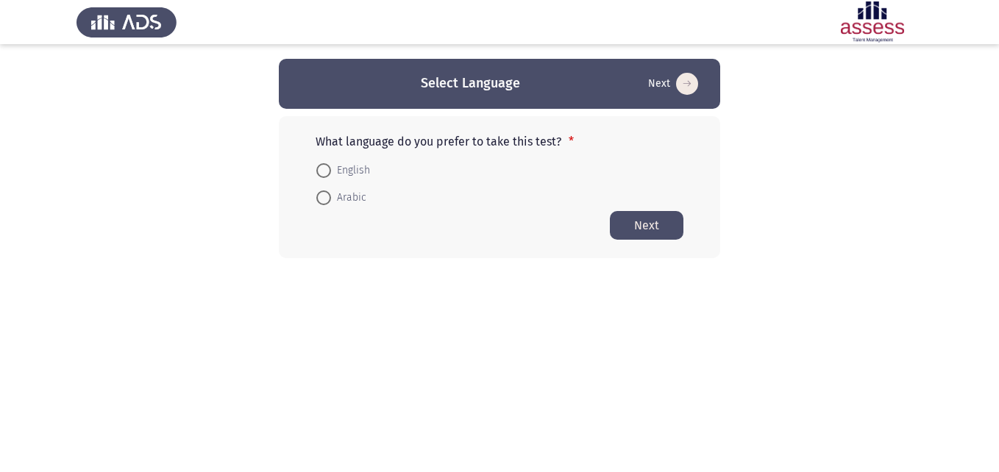
click at [321, 172] on span at bounding box center [323, 170] width 15 height 15
click at [321, 172] on input "English" at bounding box center [323, 170] width 15 height 15
radio input "true"
click at [662, 217] on button "Next" at bounding box center [647, 224] width 74 height 29
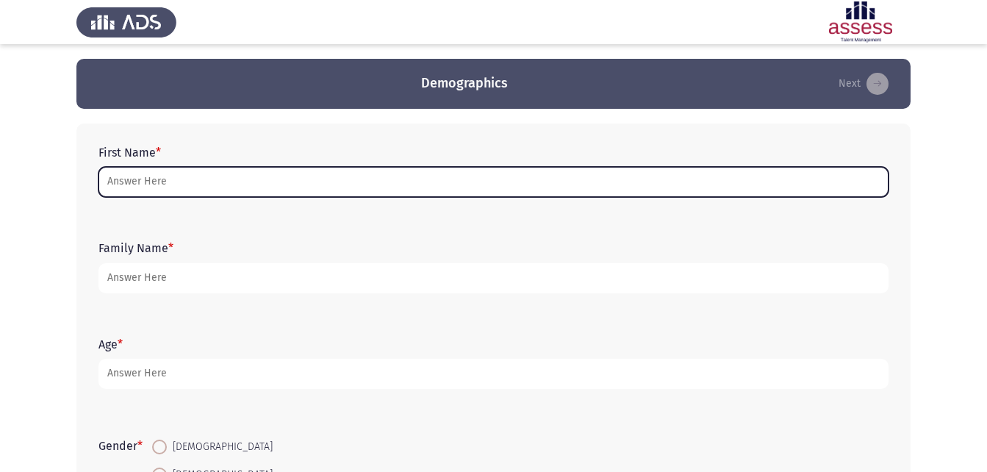
click at [155, 184] on input "First Name *" at bounding box center [494, 182] width 790 height 30
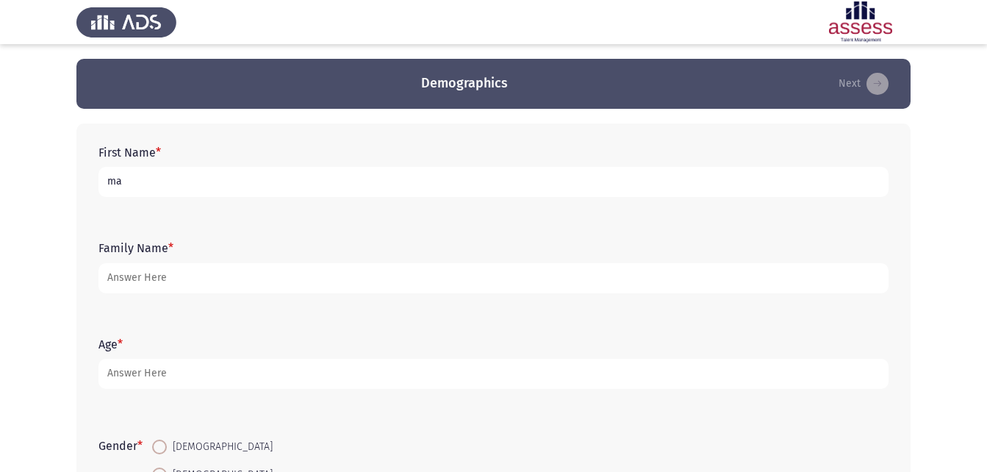
type input "m"
type input "م"
type input "ملك [PERSON_NAME]"
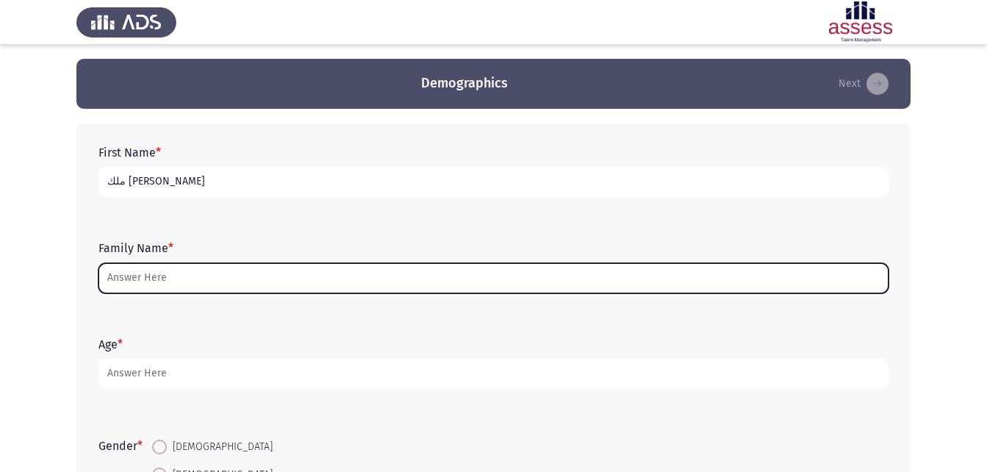
click at [155, 263] on input "Family Name *" at bounding box center [494, 278] width 790 height 30
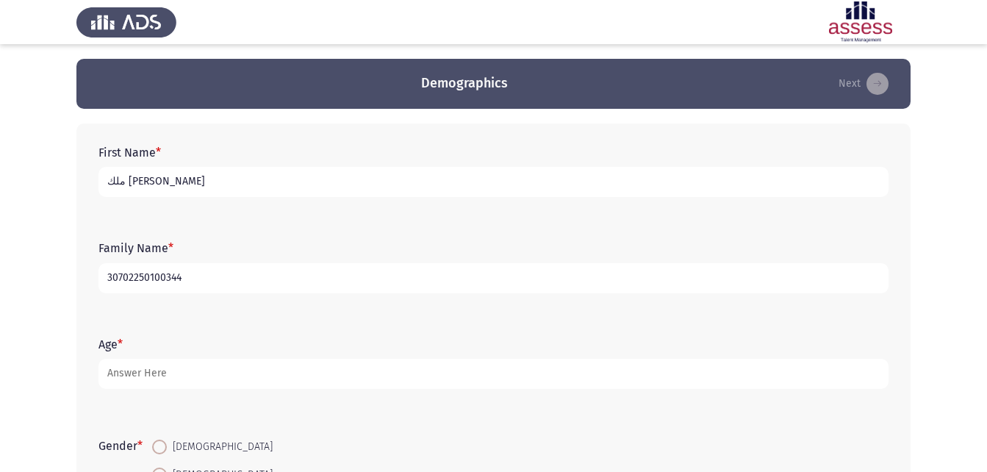
type input "30702250100344"
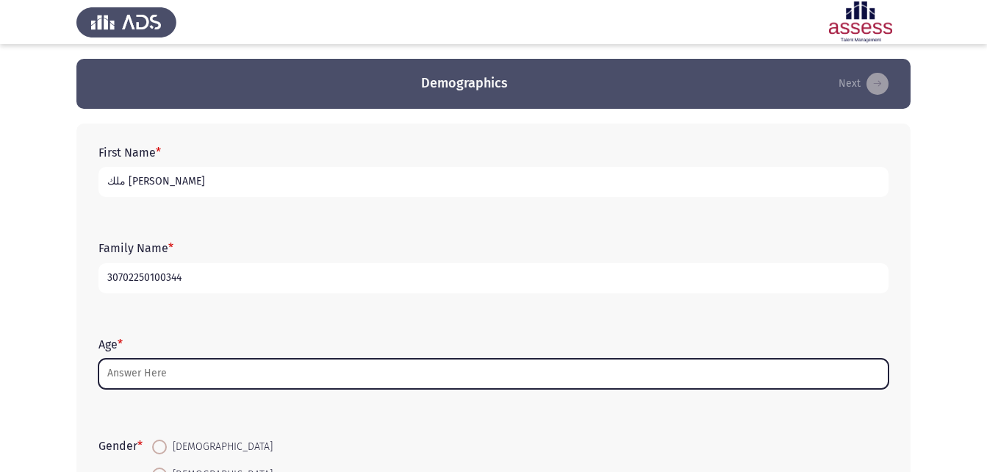
click at [154, 371] on input "Age *" at bounding box center [494, 374] width 790 height 30
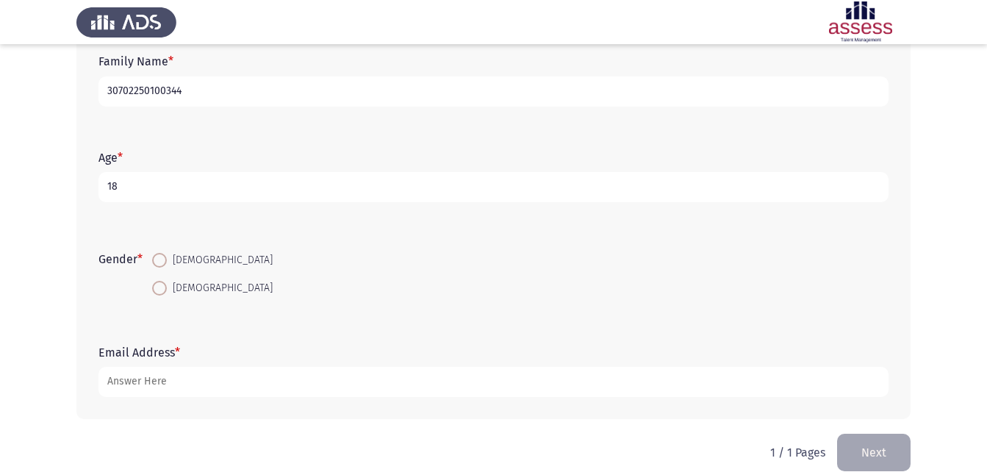
scroll to position [207, 0]
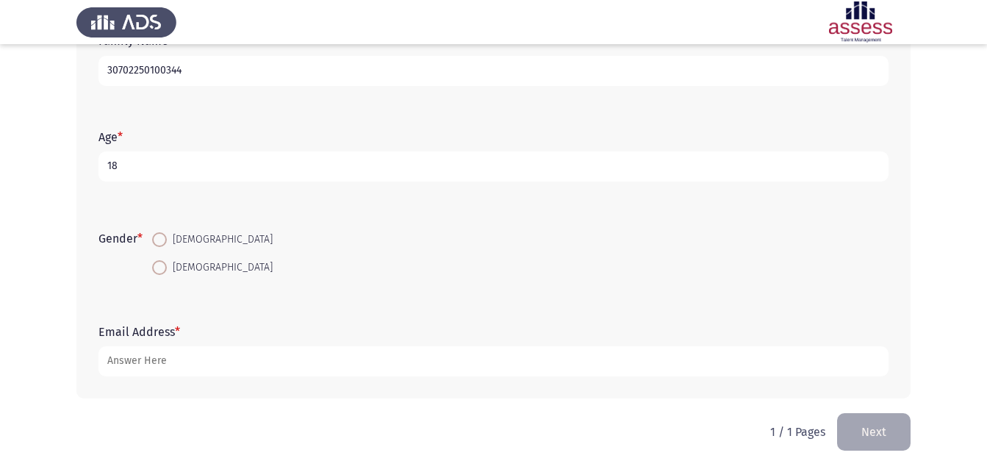
type input "18"
click at [164, 270] on span at bounding box center [159, 267] width 15 height 15
click at [164, 270] on input "[DEMOGRAPHIC_DATA]" at bounding box center [159, 267] width 15 height 15
radio input "true"
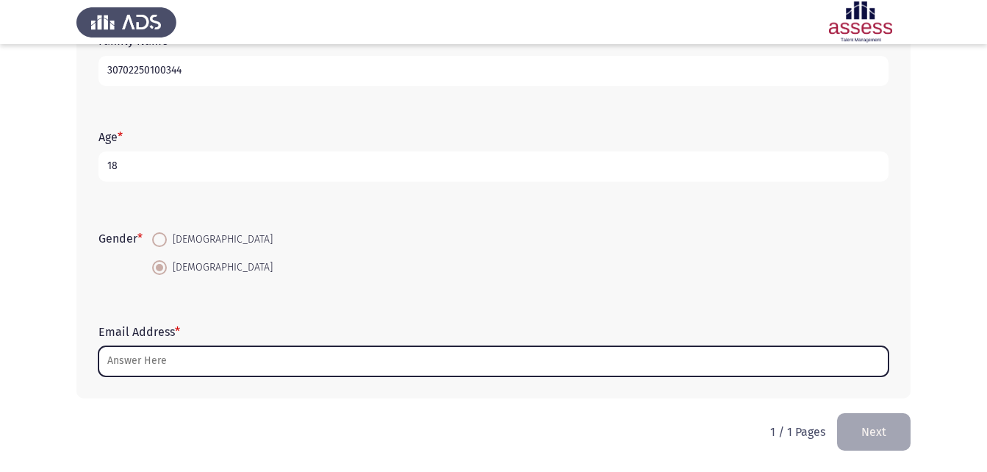
click at [152, 365] on input "Email Address *" at bounding box center [494, 361] width 790 height 30
type input "ة"
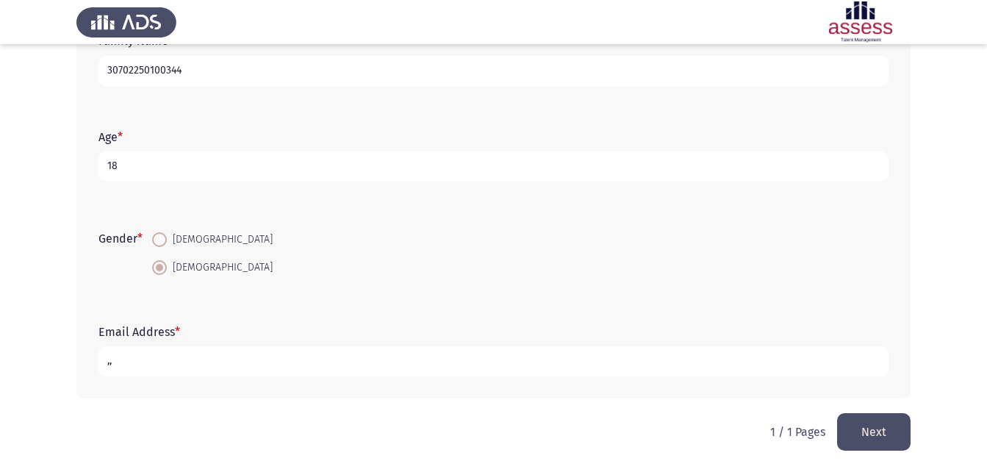
type input ","
type input "[EMAIL_ADDRESS][DOMAIN_NAME]"
click at [876, 423] on button "Next" at bounding box center [874, 431] width 74 height 37
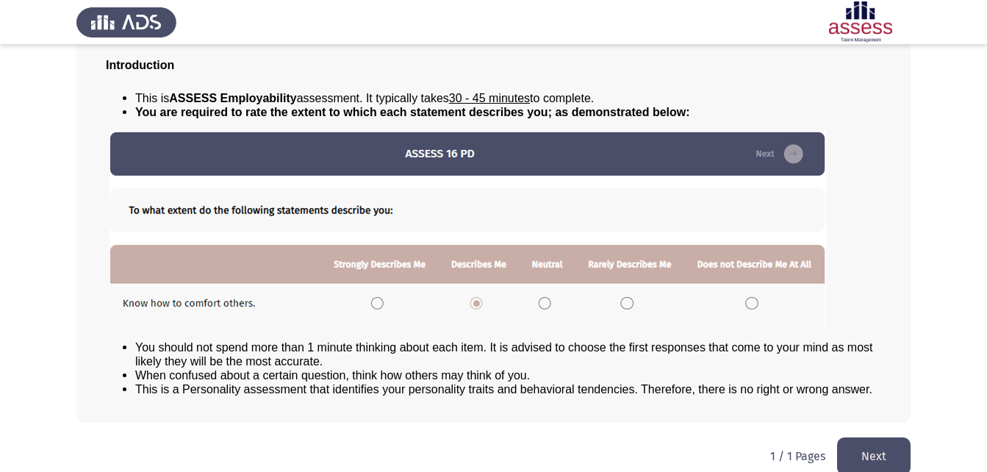
scroll to position [112, 0]
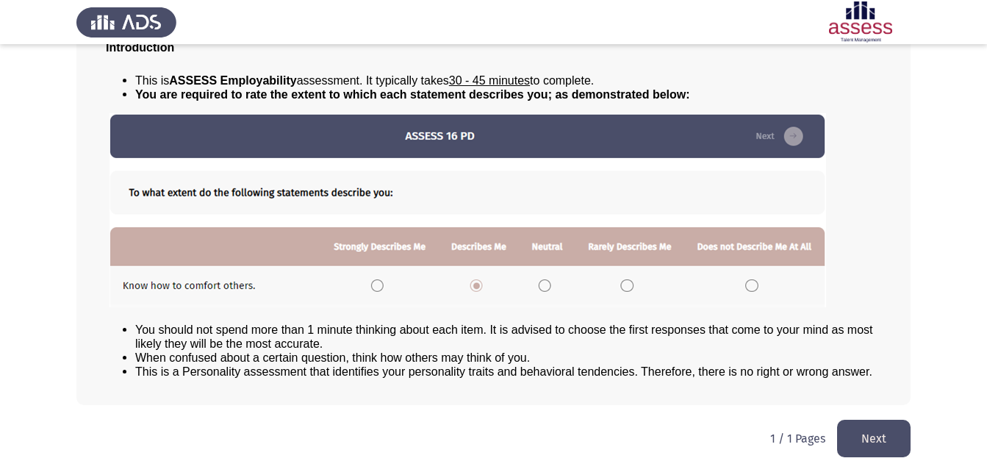
click at [480, 281] on img at bounding box center [468, 210] width 717 height 194
click at [536, 277] on img at bounding box center [468, 210] width 717 height 194
click at [876, 435] on button "Next" at bounding box center [874, 438] width 74 height 37
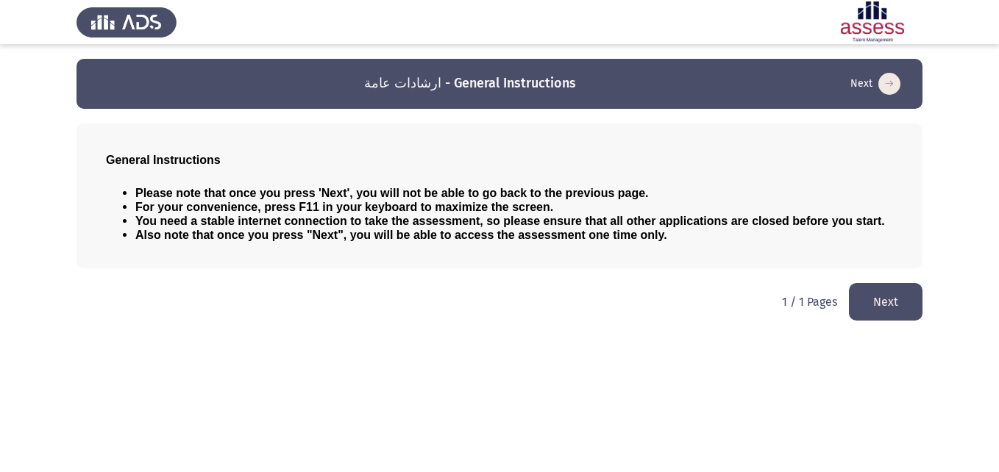
click at [900, 293] on button "Next" at bounding box center [886, 301] width 74 height 37
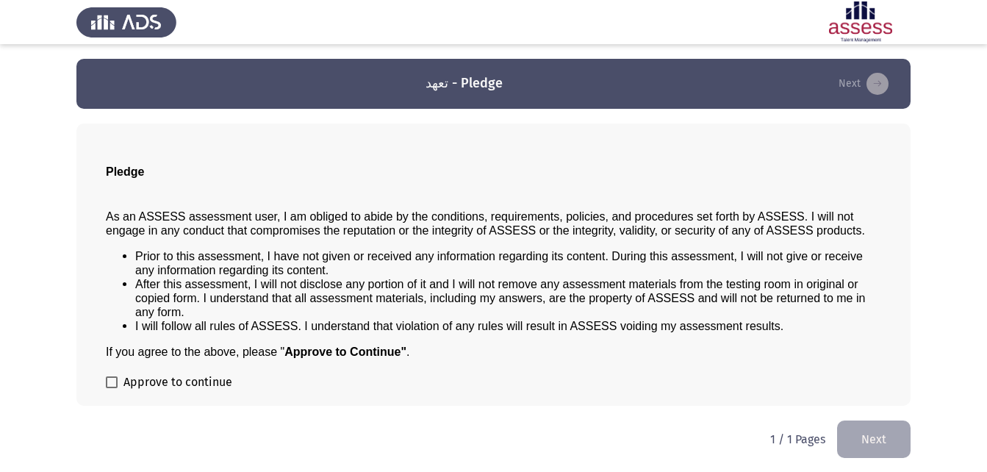
scroll to position [1, 0]
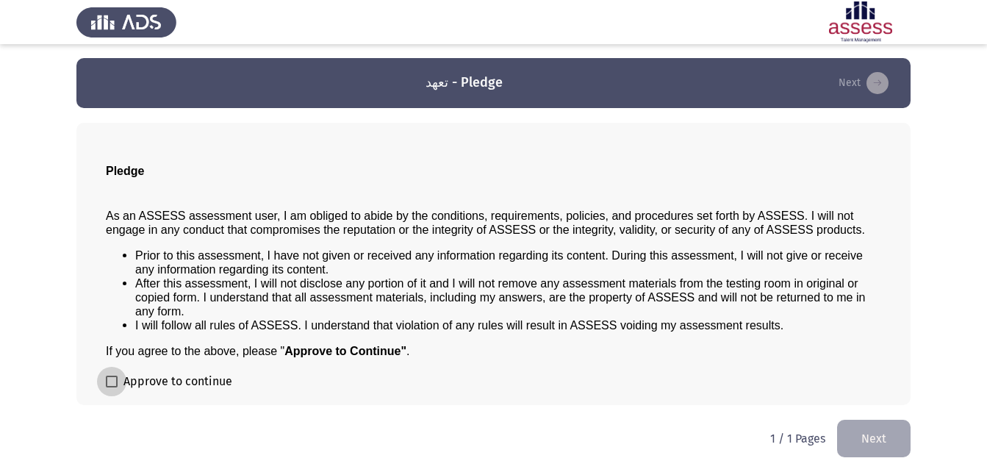
click at [112, 378] on span at bounding box center [112, 382] width 12 height 12
click at [112, 387] on input "Approve to continue" at bounding box center [111, 387] width 1 height 1
checkbox input "true"
click at [888, 429] on button "Next" at bounding box center [874, 438] width 74 height 37
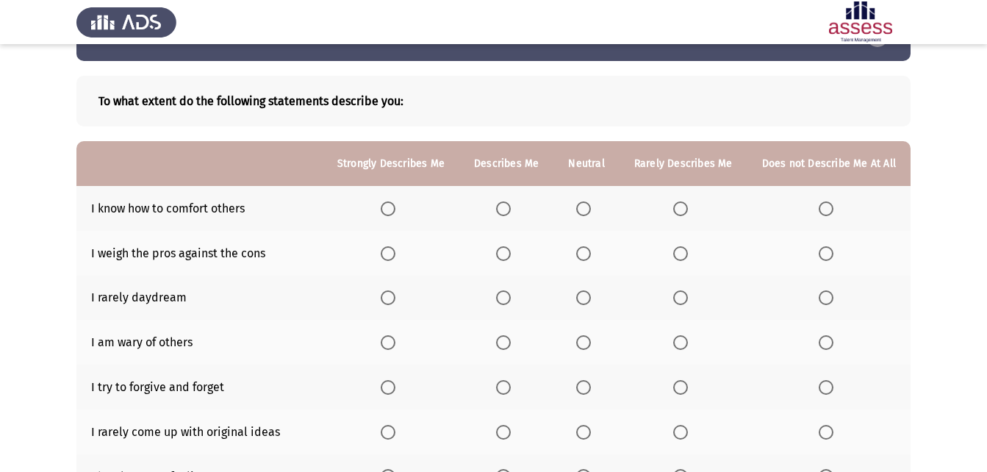
scroll to position [74, 0]
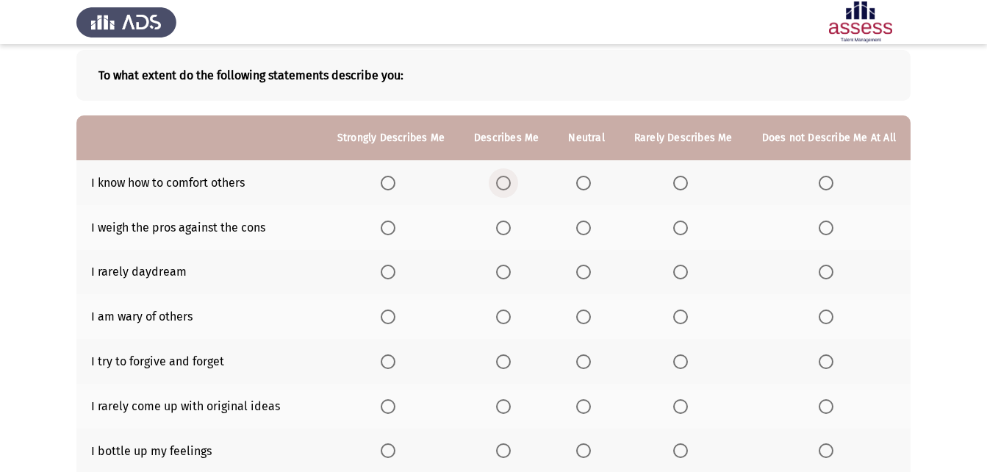
click at [511, 178] on span "Select an option" at bounding box center [503, 183] width 15 height 15
click at [511, 178] on input "Select an option" at bounding box center [503, 183] width 15 height 15
click at [396, 221] on span "Select an option" at bounding box center [388, 228] width 15 height 15
click at [396, 221] on input "Select an option" at bounding box center [388, 228] width 15 height 15
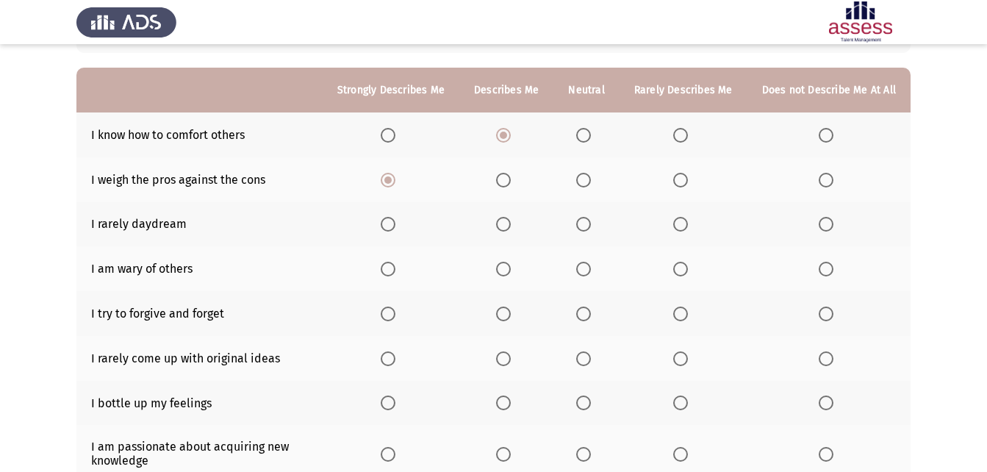
scroll to position [147, 0]
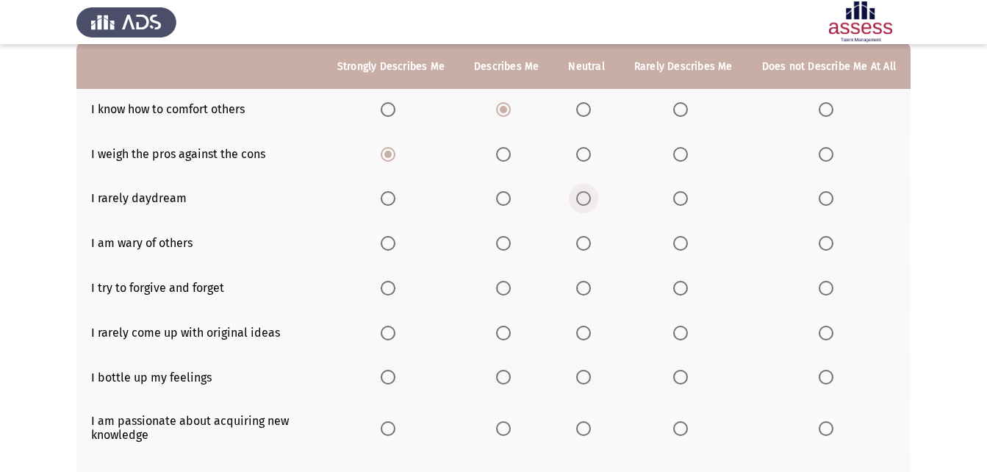
click at [591, 195] on span "Select an option" at bounding box center [583, 198] width 15 height 15
click at [591, 195] on input "Select an option" at bounding box center [583, 198] width 15 height 15
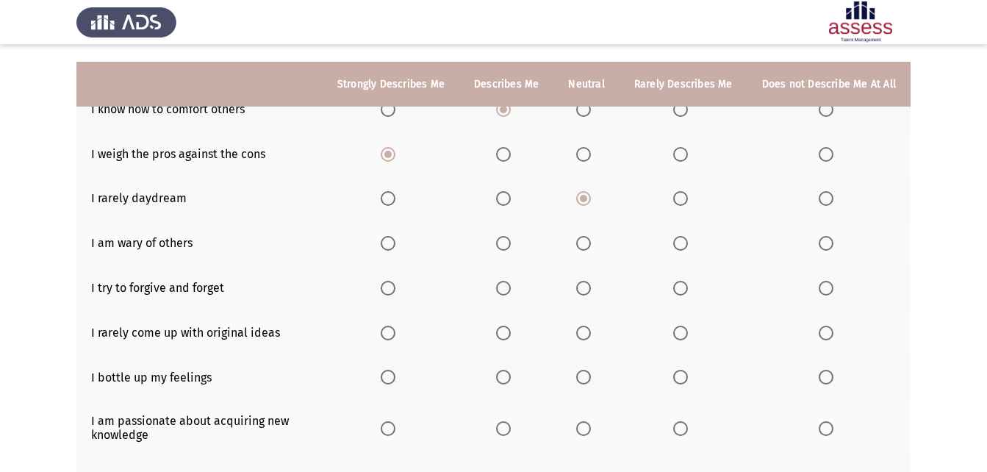
scroll to position [221, 0]
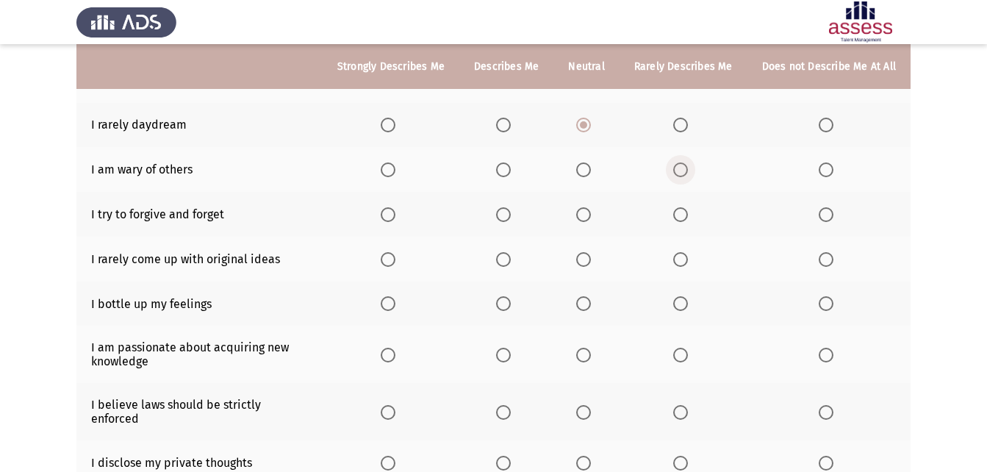
click at [687, 168] on span "Select an option" at bounding box center [681, 169] width 15 height 15
click at [687, 168] on input "Select an option" at bounding box center [681, 169] width 15 height 15
click at [504, 215] on span "Select an option" at bounding box center [504, 215] width 0 height 0
click at [509, 215] on input "Select an option" at bounding box center [503, 214] width 15 height 15
click at [681, 262] on span "Select an option" at bounding box center [681, 259] width 15 height 15
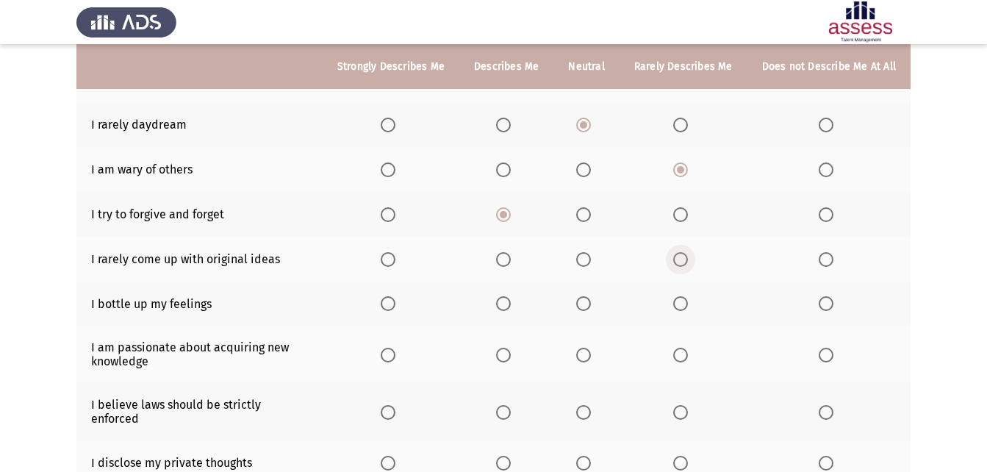
click at [681, 262] on input "Select an option" at bounding box center [681, 259] width 15 height 15
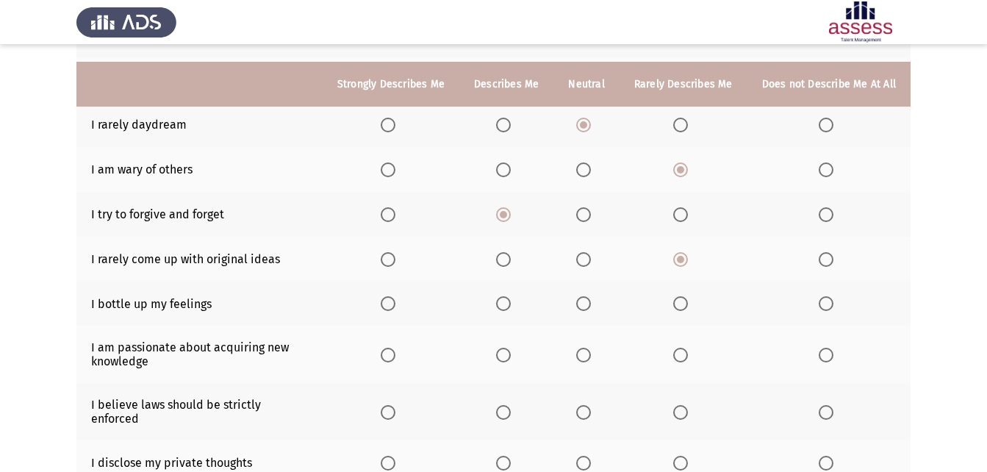
scroll to position [294, 0]
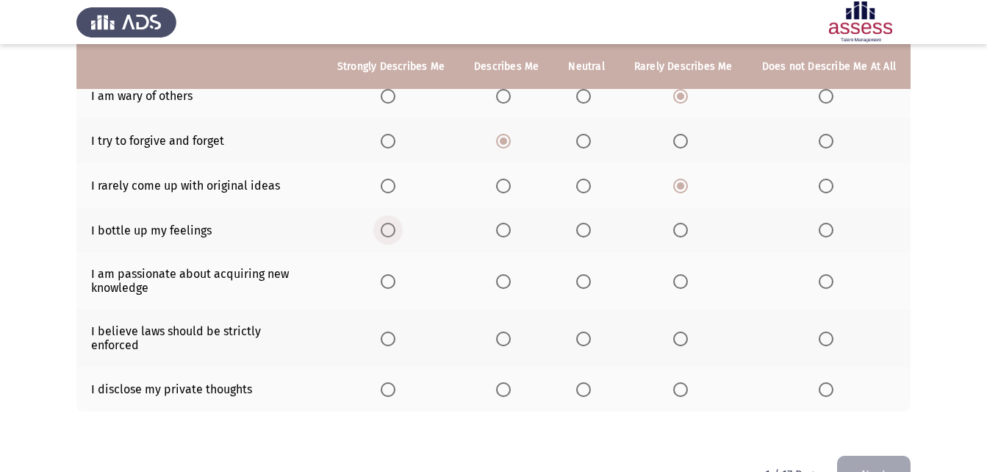
click at [391, 224] on span "Select an option" at bounding box center [388, 230] width 15 height 15
click at [391, 224] on input "Select an option" at bounding box center [388, 230] width 15 height 15
click at [511, 279] on span "Select an option" at bounding box center [503, 281] width 15 height 15
click at [511, 279] on input "Select an option" at bounding box center [503, 281] width 15 height 15
click at [591, 333] on span "Select an option" at bounding box center [583, 339] width 15 height 15
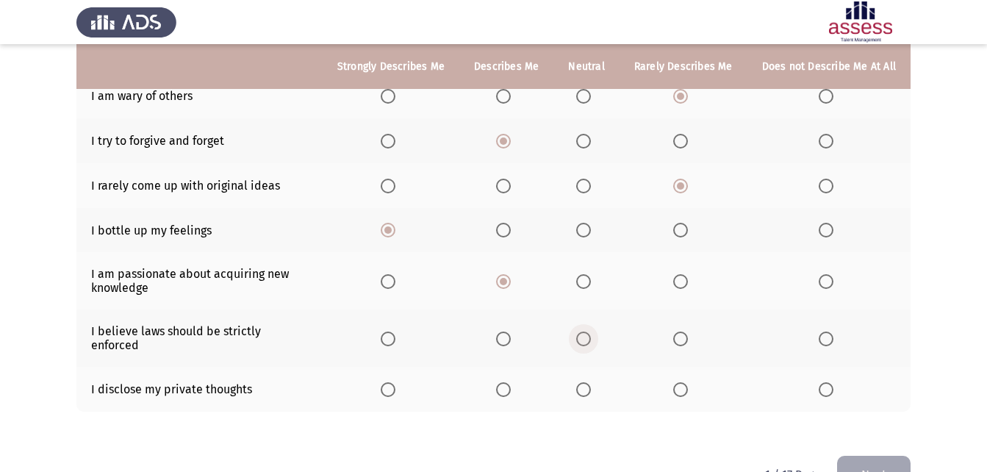
click at [591, 333] on input "Select an option" at bounding box center [583, 339] width 15 height 15
click at [511, 382] on span "Select an option" at bounding box center [503, 389] width 15 height 15
click at [511, 382] on input "Select an option" at bounding box center [503, 389] width 15 height 15
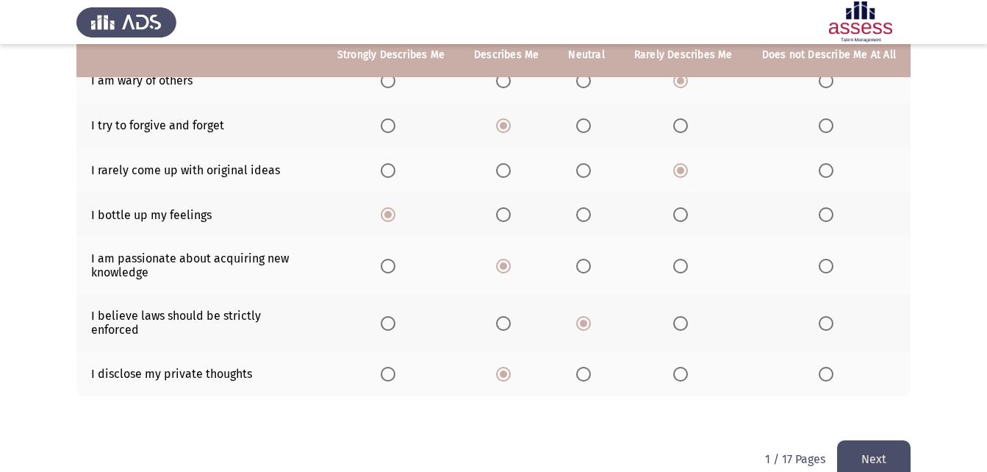
scroll to position [324, 0]
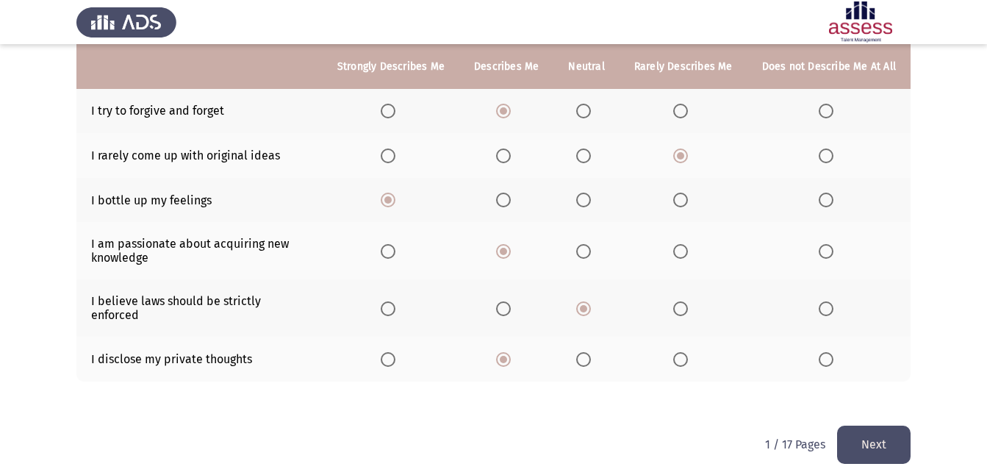
click at [887, 426] on button "Next" at bounding box center [874, 444] width 74 height 37
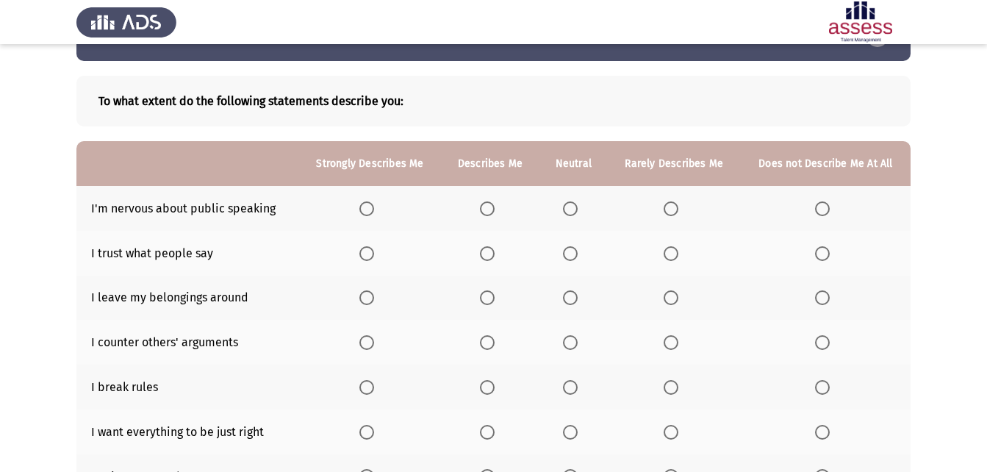
scroll to position [74, 0]
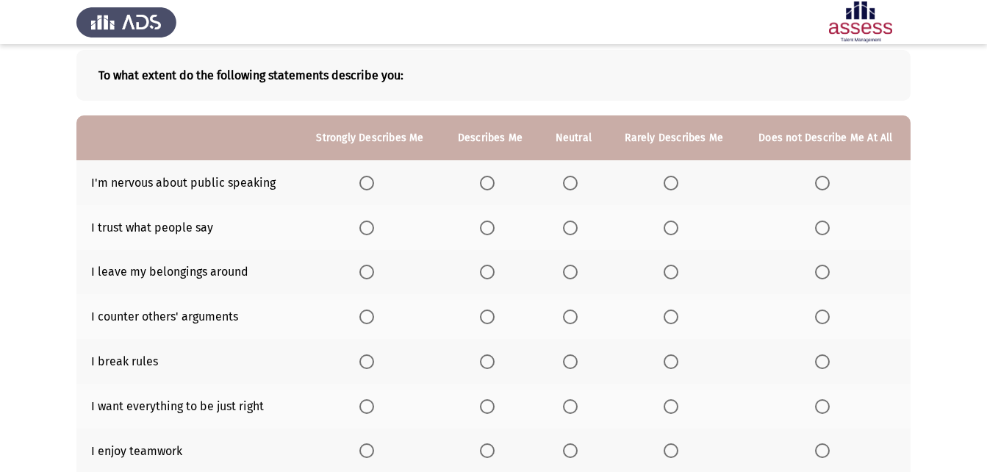
click at [575, 178] on span "Select an option" at bounding box center [570, 183] width 15 height 15
click at [575, 178] on input "Select an option" at bounding box center [570, 183] width 15 height 15
click at [675, 223] on span "Select an option" at bounding box center [671, 228] width 15 height 15
click at [675, 223] on input "Select an option" at bounding box center [671, 228] width 15 height 15
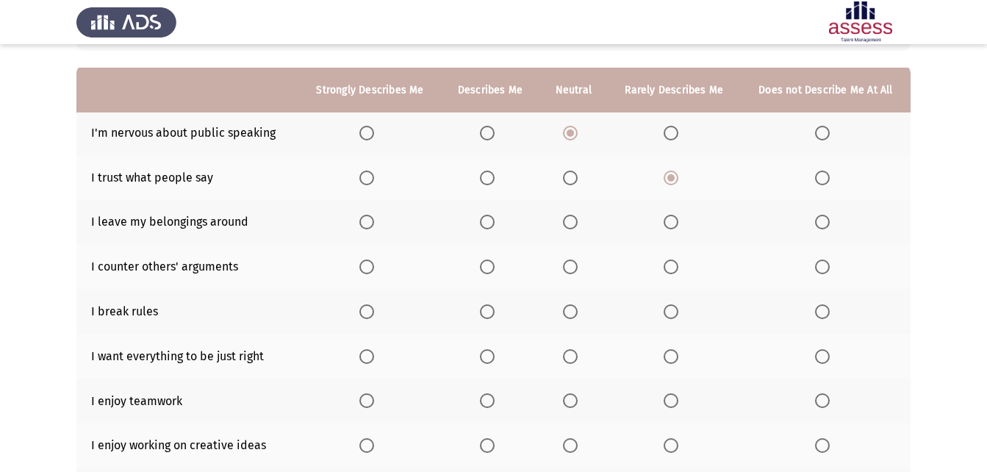
scroll to position [147, 0]
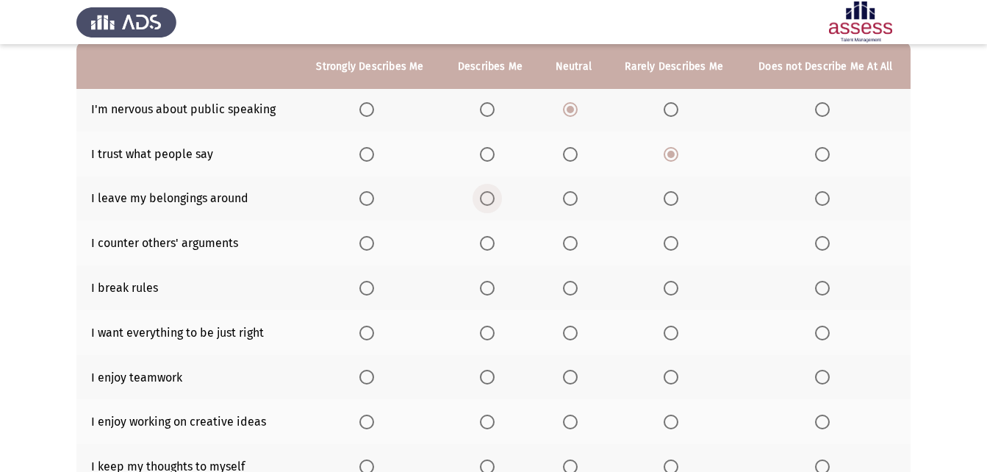
click at [491, 200] on span "Select an option" at bounding box center [487, 198] width 15 height 15
click at [491, 200] on input "Select an option" at bounding box center [487, 198] width 15 height 15
click at [491, 246] on span "Select an option" at bounding box center [487, 243] width 15 height 15
click at [491, 246] on input "Select an option" at bounding box center [487, 243] width 15 height 15
click at [821, 290] on span "Select an option" at bounding box center [822, 288] width 15 height 15
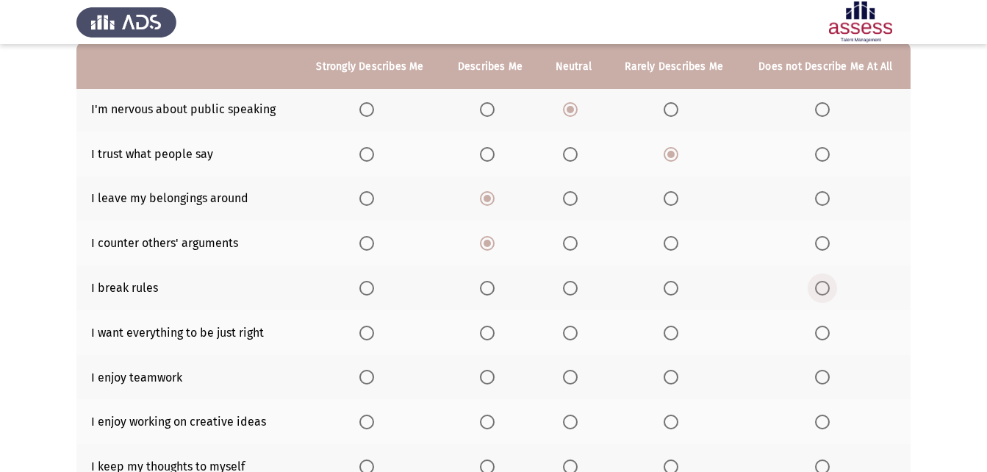
click at [821, 290] on input "Select an option" at bounding box center [822, 288] width 15 height 15
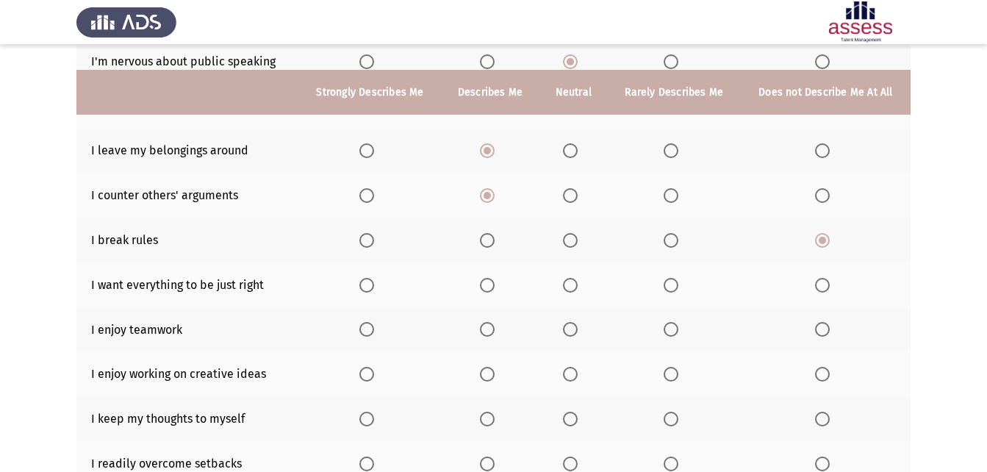
scroll to position [221, 0]
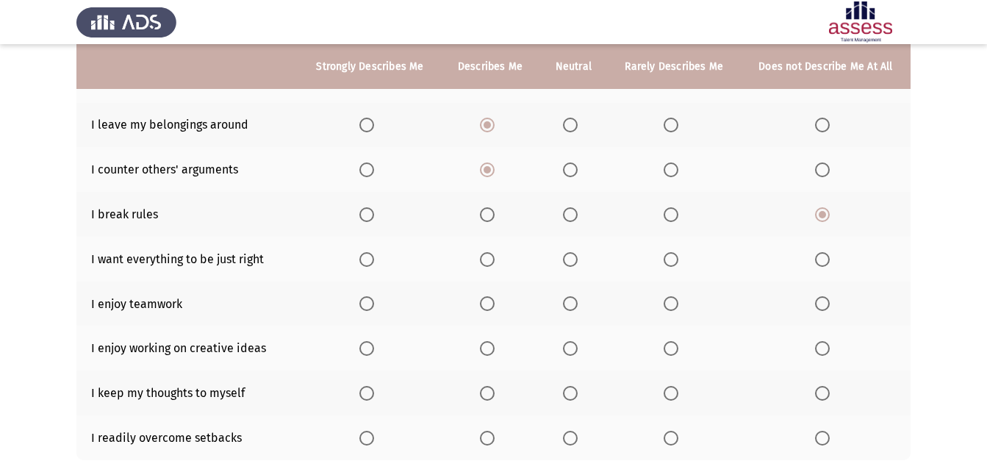
click at [365, 252] on span "Select an option" at bounding box center [367, 259] width 15 height 15
click at [365, 252] on input "Select an option" at bounding box center [367, 259] width 15 height 15
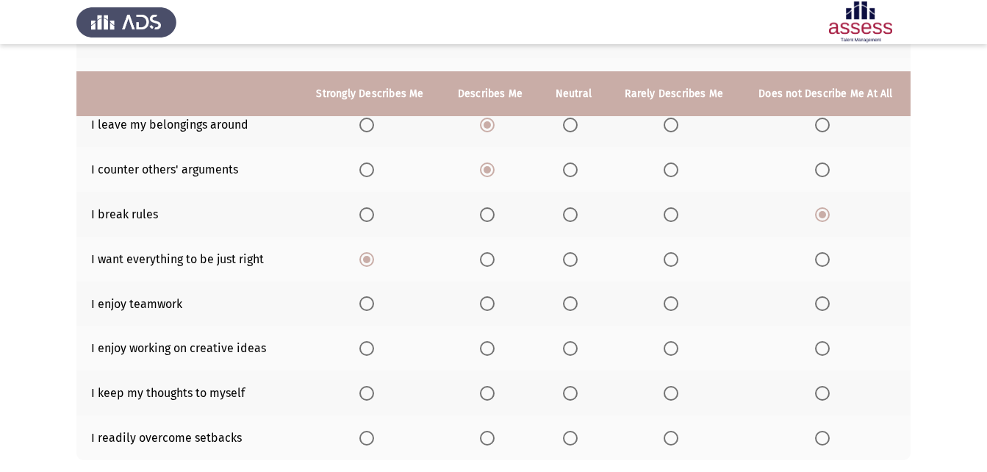
scroll to position [294, 0]
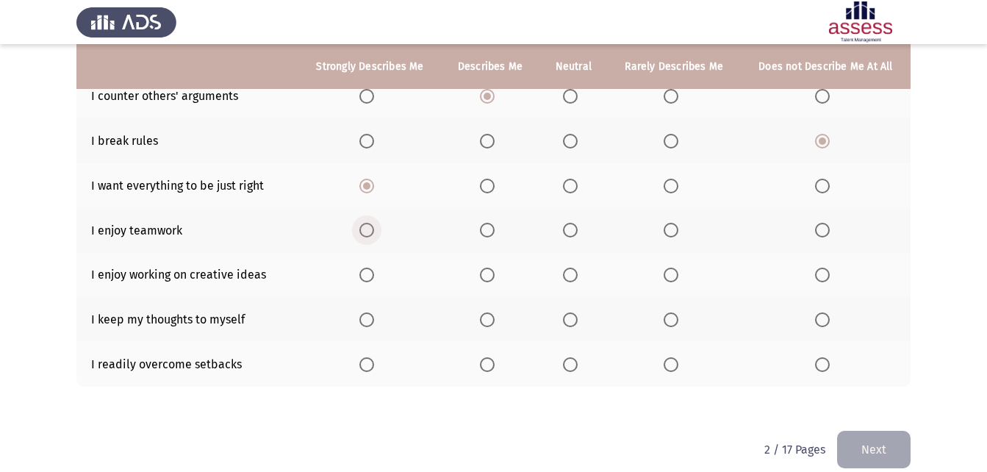
click at [365, 229] on span "Select an option" at bounding box center [367, 230] width 15 height 15
click at [365, 229] on input "Select an option" at bounding box center [367, 230] width 15 height 15
click at [365, 279] on span "Select an option" at bounding box center [367, 275] width 15 height 15
click at [365, 279] on input "Select an option" at bounding box center [367, 275] width 15 height 15
click at [676, 321] on span "Select an option" at bounding box center [671, 319] width 15 height 15
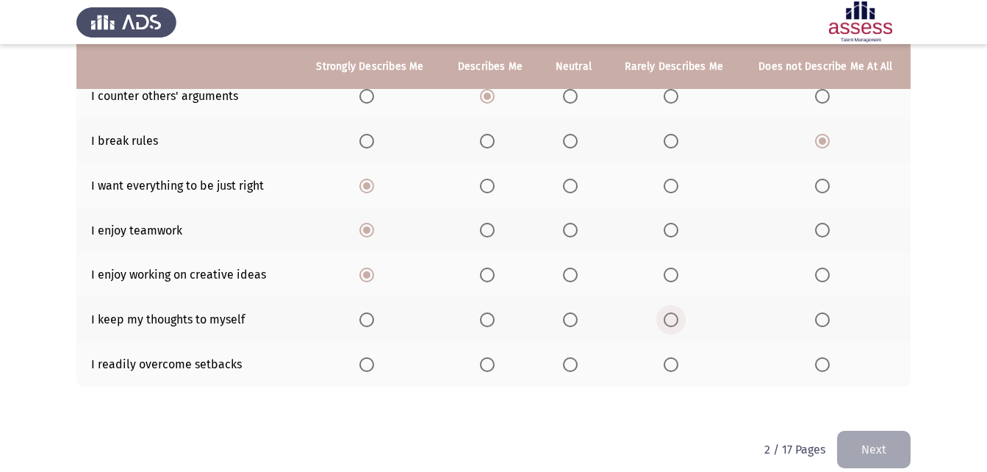
click at [676, 321] on input "Select an option" at bounding box center [671, 319] width 15 height 15
click at [493, 364] on span "Select an option" at bounding box center [487, 364] width 15 height 15
click at [493, 364] on input "Select an option" at bounding box center [487, 364] width 15 height 15
click at [570, 366] on span "Select an option" at bounding box center [570, 364] width 15 height 15
click at [570, 366] on input "Select an option" at bounding box center [570, 364] width 15 height 15
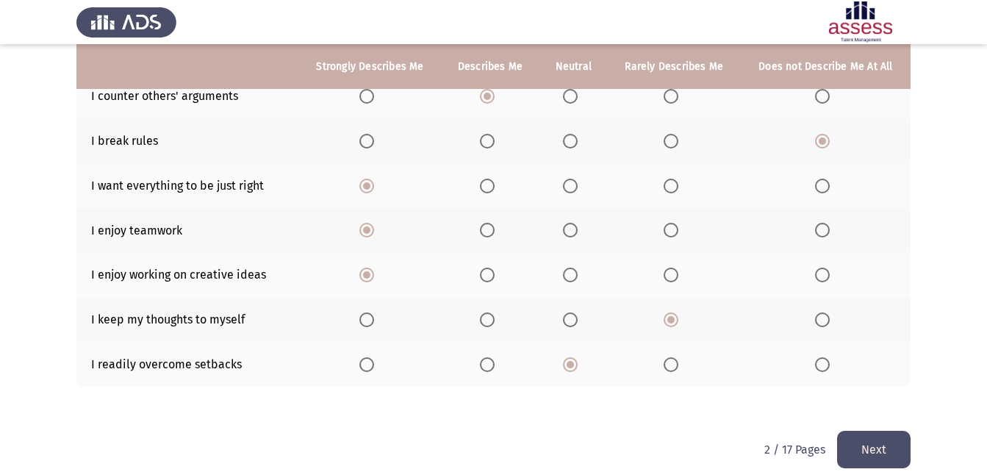
click at [902, 443] on button "Next" at bounding box center [874, 449] width 74 height 37
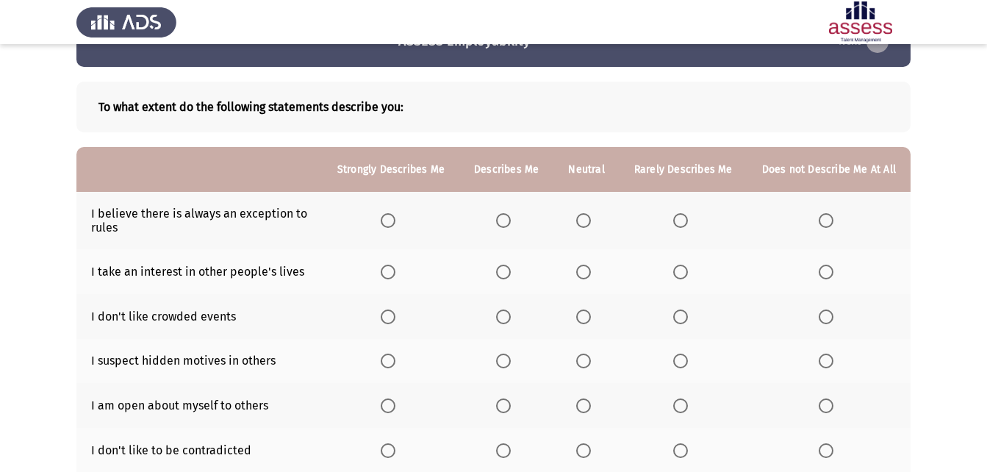
scroll to position [74, 0]
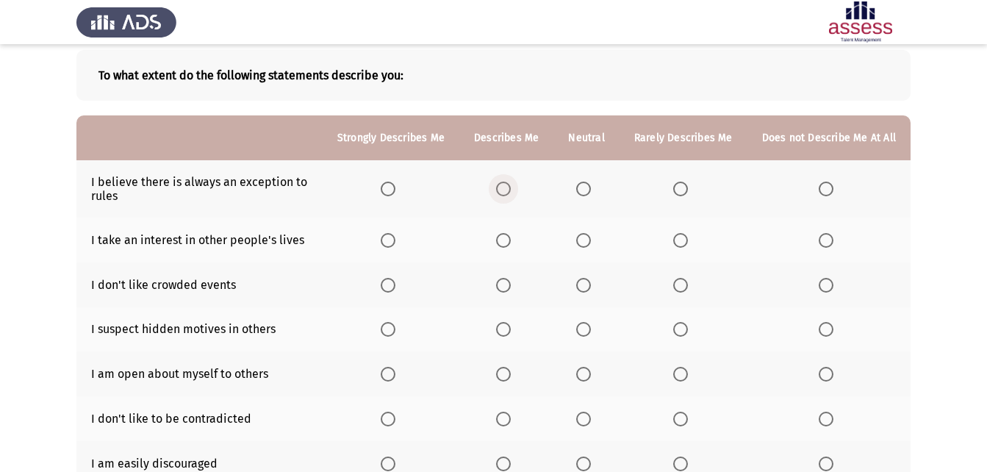
click at [501, 186] on span "Select an option" at bounding box center [503, 189] width 15 height 15
click at [501, 186] on input "Select an option" at bounding box center [503, 189] width 15 height 15
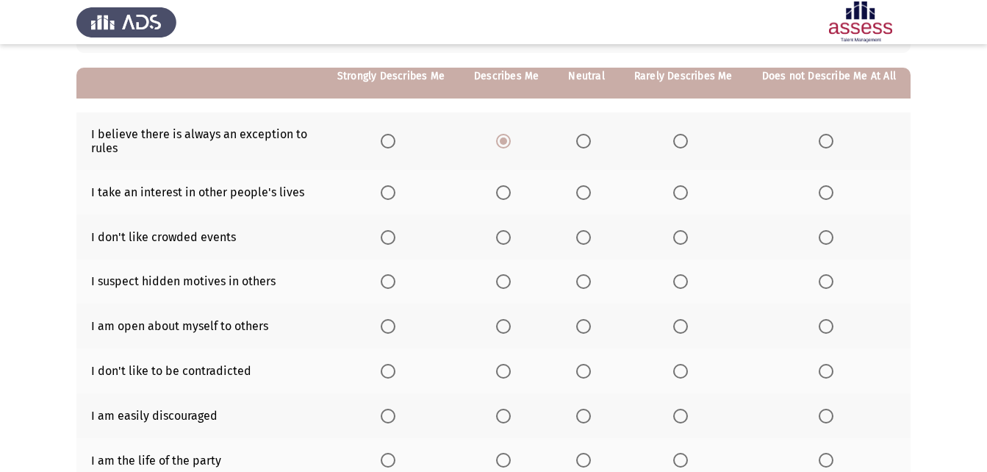
scroll to position [147, 0]
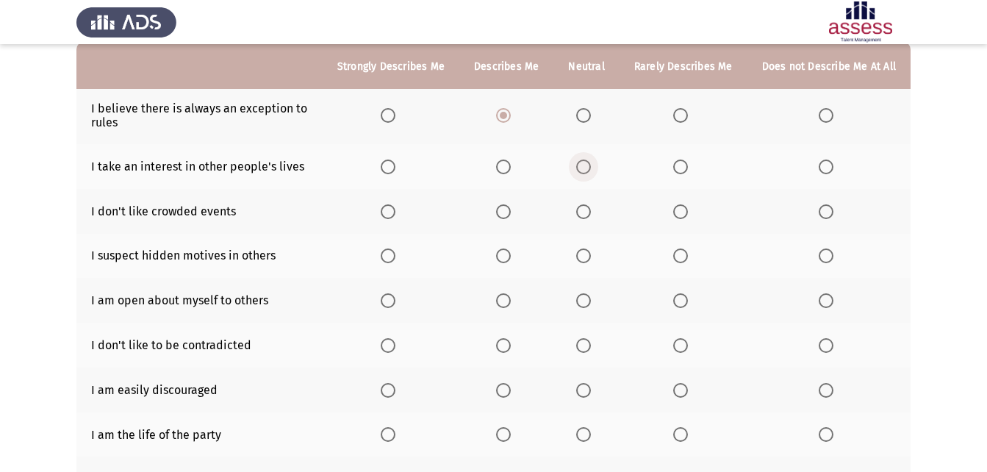
click at [587, 165] on span "Select an option" at bounding box center [583, 167] width 15 height 15
click at [587, 165] on input "Select an option" at bounding box center [583, 167] width 15 height 15
click at [684, 215] on span "Select an option" at bounding box center [681, 211] width 15 height 15
click at [684, 215] on input "Select an option" at bounding box center [681, 211] width 15 height 15
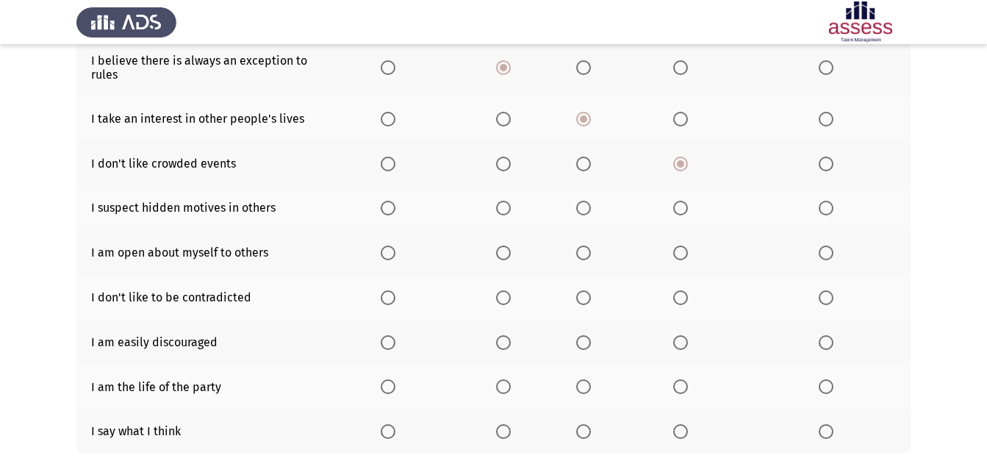
scroll to position [221, 0]
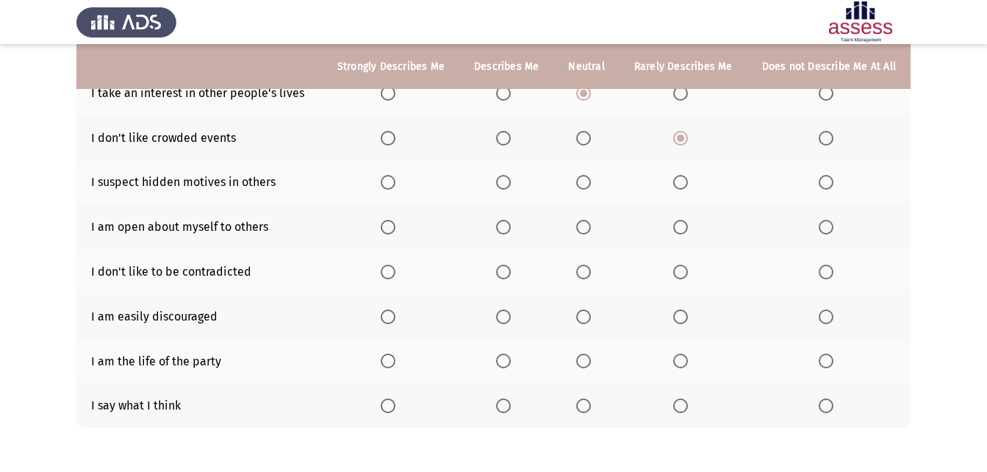
click at [585, 186] on span "Select an option" at bounding box center [583, 182] width 15 height 15
click at [585, 186] on input "Select an option" at bounding box center [583, 182] width 15 height 15
click at [587, 226] on span "Select an option" at bounding box center [583, 227] width 15 height 15
click at [587, 226] on input "Select an option" at bounding box center [583, 227] width 15 height 15
click at [824, 270] on span "Select an option" at bounding box center [826, 272] width 15 height 15
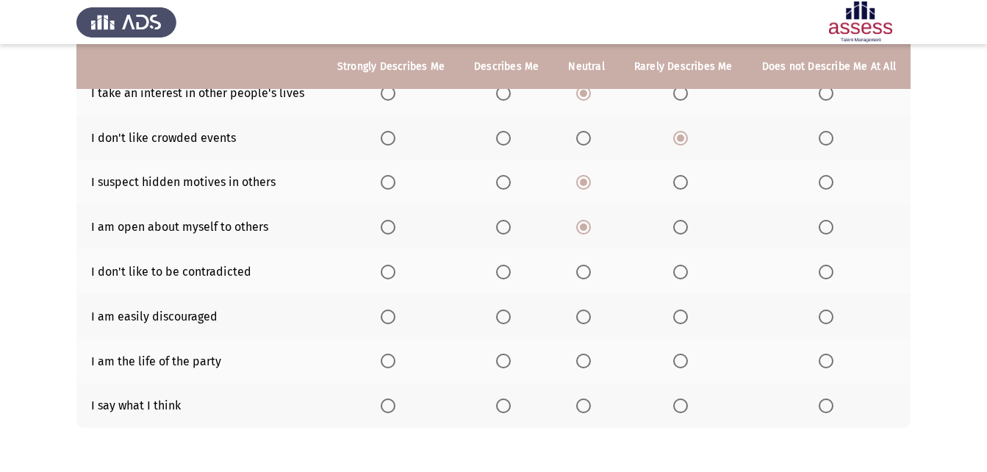
click at [824, 270] on input "Select an option" at bounding box center [826, 272] width 15 height 15
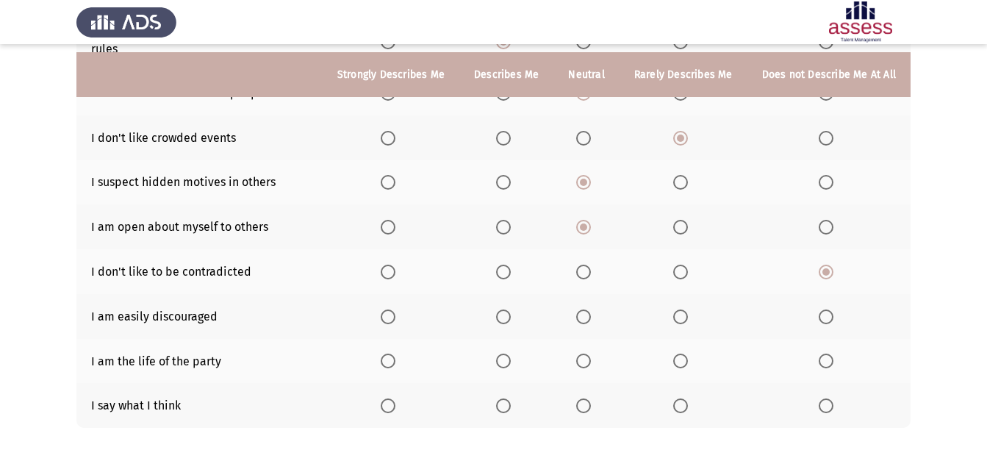
scroll to position [279, 0]
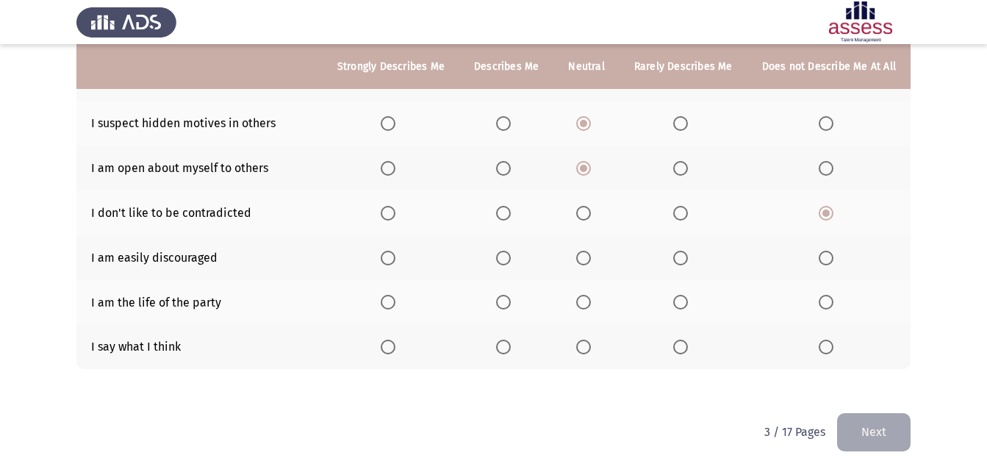
click at [688, 262] on span "Select an option" at bounding box center [681, 258] width 15 height 15
click at [688, 262] on input "Select an option" at bounding box center [681, 258] width 15 height 15
click at [511, 304] on span "Select an option" at bounding box center [503, 302] width 15 height 15
click at [511, 304] on input "Select an option" at bounding box center [503, 302] width 15 height 15
click at [590, 349] on span "Select an option" at bounding box center [583, 347] width 15 height 15
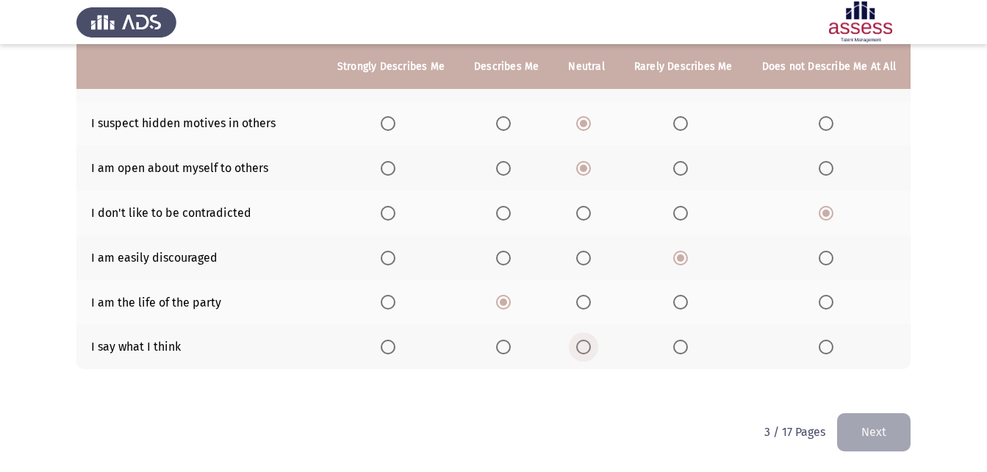
click at [590, 349] on input "Select an option" at bounding box center [583, 347] width 15 height 15
click at [893, 434] on button "Next" at bounding box center [874, 431] width 74 height 37
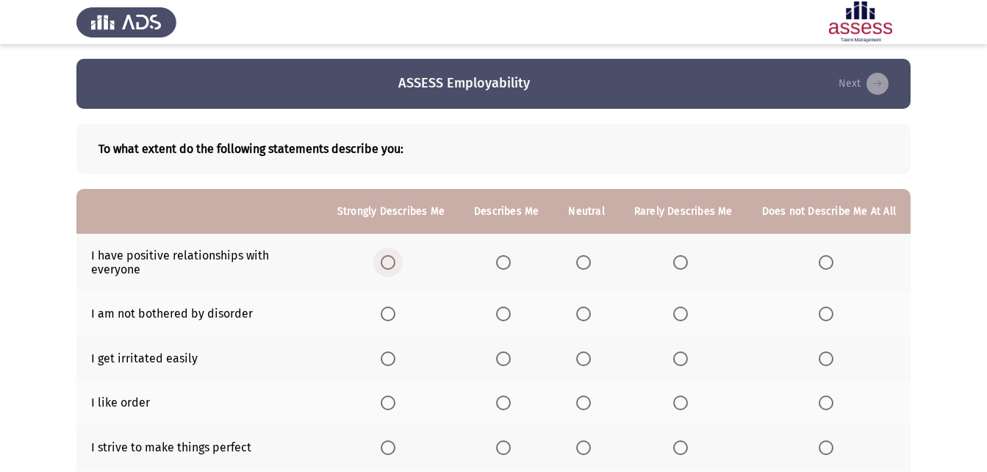
click at [396, 261] on span "Select an option" at bounding box center [388, 262] width 15 height 15
click at [396, 261] on input "Select an option" at bounding box center [388, 262] width 15 height 15
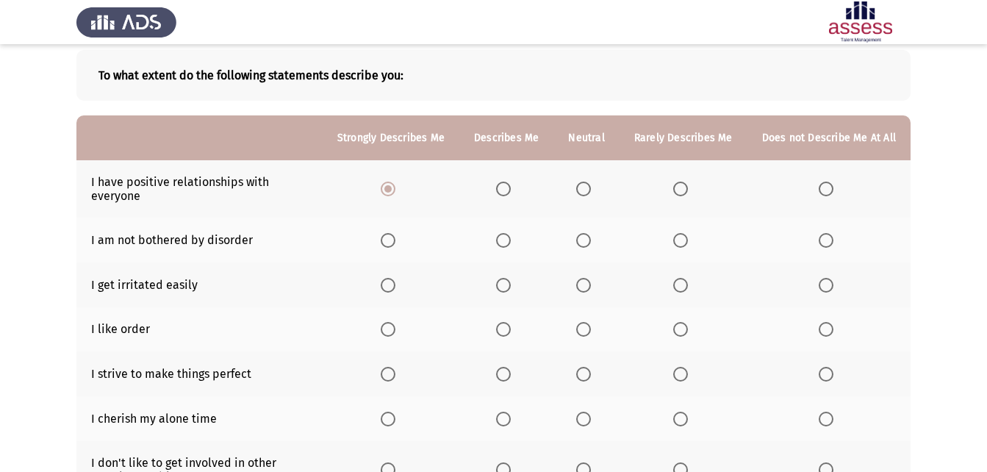
scroll to position [147, 0]
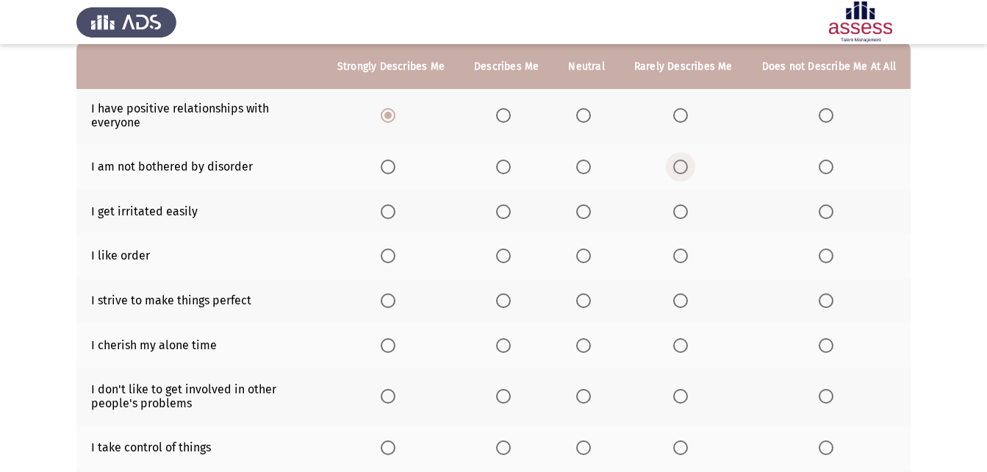
click at [688, 167] on span "Select an option" at bounding box center [681, 167] width 15 height 15
click at [688, 167] on input "Select an option" at bounding box center [681, 167] width 15 height 15
click at [685, 217] on span "Select an option" at bounding box center [681, 211] width 15 height 15
click at [685, 217] on input "Select an option" at bounding box center [681, 211] width 15 height 15
click at [591, 255] on span "Select an option" at bounding box center [583, 256] width 15 height 15
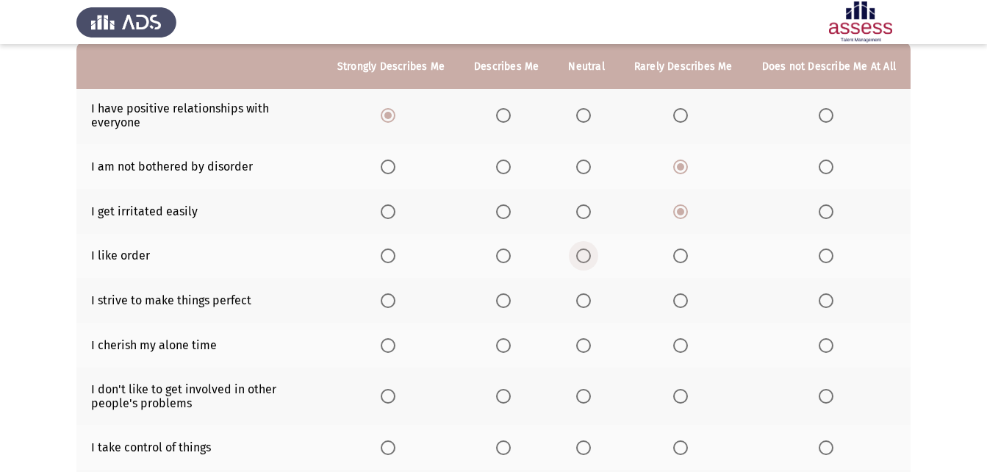
click at [591, 255] on input "Select an option" at bounding box center [583, 256] width 15 height 15
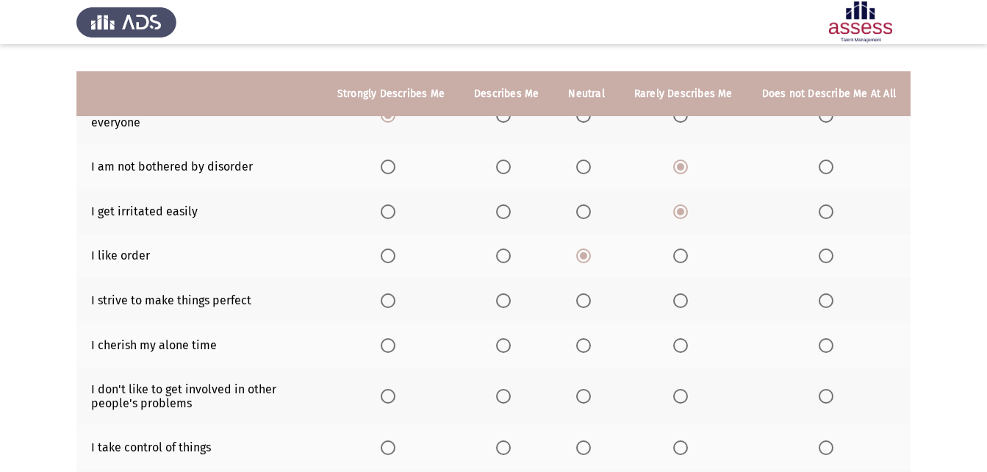
scroll to position [221, 0]
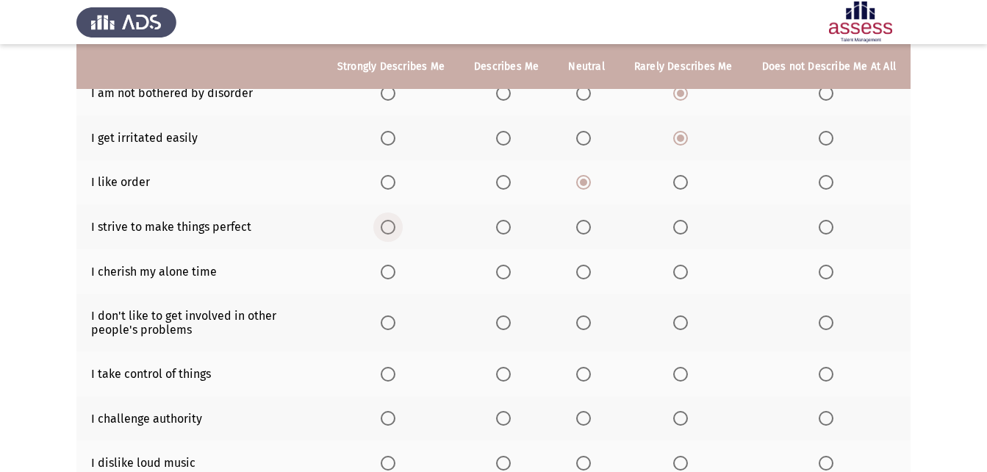
click at [392, 222] on span "Select an option" at bounding box center [388, 227] width 15 height 15
click at [392, 222] on input "Select an option" at bounding box center [388, 227] width 15 height 15
click at [683, 274] on span "Select an option" at bounding box center [681, 272] width 15 height 15
click at [683, 274] on input "Select an option" at bounding box center [681, 272] width 15 height 15
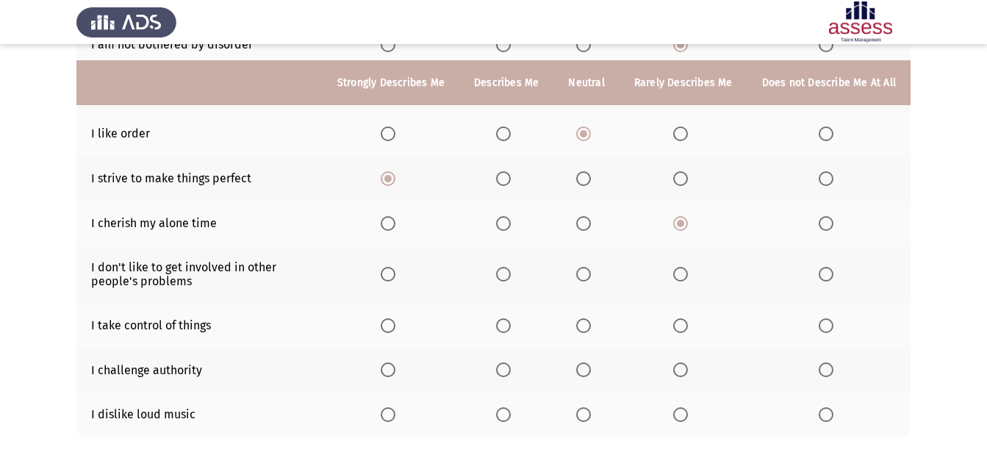
scroll to position [294, 0]
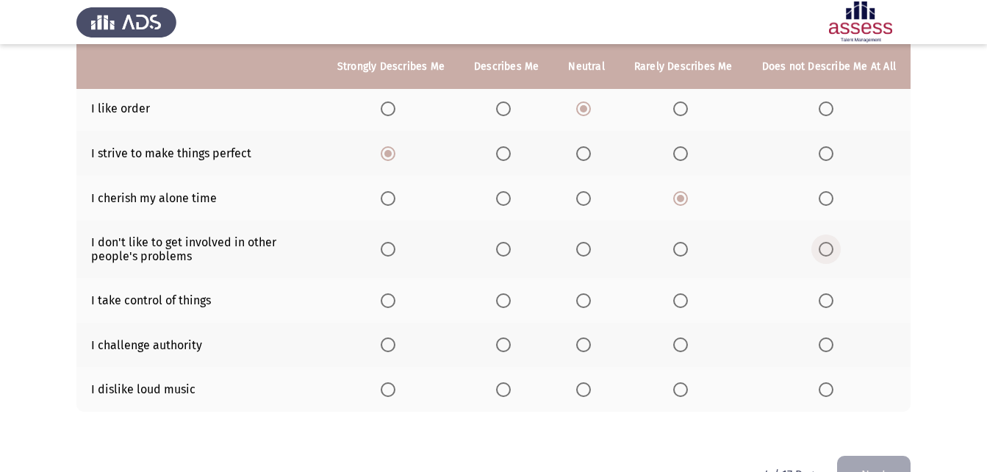
click at [828, 249] on span "Select an option" at bounding box center [826, 249] width 15 height 15
click at [828, 249] on input "Select an option" at bounding box center [826, 249] width 15 height 15
click at [590, 304] on span "Select an option" at bounding box center [583, 300] width 15 height 15
click at [590, 304] on input "Select an option" at bounding box center [583, 300] width 15 height 15
click at [509, 339] on span "Select an option" at bounding box center [503, 344] width 15 height 15
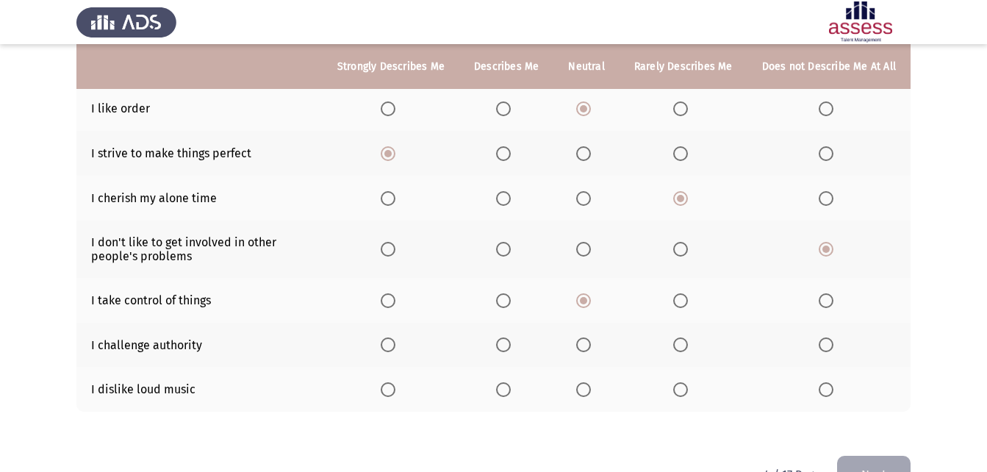
click at [509, 339] on input "Select an option" at bounding box center [503, 344] width 15 height 15
click at [396, 391] on span "Select an option" at bounding box center [388, 389] width 15 height 15
click at [396, 391] on input "Select an option" at bounding box center [388, 389] width 15 height 15
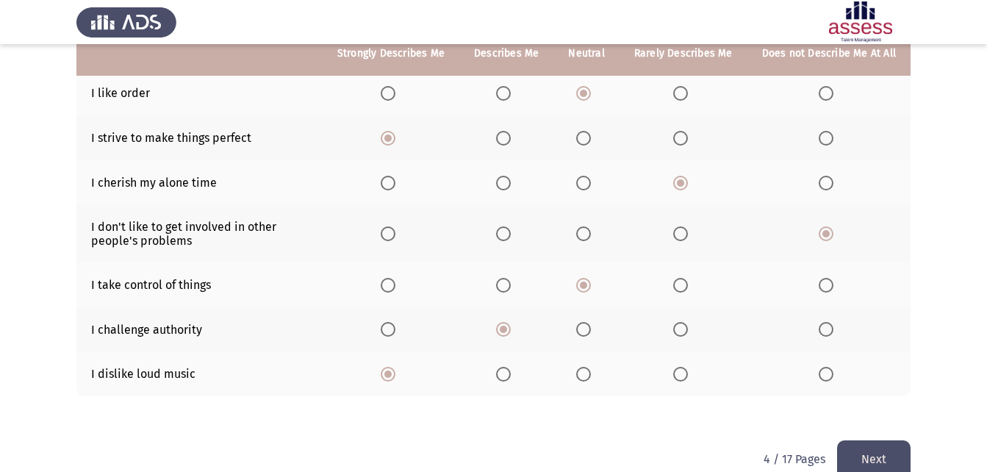
scroll to position [337, 0]
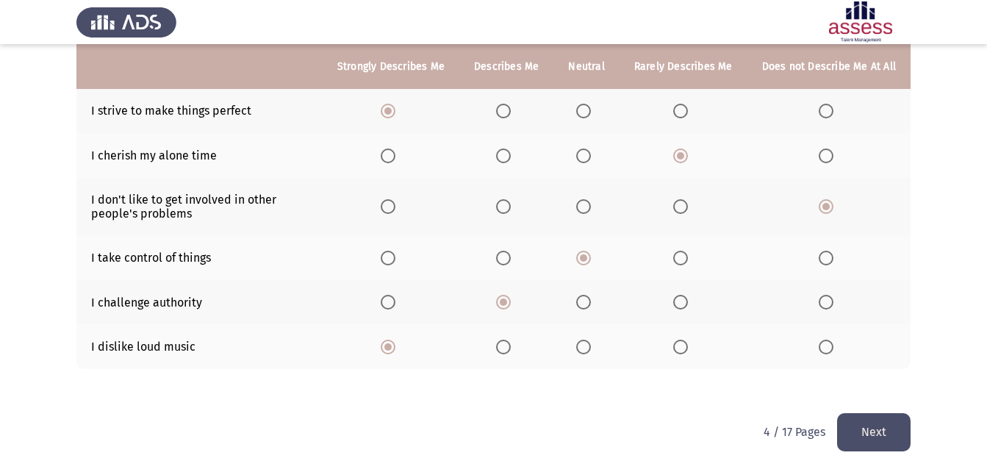
click at [896, 420] on button "Next" at bounding box center [874, 431] width 74 height 37
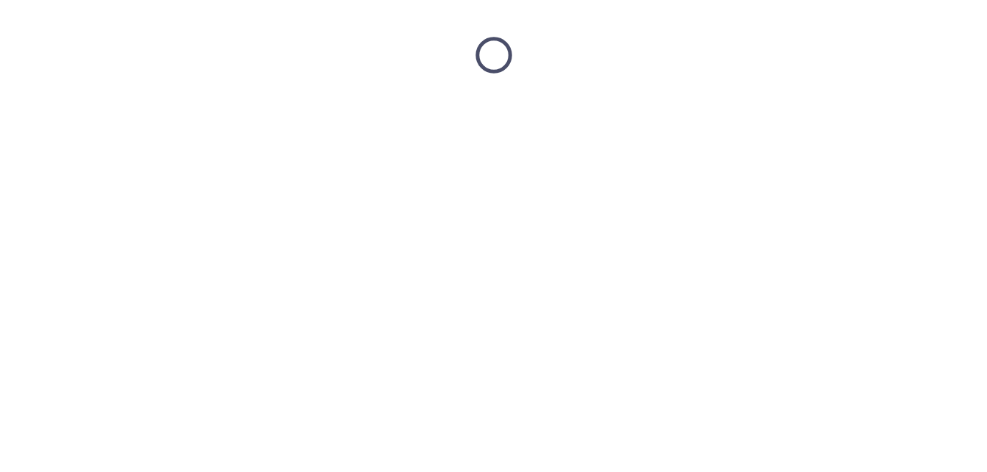
scroll to position [0, 0]
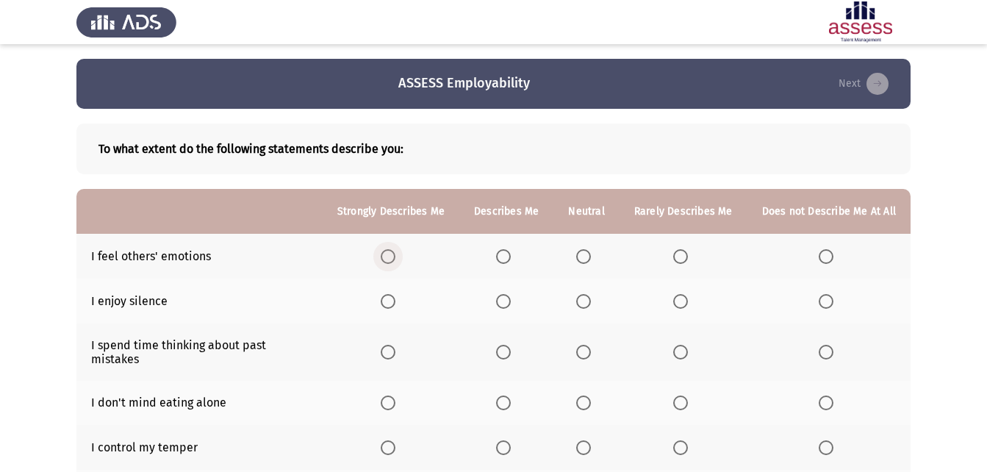
click at [396, 257] on span "Select an option" at bounding box center [388, 256] width 15 height 15
click at [396, 257] on input "Select an option" at bounding box center [388, 256] width 15 height 15
click at [586, 296] on span "Select an option" at bounding box center [583, 301] width 15 height 15
click at [586, 296] on input "Select an option" at bounding box center [583, 301] width 15 height 15
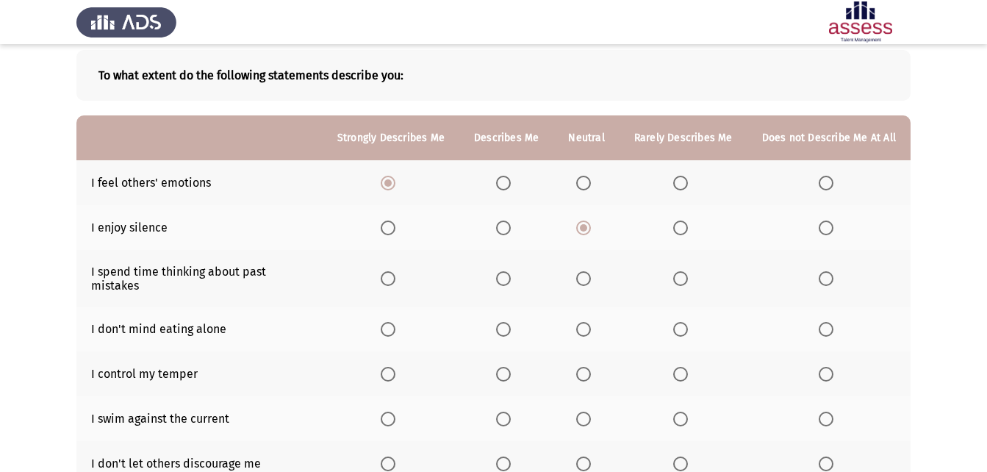
click at [680, 271] on span "Select an option" at bounding box center [681, 278] width 15 height 15
click at [680, 271] on input "Select an option" at bounding box center [681, 278] width 15 height 15
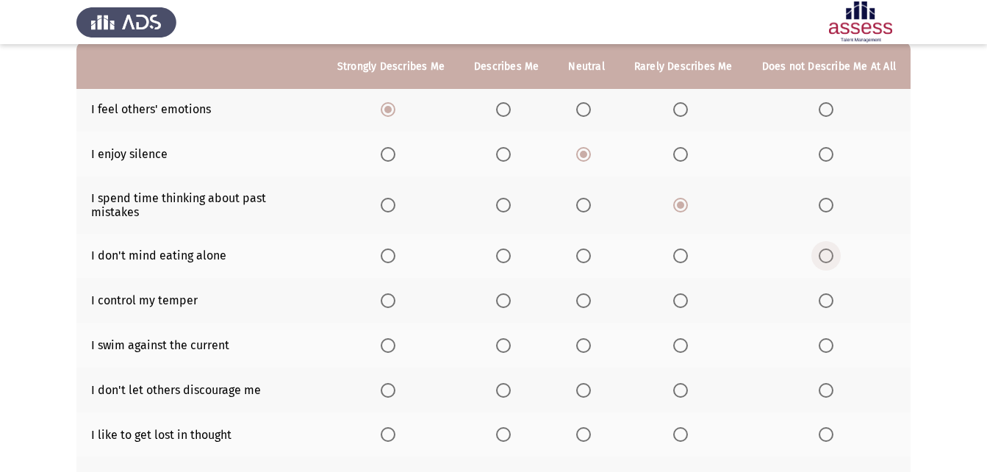
click at [825, 249] on span "Select an option" at bounding box center [826, 256] width 15 height 15
click at [825, 249] on input "Select an option" at bounding box center [826, 256] width 15 height 15
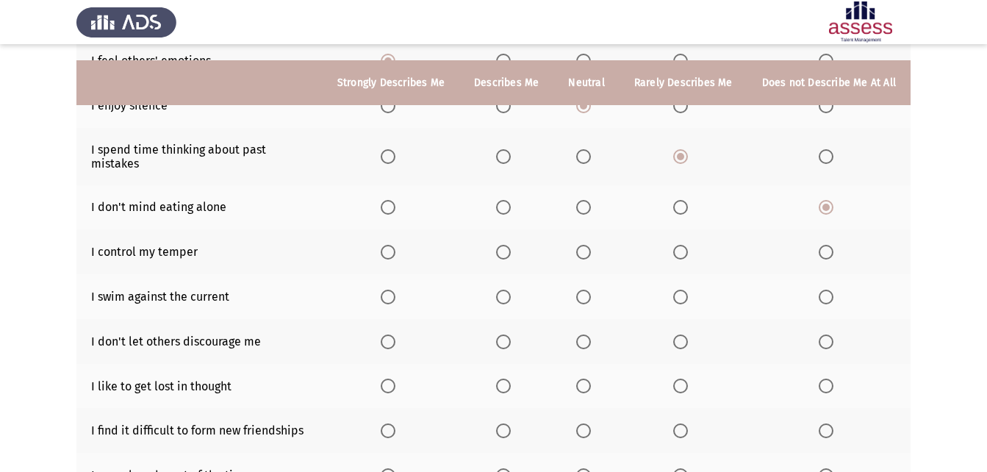
scroll to position [221, 0]
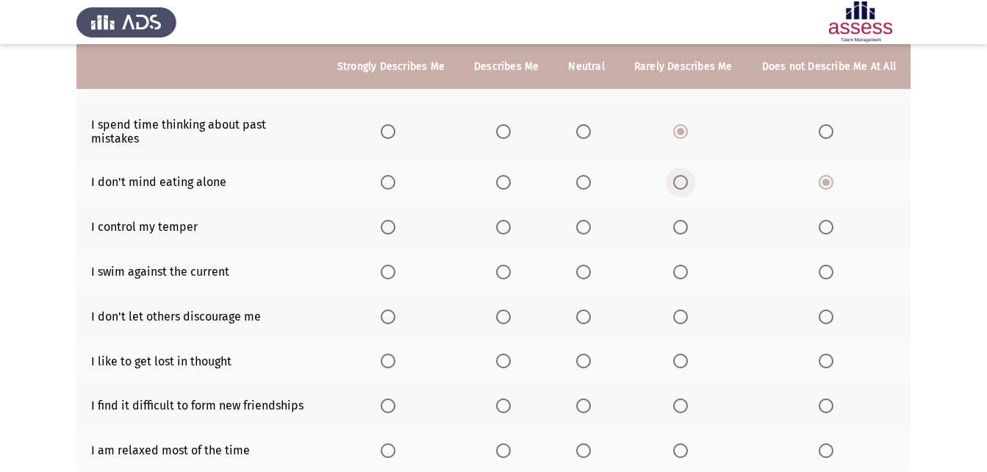
click at [677, 175] on span "Select an option" at bounding box center [681, 182] width 15 height 15
click at [677, 175] on input "Select an option" at bounding box center [681, 182] width 15 height 15
click at [587, 220] on span "Select an option" at bounding box center [583, 227] width 15 height 15
click at [587, 220] on input "Select an option" at bounding box center [583, 227] width 15 height 15
click at [824, 265] on span "Select an option" at bounding box center [826, 272] width 15 height 15
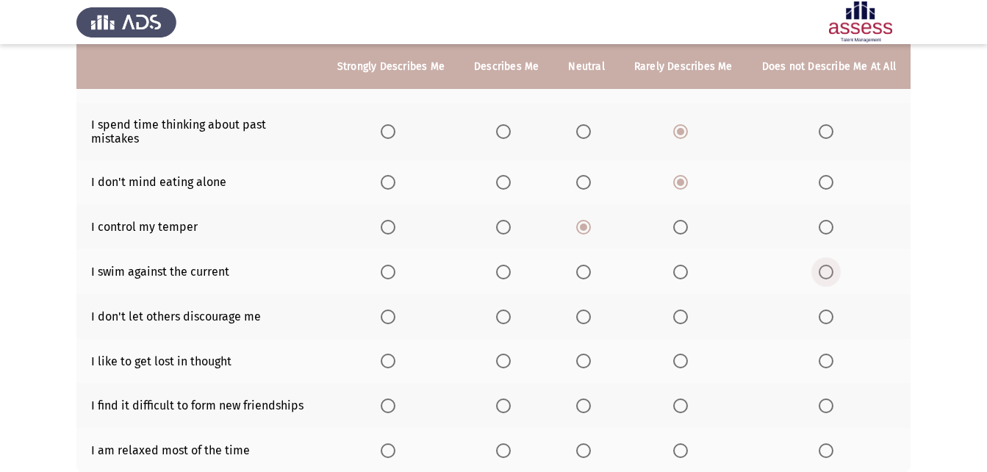
click at [824, 265] on input "Select an option" at bounding box center [826, 272] width 15 height 15
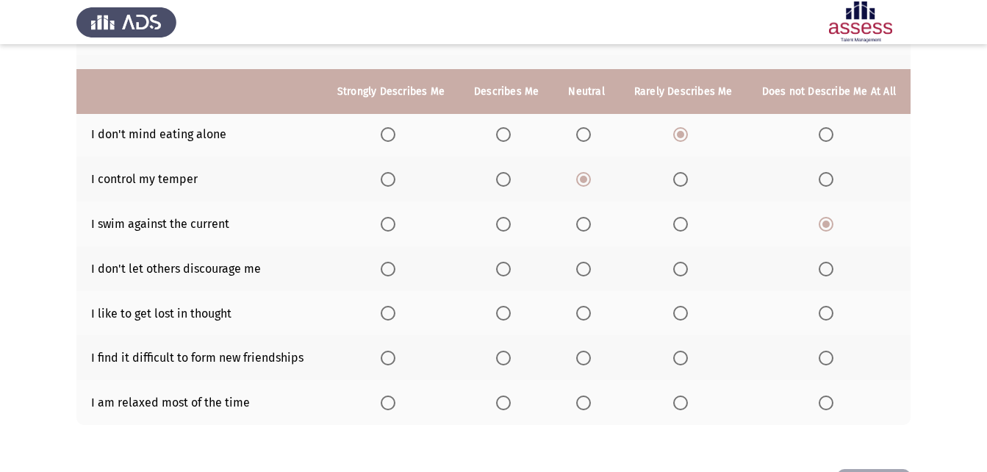
scroll to position [294, 0]
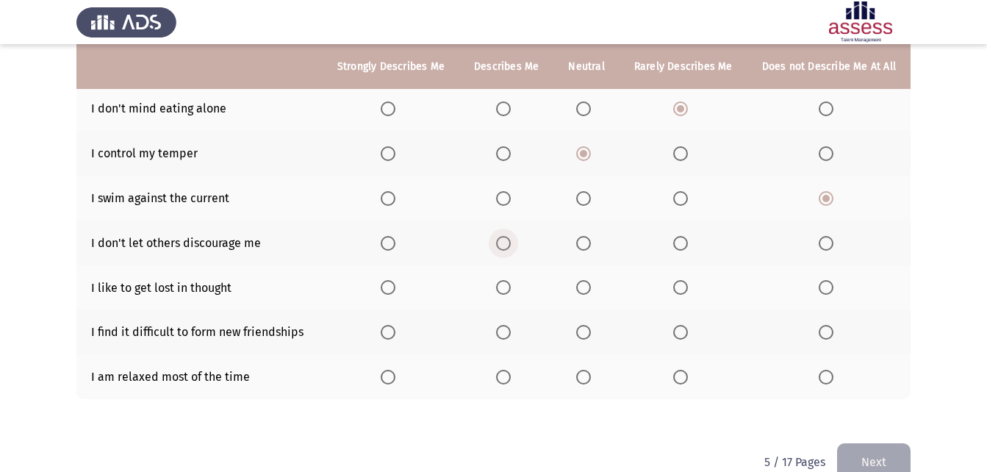
click at [501, 236] on span "Select an option" at bounding box center [503, 243] width 15 height 15
click at [501, 236] on input "Select an option" at bounding box center [503, 243] width 15 height 15
click at [686, 280] on span "Select an option" at bounding box center [681, 287] width 15 height 15
click at [686, 280] on input "Select an option" at bounding box center [681, 287] width 15 height 15
click at [589, 325] on span "Select an option" at bounding box center [583, 332] width 15 height 15
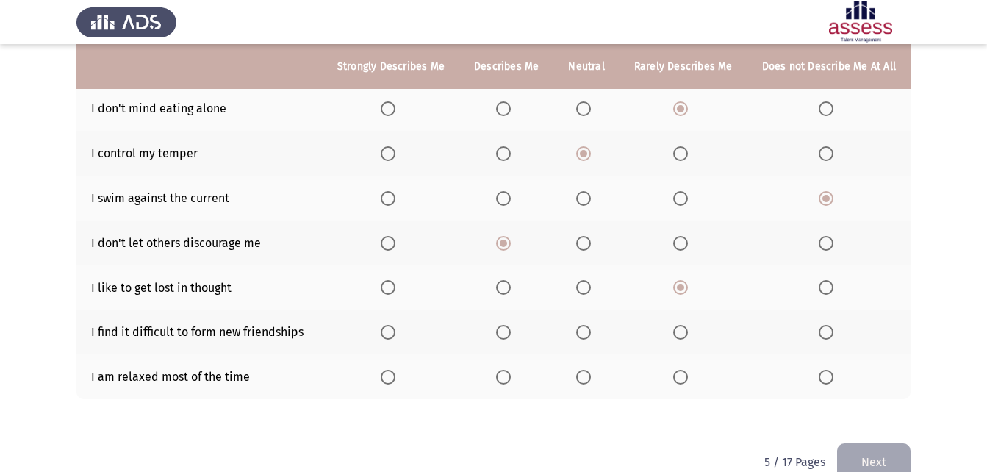
click at [589, 325] on input "Select an option" at bounding box center [583, 332] width 15 height 15
click at [508, 370] on span "Select an option" at bounding box center [503, 377] width 15 height 15
click at [508, 370] on input "Select an option" at bounding box center [503, 377] width 15 height 15
drag, startPoint x: 820, startPoint y: 358, endPoint x: 824, endPoint y: 365, distance: 8.2
click at [824, 370] on span "Select an option" at bounding box center [826, 377] width 15 height 15
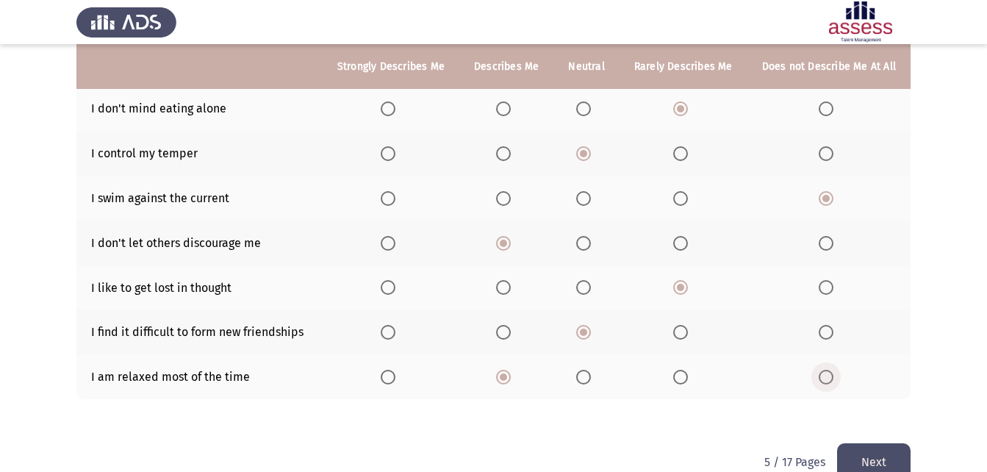
click at [824, 370] on input "Select an option" at bounding box center [826, 377] width 15 height 15
click at [843, 443] on button "Next" at bounding box center [874, 461] width 74 height 37
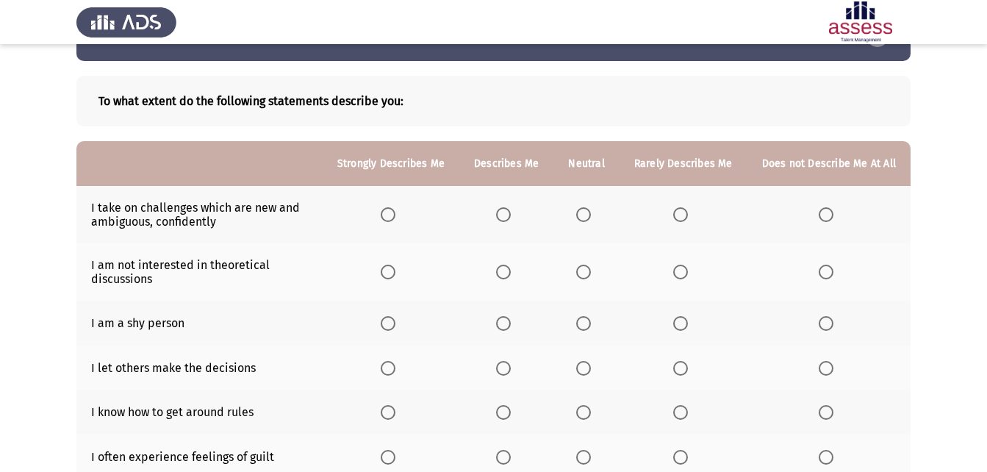
scroll to position [74, 0]
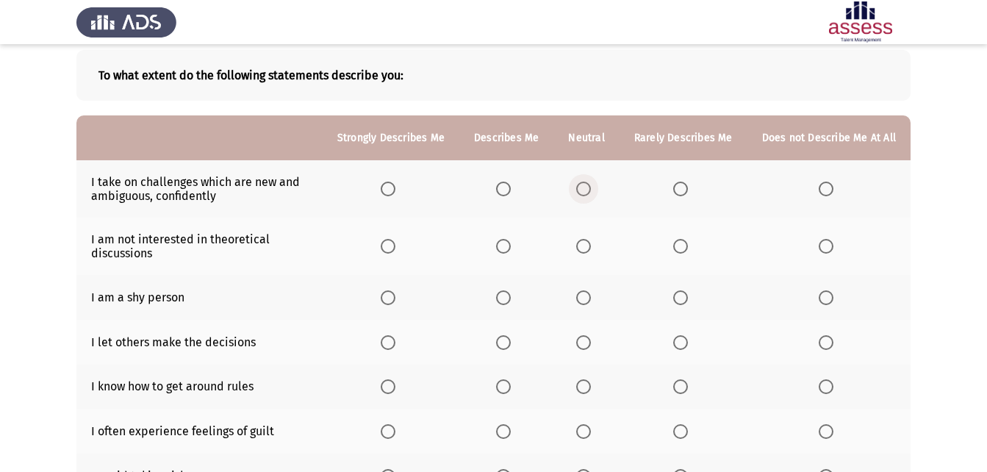
click at [585, 183] on span "Select an option" at bounding box center [583, 189] width 15 height 15
click at [585, 183] on input "Select an option" at bounding box center [583, 189] width 15 height 15
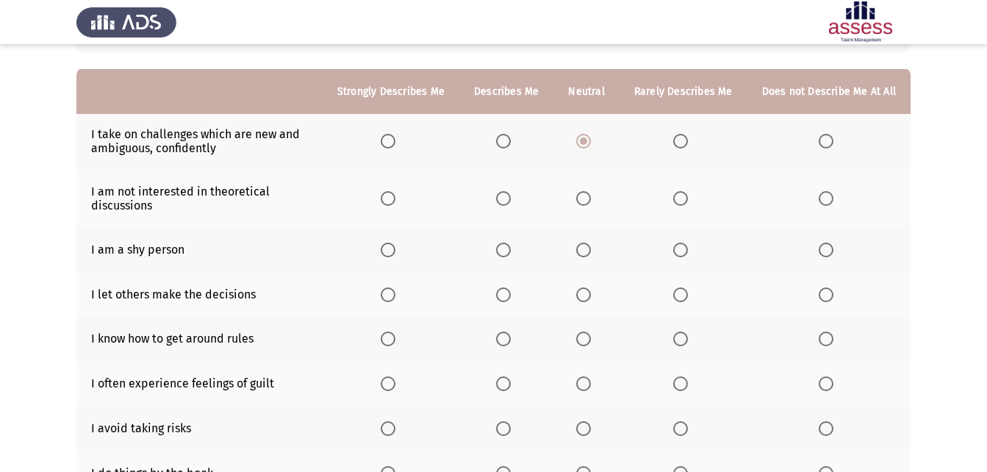
scroll to position [147, 0]
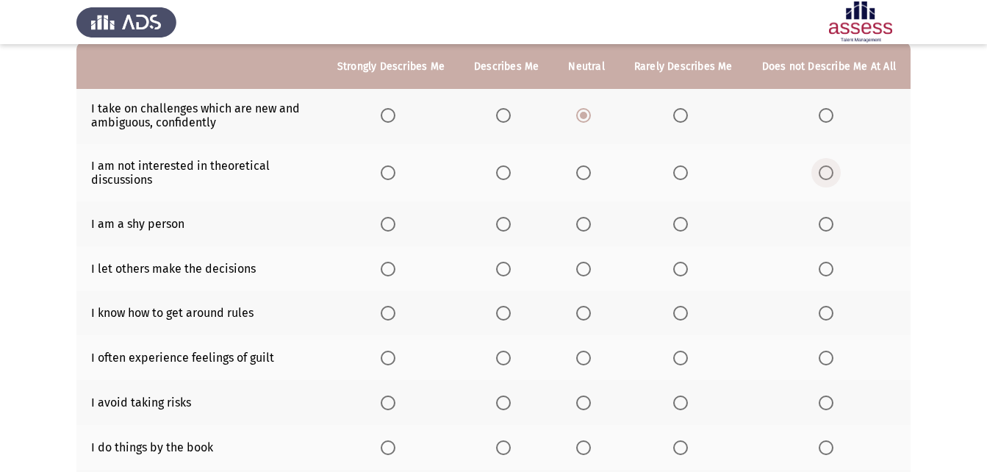
click at [830, 173] on span "Select an option" at bounding box center [826, 172] width 15 height 15
click at [830, 173] on input "Select an option" at bounding box center [826, 172] width 15 height 15
click at [591, 224] on span "Select an option" at bounding box center [583, 224] width 15 height 15
click at [591, 224] on input "Select an option" at bounding box center [583, 224] width 15 height 15
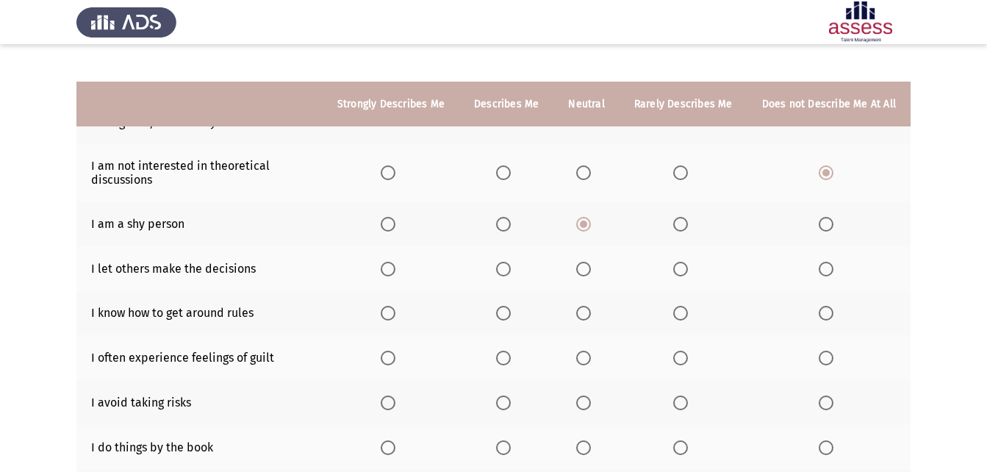
scroll to position [221, 0]
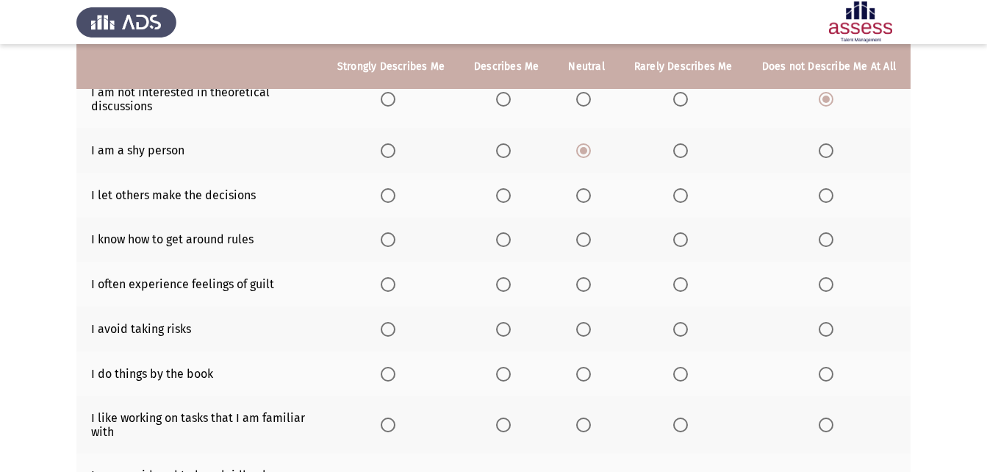
click at [685, 200] on span "Select an option" at bounding box center [681, 195] width 15 height 15
click at [685, 200] on input "Select an option" at bounding box center [681, 195] width 15 height 15
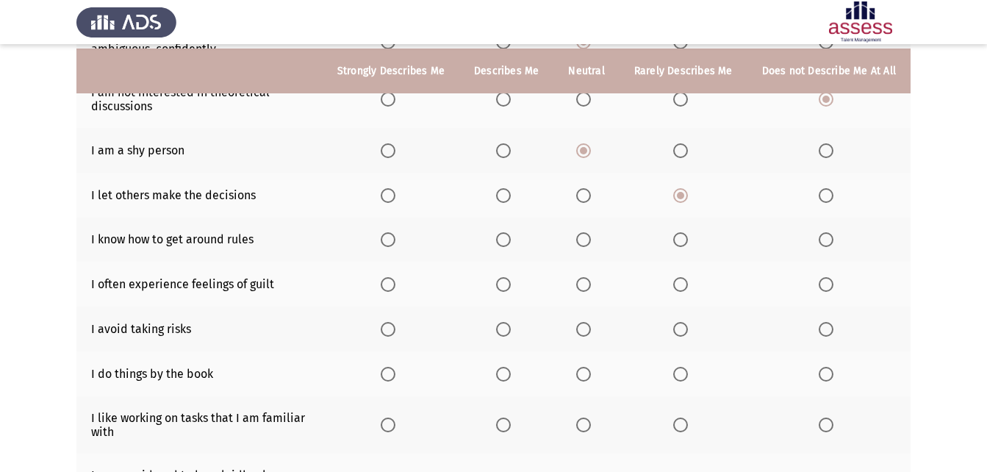
scroll to position [294, 0]
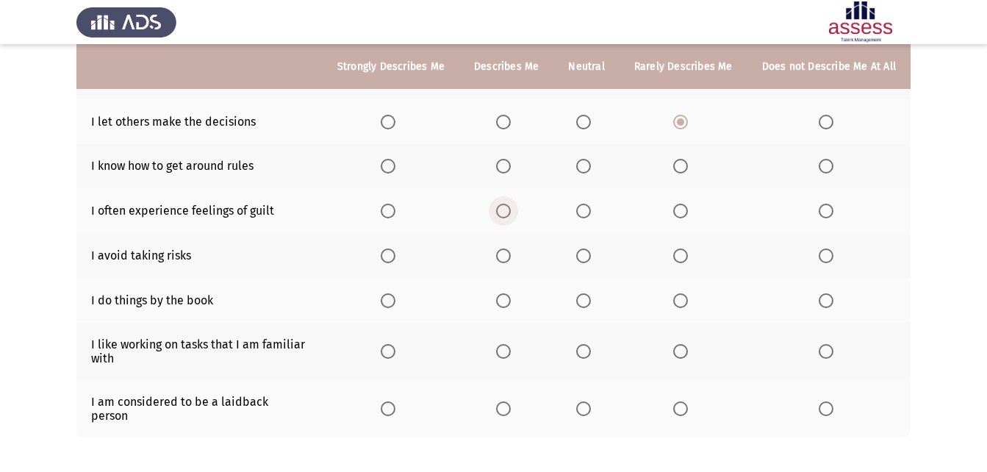
click at [505, 207] on span "Select an option" at bounding box center [503, 211] width 15 height 15
click at [505, 207] on input "Select an option" at bounding box center [503, 211] width 15 height 15
click at [510, 165] on span "Select an option" at bounding box center [503, 166] width 15 height 15
click at [510, 165] on input "Select an option" at bounding box center [503, 166] width 15 height 15
click at [685, 214] on span "Select an option" at bounding box center [681, 211] width 15 height 15
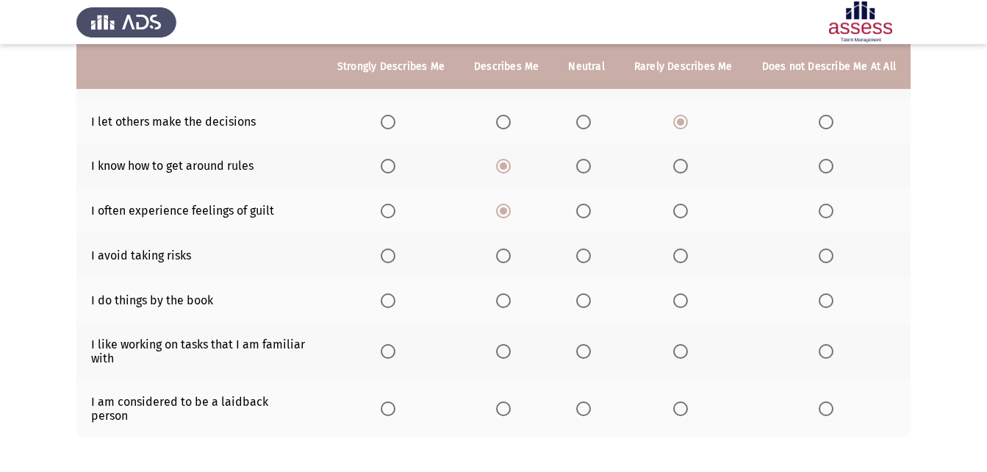
click at [685, 214] on input "Select an option" at bounding box center [681, 211] width 15 height 15
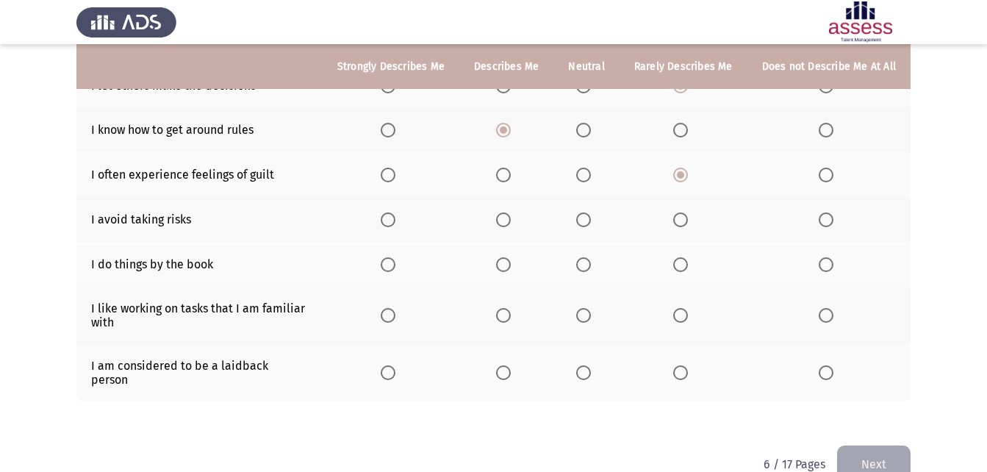
scroll to position [349, 0]
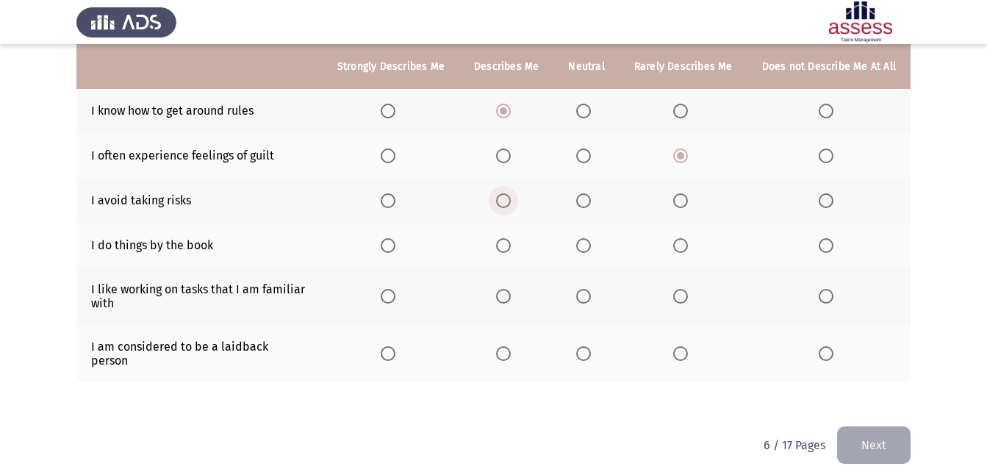
click at [509, 204] on span "Select an option" at bounding box center [503, 200] width 15 height 15
click at [509, 204] on input "Select an option" at bounding box center [503, 200] width 15 height 15
click at [687, 241] on span "Select an option" at bounding box center [681, 245] width 15 height 15
click at [687, 241] on input "Select an option" at bounding box center [681, 245] width 15 height 15
click at [586, 296] on span "Select an option" at bounding box center [583, 296] width 15 height 15
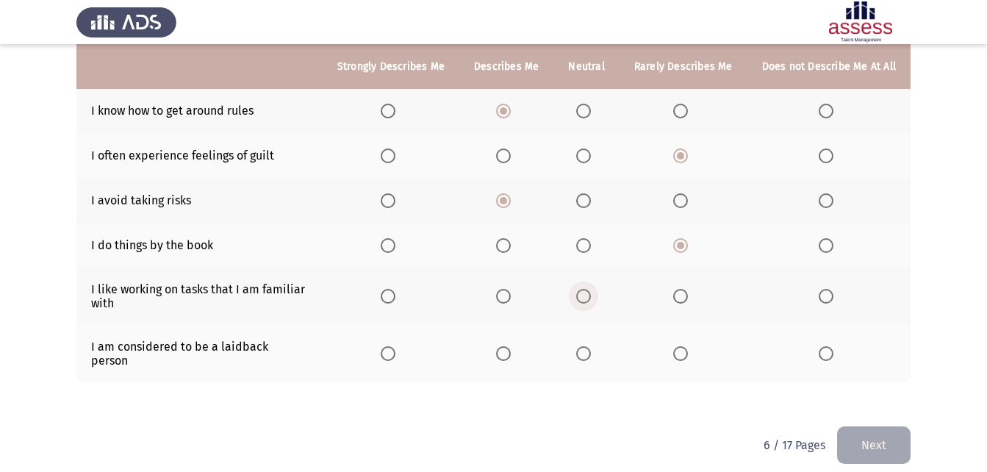
click at [586, 296] on input "Select an option" at bounding box center [583, 296] width 15 height 15
click at [589, 346] on span "Select an option" at bounding box center [583, 353] width 15 height 15
click at [589, 346] on input "Select an option" at bounding box center [583, 353] width 15 height 15
click at [865, 426] on button "Next" at bounding box center [874, 444] width 74 height 37
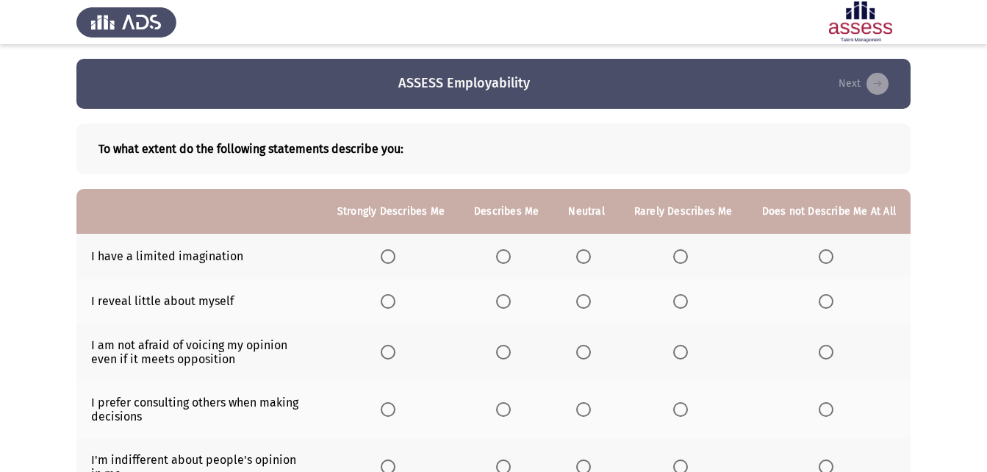
scroll to position [74, 0]
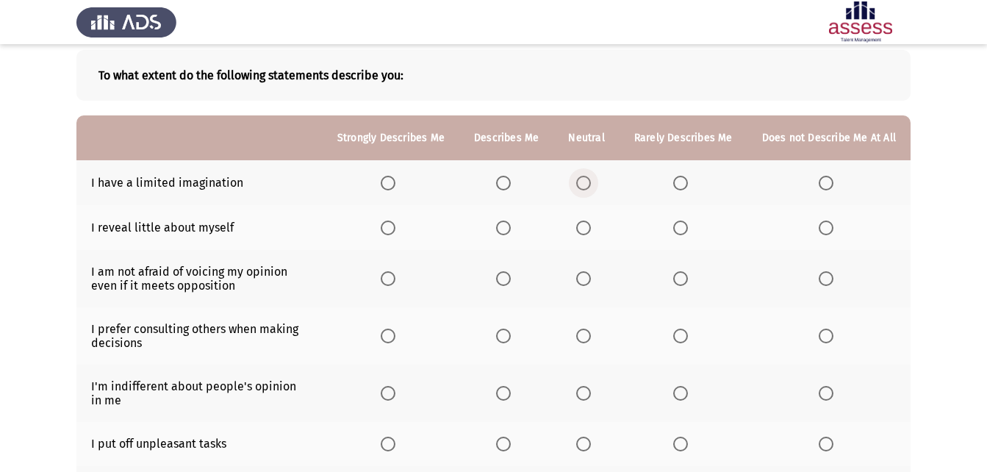
click at [587, 181] on span "Select an option" at bounding box center [583, 183] width 15 height 15
click at [587, 181] on input "Select an option" at bounding box center [583, 183] width 15 height 15
click at [511, 225] on span "Select an option" at bounding box center [503, 228] width 15 height 15
click at [511, 225] on input "Select an option" at bounding box center [503, 228] width 15 height 15
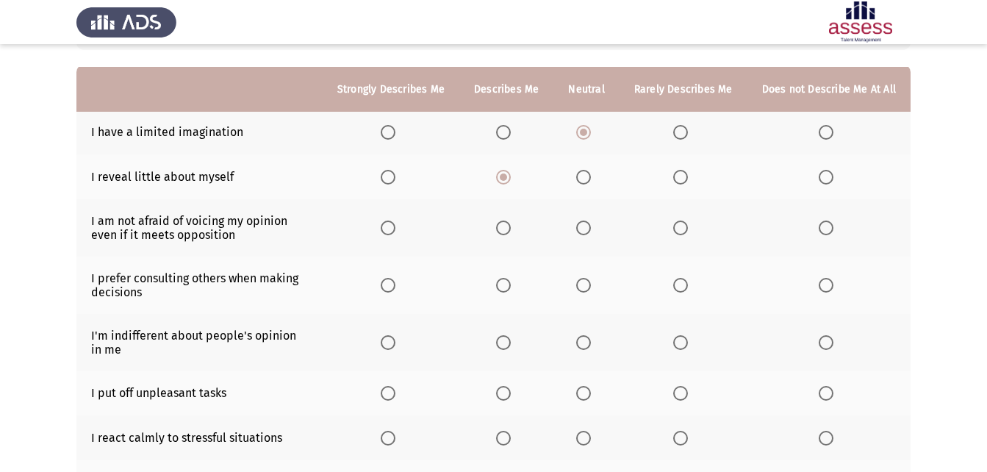
scroll to position [147, 0]
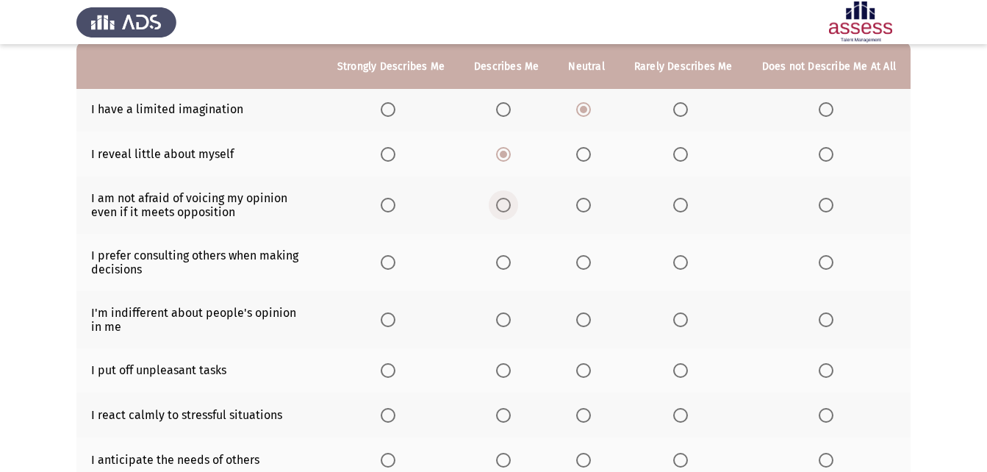
click at [511, 206] on span "Select an option" at bounding box center [503, 205] width 15 height 15
click at [511, 206] on input "Select an option" at bounding box center [503, 205] width 15 height 15
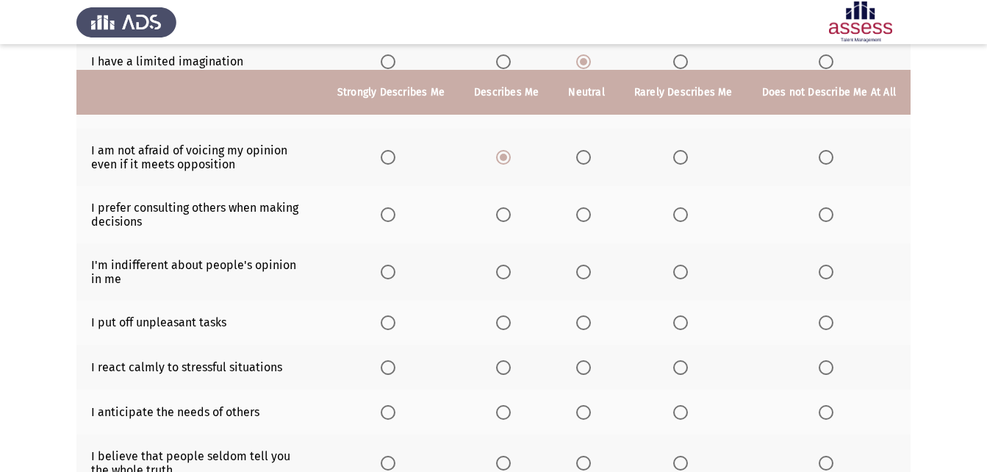
scroll to position [221, 0]
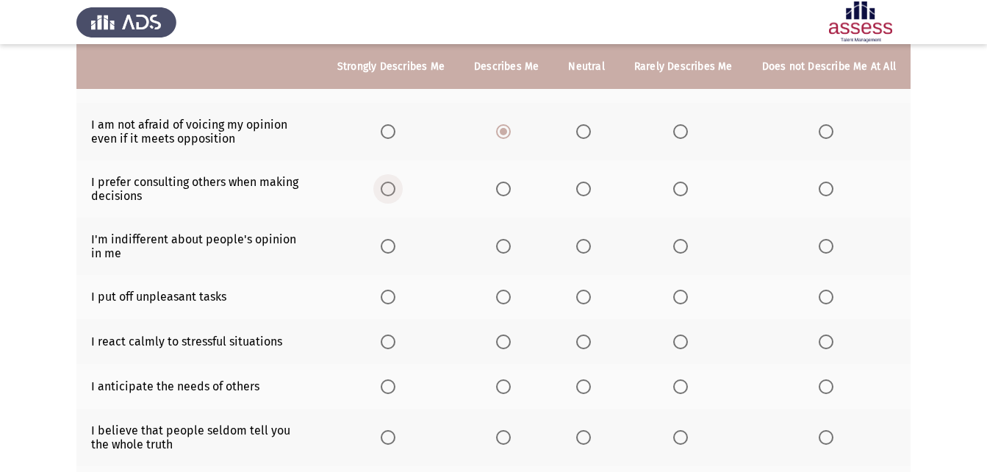
click at [396, 188] on span "Select an option" at bounding box center [388, 189] width 15 height 15
click at [396, 188] on input "Select an option" at bounding box center [388, 189] width 15 height 15
click at [687, 248] on span "Select an option" at bounding box center [681, 246] width 15 height 15
click at [687, 248] on input "Select an option" at bounding box center [681, 246] width 15 height 15
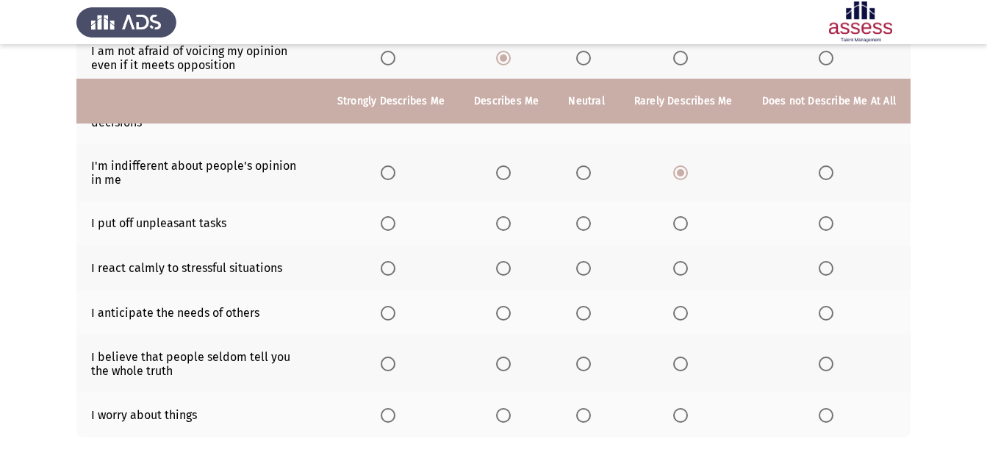
scroll to position [362, 0]
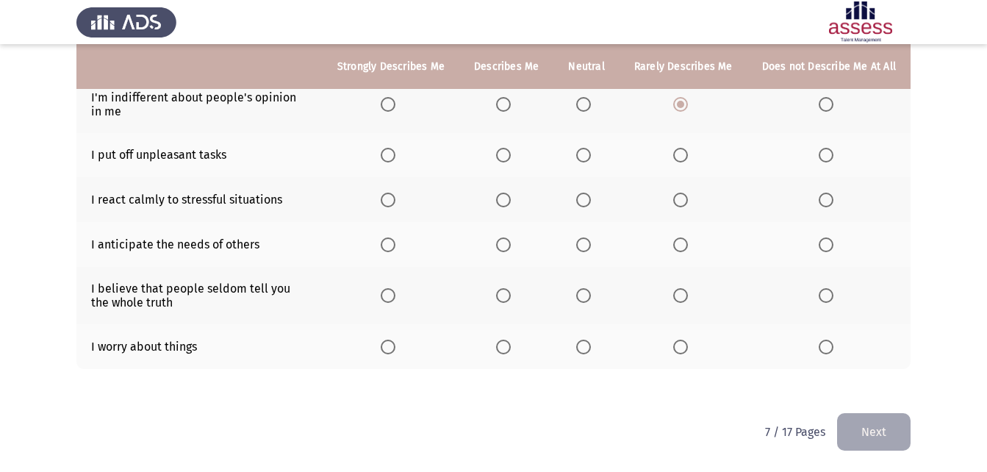
click at [832, 149] on span "Select an option" at bounding box center [826, 155] width 15 height 15
click at [832, 149] on input "Select an option" at bounding box center [826, 155] width 15 height 15
click at [510, 200] on span "Select an option" at bounding box center [503, 200] width 15 height 15
click at [510, 200] on input "Select an option" at bounding box center [503, 200] width 15 height 15
click at [590, 251] on span "Select an option" at bounding box center [583, 244] width 15 height 15
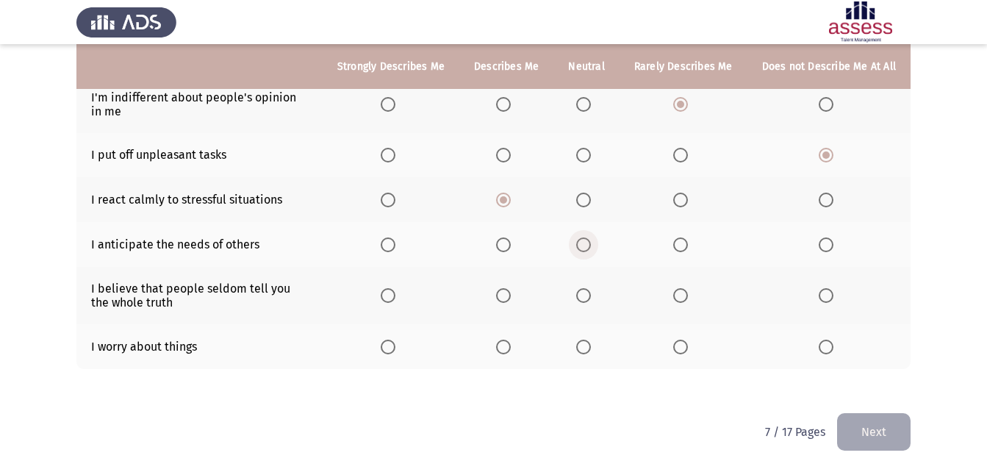
click at [590, 251] on input "Select an option" at bounding box center [583, 244] width 15 height 15
click at [687, 293] on span "Select an option" at bounding box center [681, 295] width 15 height 15
click at [687, 293] on input "Select an option" at bounding box center [681, 295] width 15 height 15
click at [591, 349] on span "Select an option" at bounding box center [583, 347] width 15 height 15
click at [591, 349] on input "Select an option" at bounding box center [583, 347] width 15 height 15
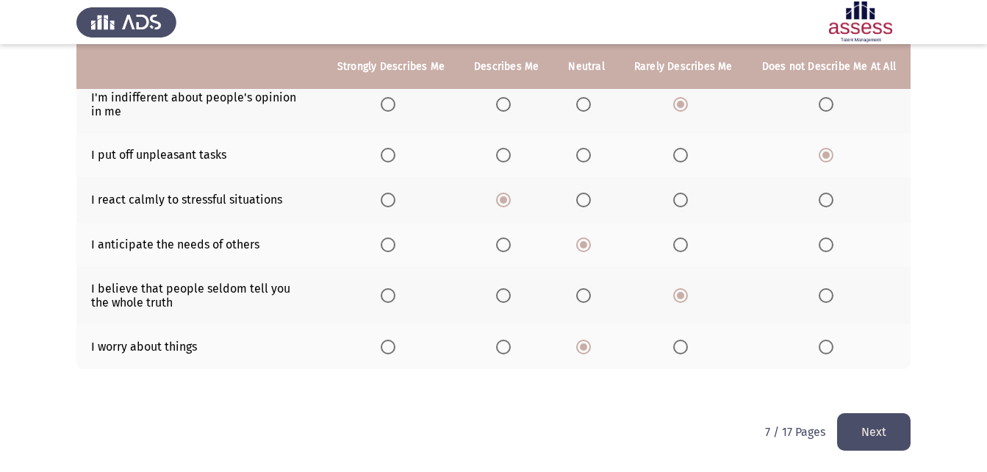
click at [899, 432] on button "Next" at bounding box center [874, 431] width 74 height 37
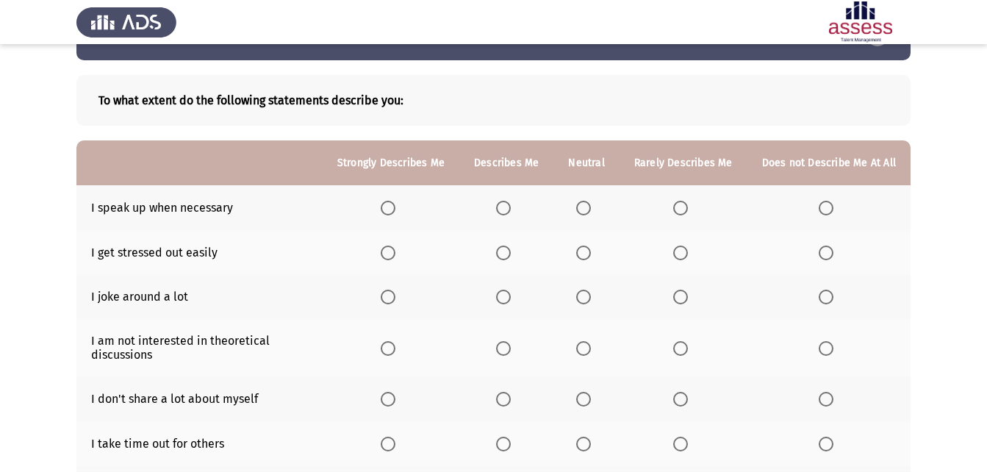
scroll to position [74, 0]
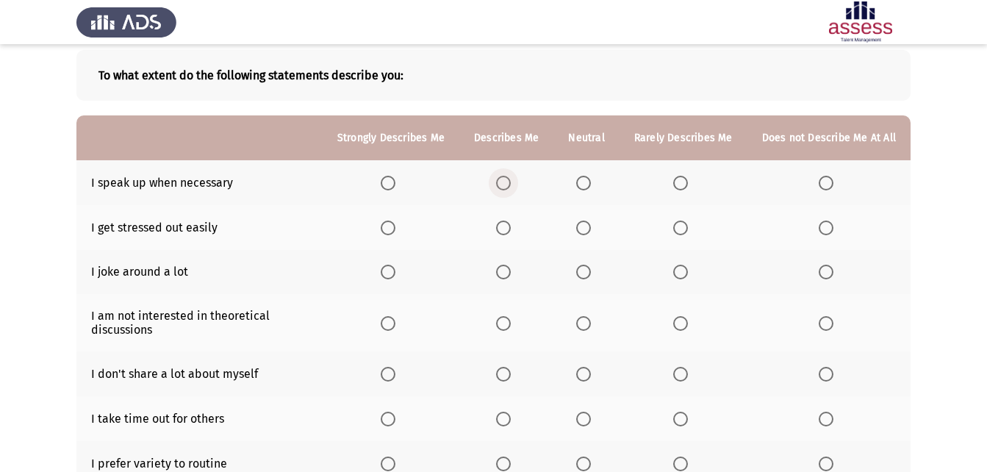
click at [510, 179] on span "Select an option" at bounding box center [503, 183] width 15 height 15
click at [510, 179] on input "Select an option" at bounding box center [503, 183] width 15 height 15
click at [682, 222] on span "Select an option" at bounding box center [681, 228] width 15 height 15
click at [682, 222] on input "Select an option" at bounding box center [681, 228] width 15 height 15
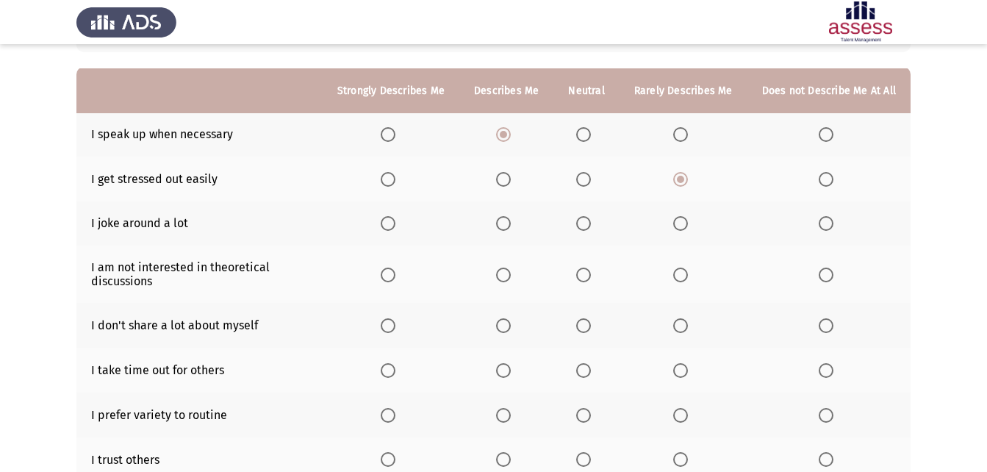
scroll to position [147, 0]
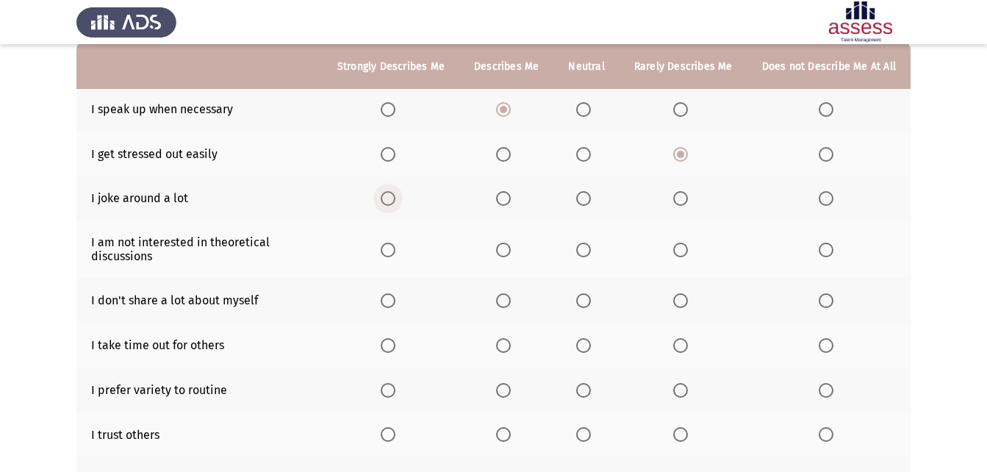
click at [396, 204] on span "Select an option" at bounding box center [388, 198] width 15 height 15
click at [396, 204] on input "Select an option" at bounding box center [388, 198] width 15 height 15
click at [829, 250] on span "Select an option" at bounding box center [826, 250] width 15 height 15
click at [829, 250] on input "Select an option" at bounding box center [826, 250] width 15 height 15
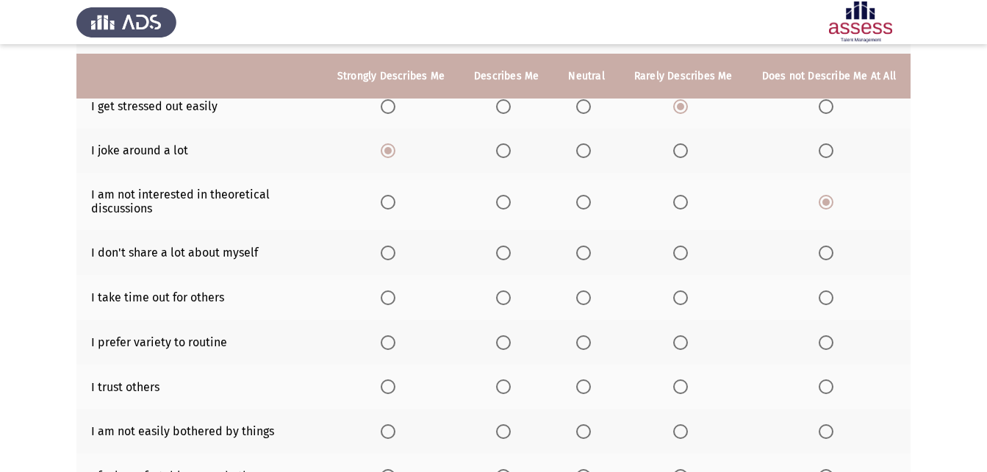
scroll to position [221, 0]
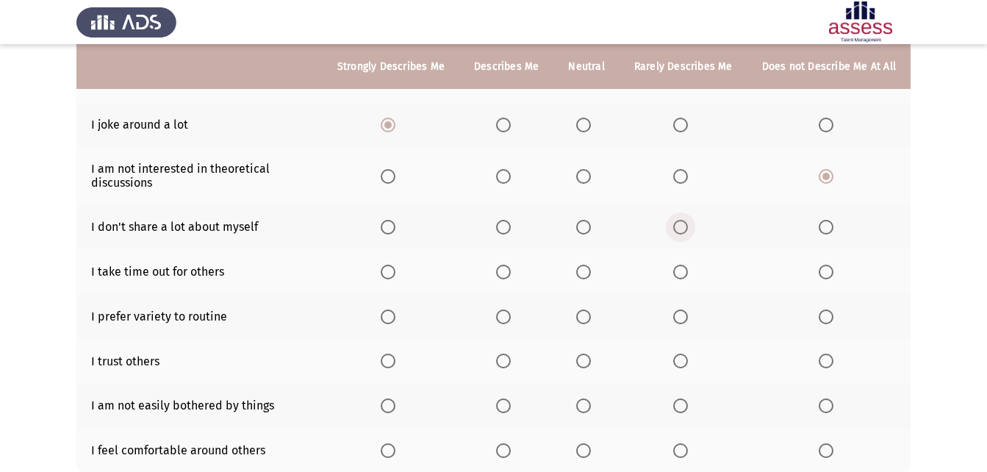
click at [682, 220] on span "Select an option" at bounding box center [681, 227] width 15 height 15
click at [682, 220] on input "Select an option" at bounding box center [681, 227] width 15 height 15
click at [590, 273] on span "Select an option" at bounding box center [583, 272] width 15 height 15
click at [590, 273] on input "Select an option" at bounding box center [583, 272] width 15 height 15
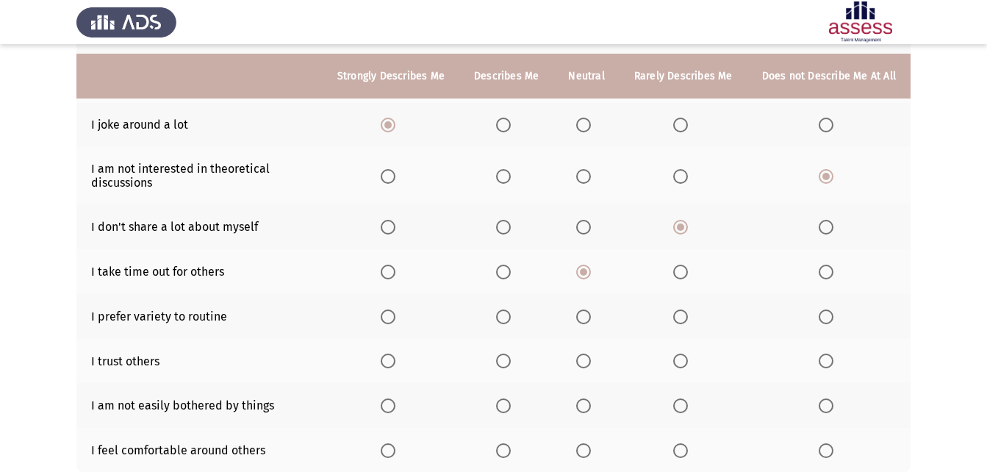
scroll to position [294, 0]
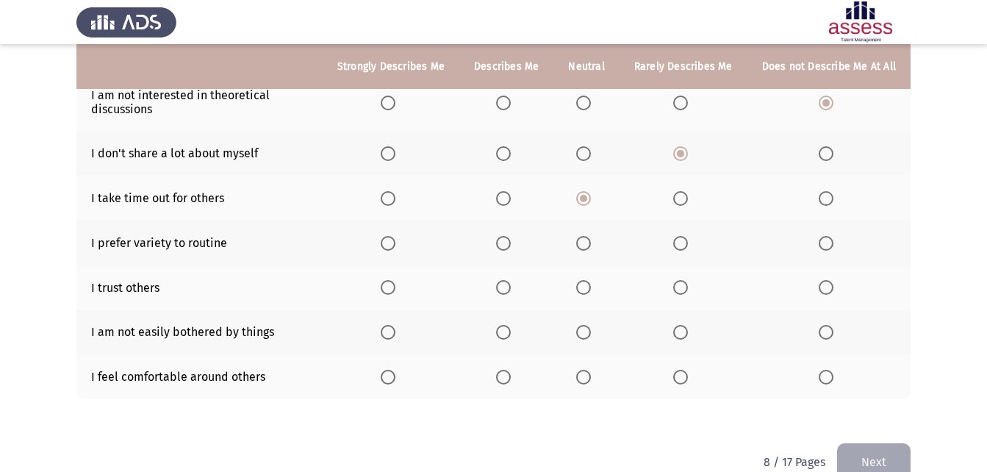
click at [687, 243] on span "Select an option" at bounding box center [681, 243] width 15 height 15
click at [687, 243] on input "Select an option" at bounding box center [681, 243] width 15 height 15
click at [506, 288] on span "Select an option" at bounding box center [503, 287] width 15 height 15
click at [506, 288] on input "Select an option" at bounding box center [503, 287] width 15 height 15
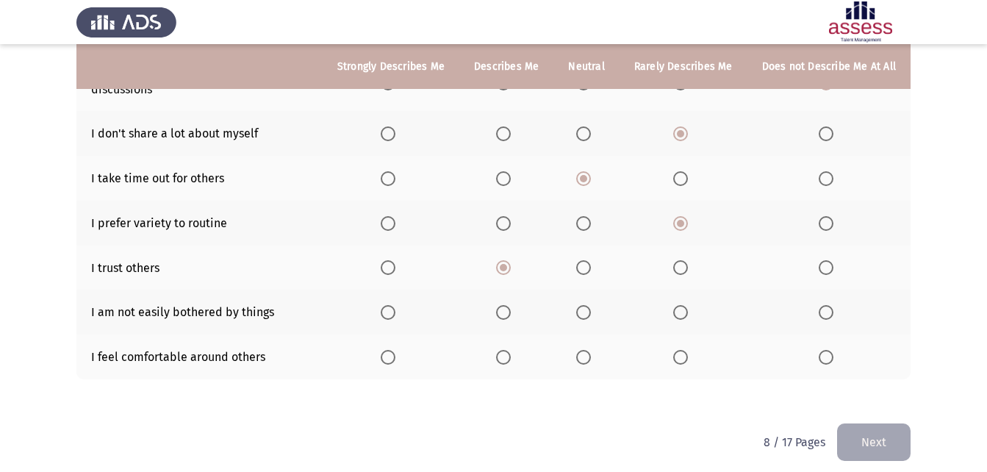
scroll to position [324, 0]
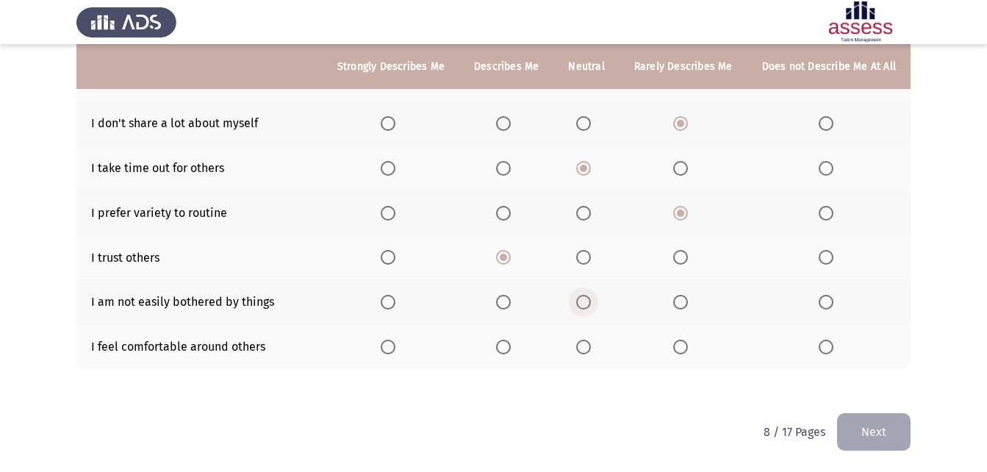
click at [591, 304] on span "Select an option" at bounding box center [583, 302] width 15 height 15
click at [591, 304] on input "Select an option" at bounding box center [583, 302] width 15 height 15
click at [396, 348] on span "Select an option" at bounding box center [388, 347] width 15 height 15
click at [396, 348] on input "Select an option" at bounding box center [388, 347] width 15 height 15
click at [883, 416] on button "Next" at bounding box center [874, 431] width 74 height 37
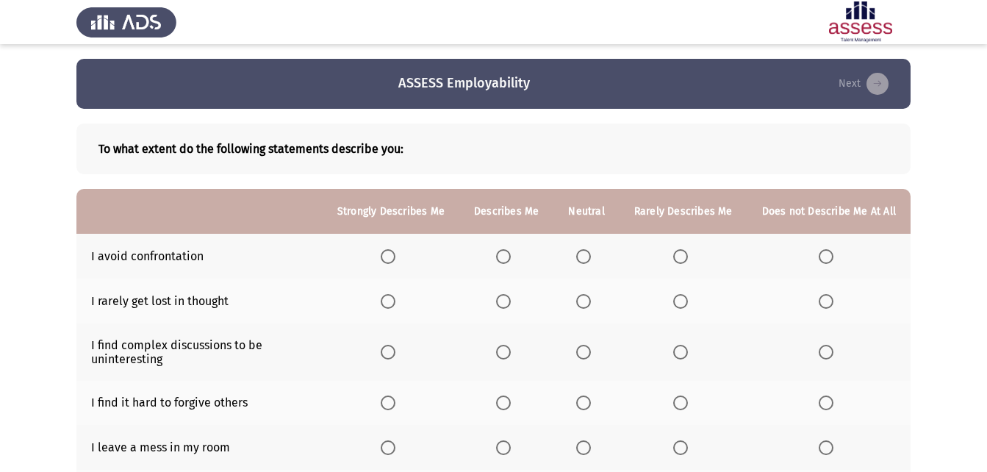
scroll to position [74, 0]
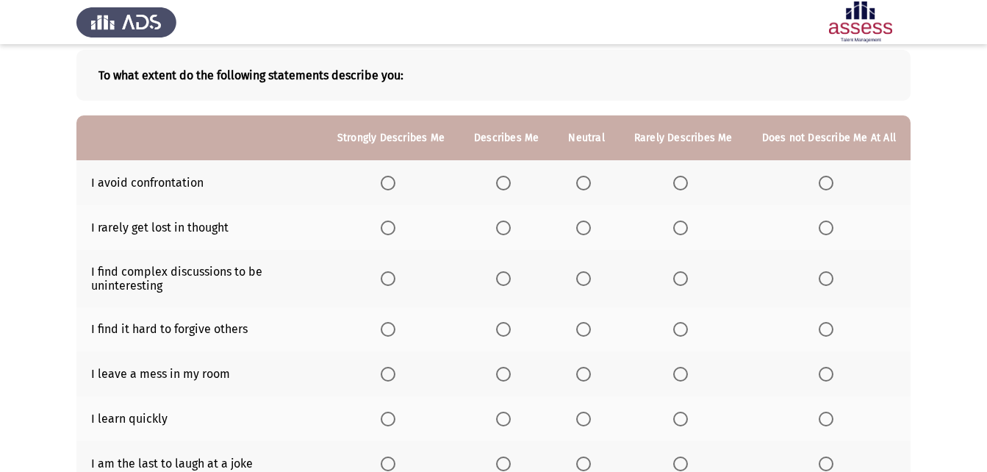
click at [682, 177] on span "Select an option" at bounding box center [681, 183] width 15 height 15
click at [682, 177] on input "Select an option" at bounding box center [681, 183] width 15 height 15
click at [591, 233] on span "Select an option" at bounding box center [583, 228] width 15 height 15
click at [591, 233] on input "Select an option" at bounding box center [583, 228] width 15 height 15
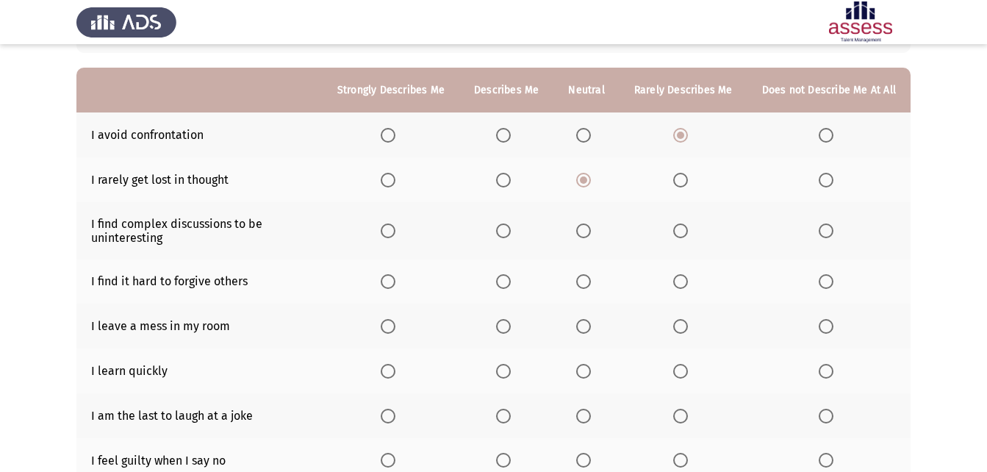
scroll to position [147, 0]
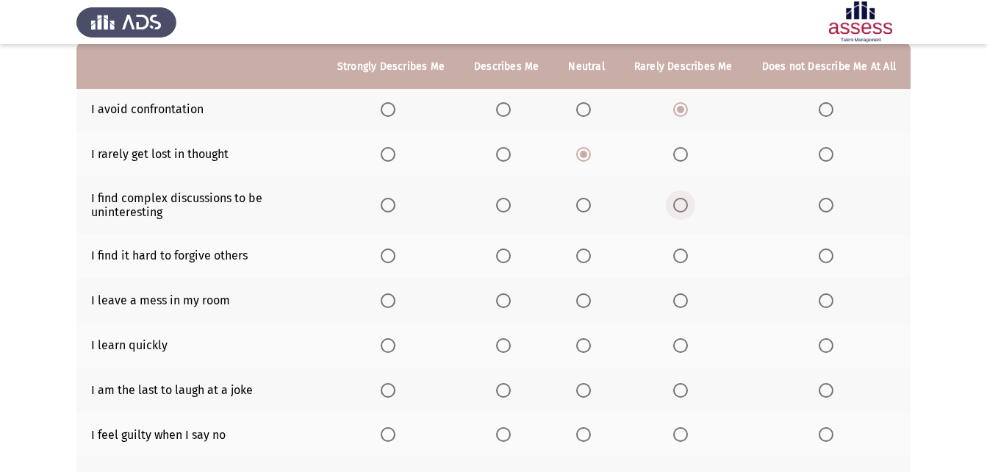
click at [685, 210] on span "Select an option" at bounding box center [681, 205] width 15 height 15
click at [685, 210] on input "Select an option" at bounding box center [681, 205] width 15 height 15
click at [827, 259] on span "Select an option" at bounding box center [826, 256] width 15 height 15
click at [827, 259] on input "Select an option" at bounding box center [826, 256] width 15 height 15
click at [832, 301] on span "Select an option" at bounding box center [826, 300] width 15 height 15
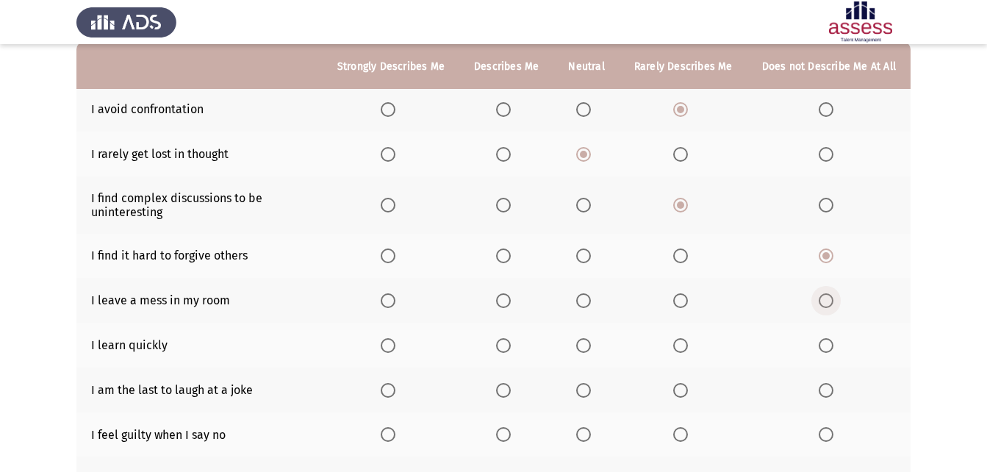
click at [832, 301] on input "Select an option" at bounding box center [826, 300] width 15 height 15
click at [397, 342] on th at bounding box center [391, 345] width 137 height 45
click at [396, 343] on span "Select an option" at bounding box center [388, 345] width 15 height 15
click at [396, 343] on input "Select an option" at bounding box center [388, 345] width 15 height 15
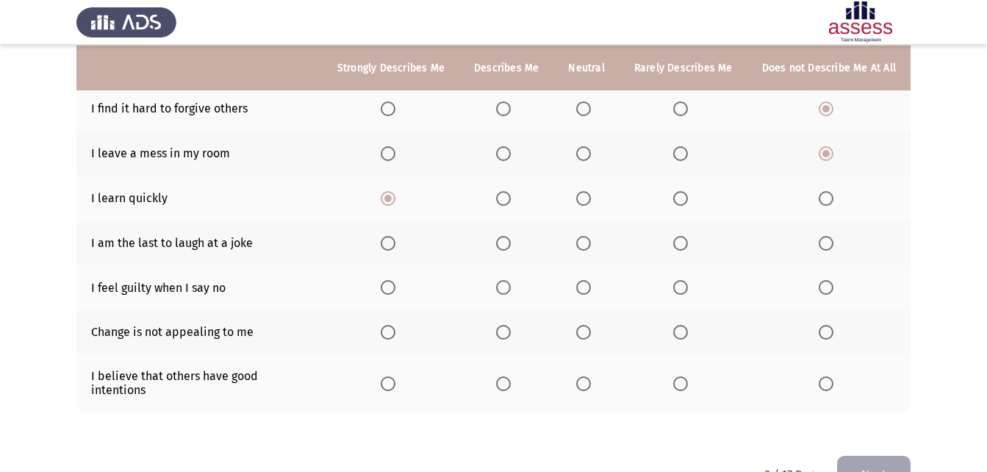
scroll to position [324, 0]
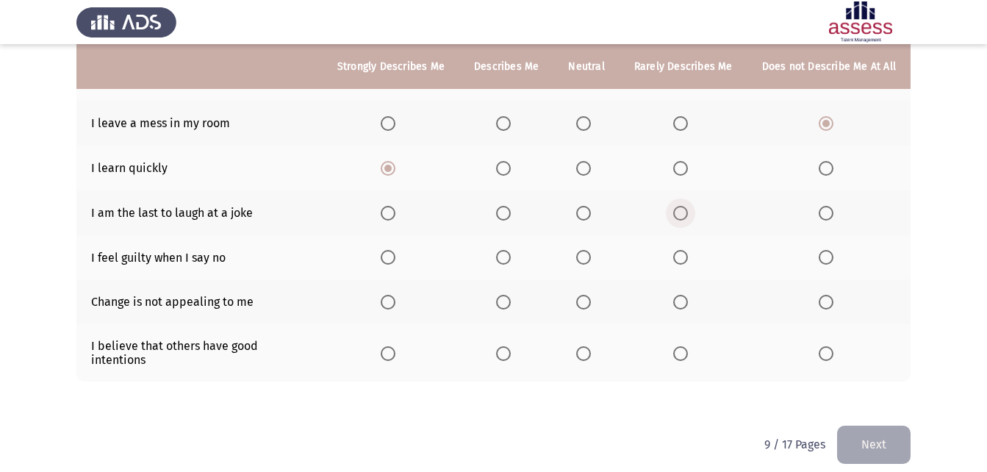
click at [679, 210] on span "Select an option" at bounding box center [681, 213] width 15 height 15
click at [679, 210] on input "Select an option" at bounding box center [681, 213] width 15 height 15
click at [824, 257] on span "Select an option" at bounding box center [826, 257] width 15 height 15
click at [824, 257] on input "Select an option" at bounding box center [826, 257] width 15 height 15
click at [683, 295] on span "Select an option" at bounding box center [681, 302] width 15 height 15
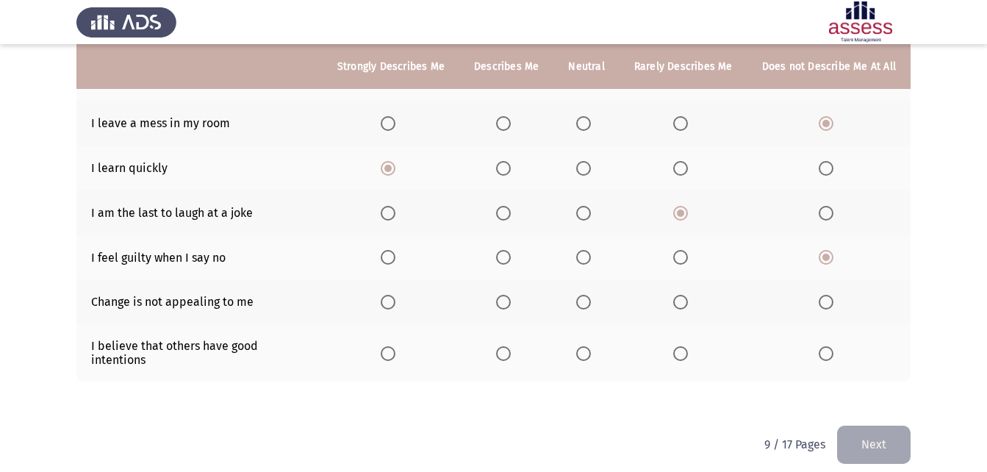
click at [683, 295] on input "Select an option" at bounding box center [681, 302] width 15 height 15
click at [587, 346] on span "Select an option" at bounding box center [583, 353] width 15 height 15
click at [587, 346] on input "Select an option" at bounding box center [583, 353] width 15 height 15
click at [885, 426] on button "Next" at bounding box center [874, 444] width 74 height 37
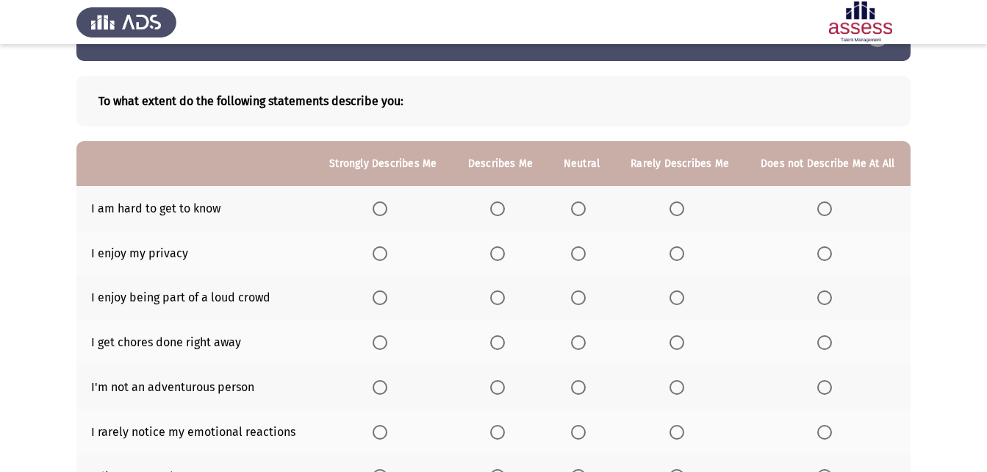
scroll to position [74, 0]
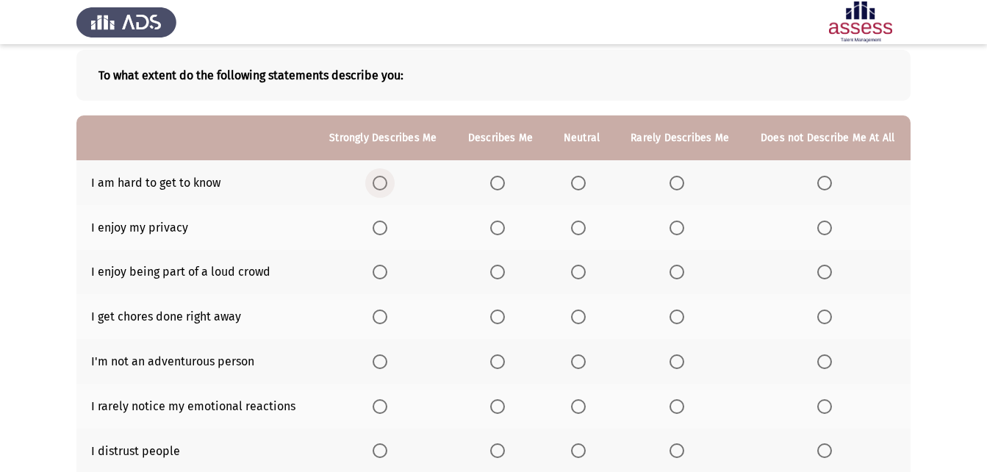
click at [385, 178] on span "Select an option" at bounding box center [380, 183] width 15 height 15
click at [385, 178] on input "Select an option" at bounding box center [380, 183] width 15 height 15
click at [579, 228] on span "Select an option" at bounding box center [579, 228] width 0 height 0
click at [579, 228] on input "Select an option" at bounding box center [578, 228] width 15 height 15
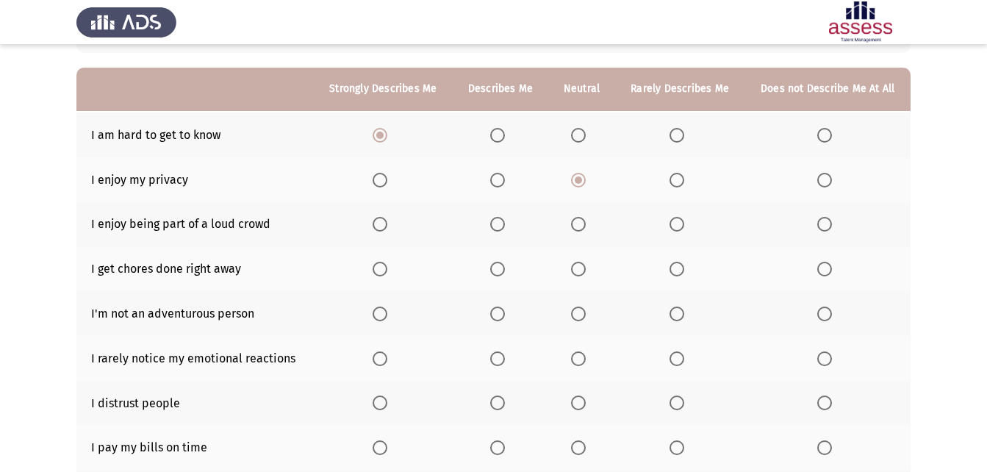
scroll to position [147, 0]
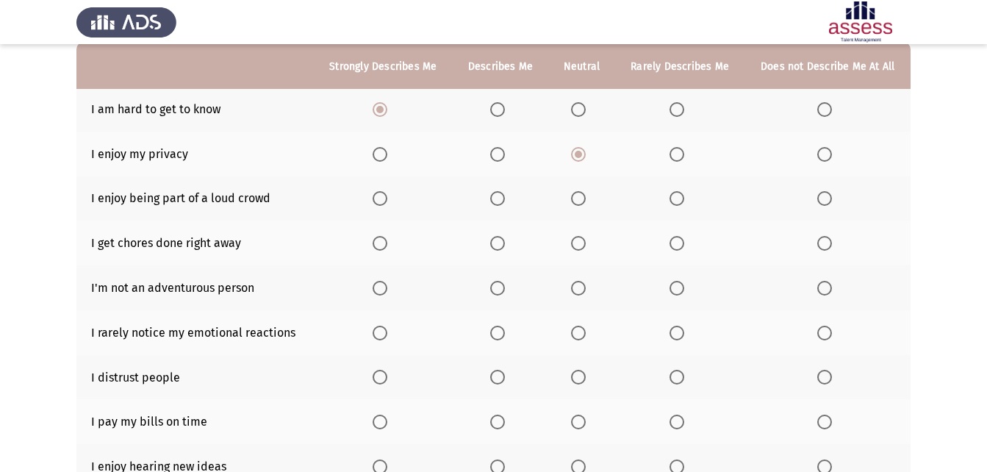
click at [682, 205] on mat-radio-button "Select an option" at bounding box center [680, 198] width 21 height 15
click at [679, 197] on span "Select an option" at bounding box center [677, 198] width 15 height 15
click at [679, 197] on input "Select an option" at bounding box center [677, 198] width 15 height 15
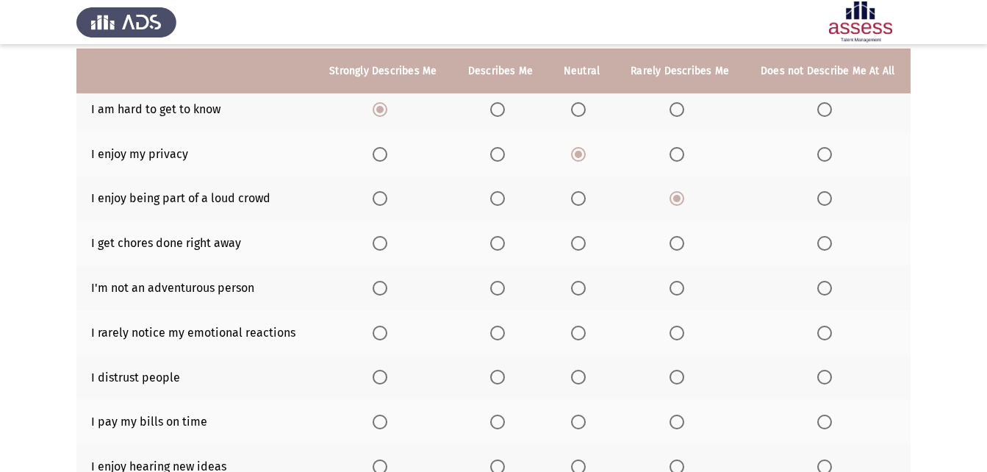
scroll to position [221, 0]
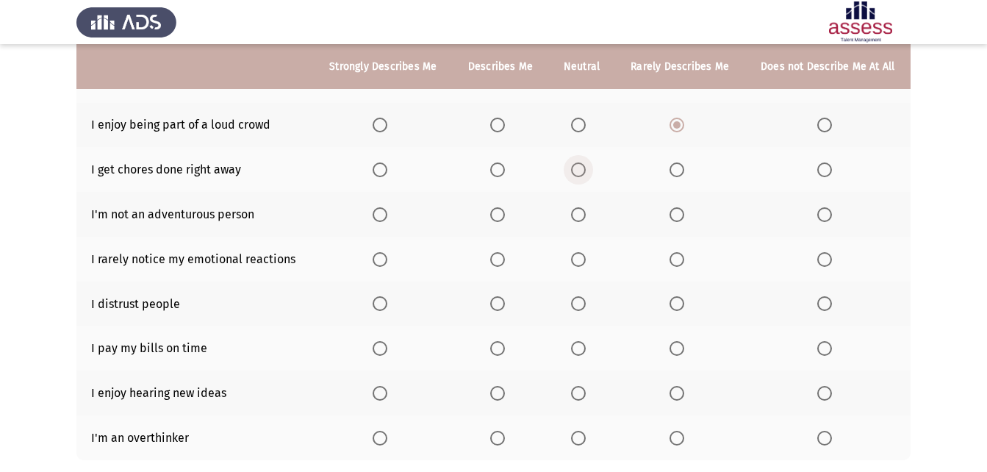
click at [579, 170] on span "Select an option" at bounding box center [579, 170] width 0 height 0
click at [579, 169] on input "Select an option" at bounding box center [578, 169] width 15 height 15
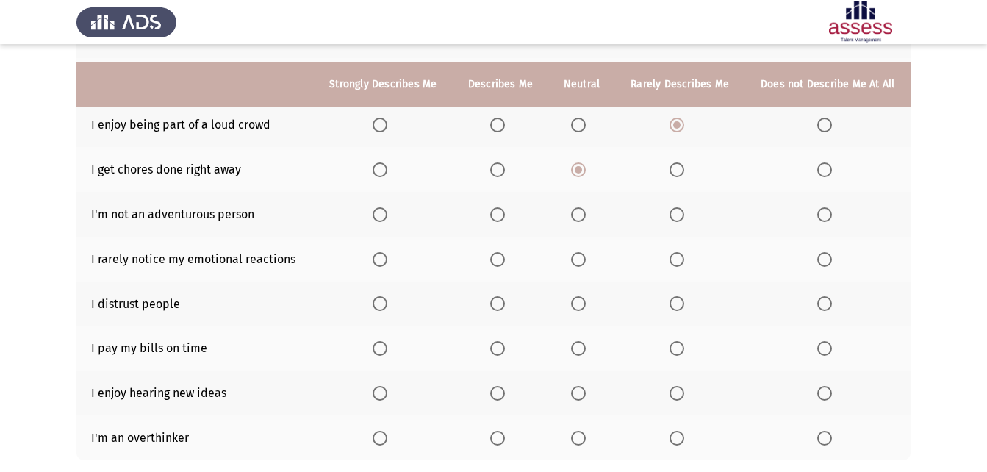
scroll to position [294, 0]
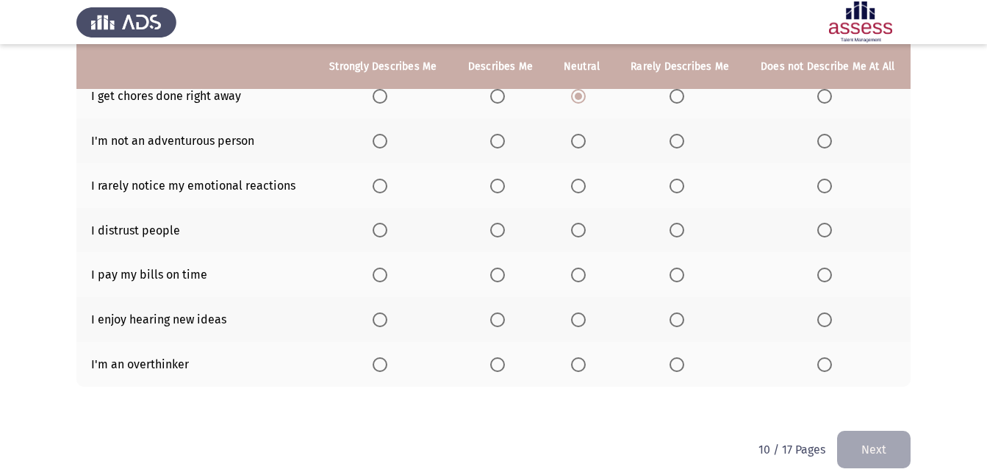
click at [822, 146] on span "Select an option" at bounding box center [825, 141] width 15 height 15
click at [822, 146] on input "Select an option" at bounding box center [825, 141] width 15 height 15
click at [679, 187] on span "Select an option" at bounding box center [677, 186] width 15 height 15
click at [679, 187] on input "Select an option" at bounding box center [677, 186] width 15 height 15
click at [577, 223] on span "Select an option" at bounding box center [578, 230] width 15 height 15
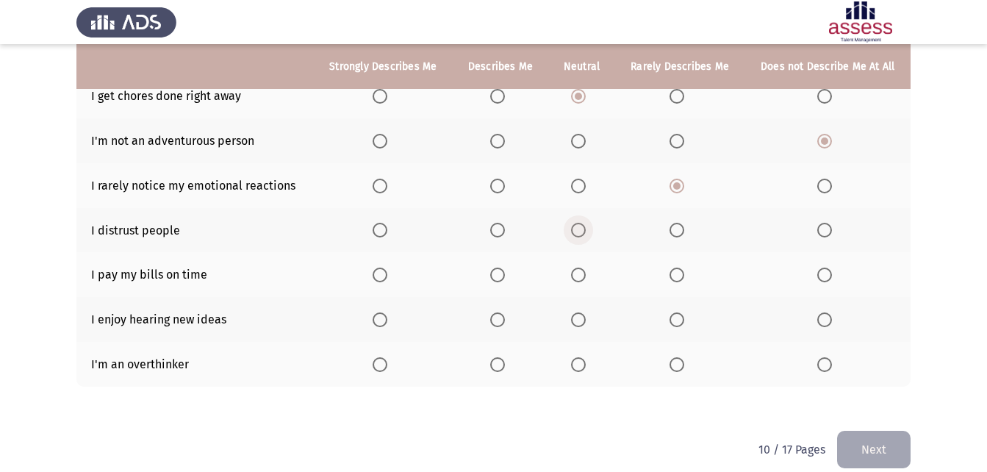
click at [577, 223] on input "Select an option" at bounding box center [578, 230] width 15 height 15
click at [501, 274] on span "Select an option" at bounding box center [497, 275] width 15 height 15
click at [501, 274] on input "Select an option" at bounding box center [497, 275] width 15 height 15
click at [499, 322] on span "Select an option" at bounding box center [497, 319] width 15 height 15
click at [499, 322] on input "Select an option" at bounding box center [497, 319] width 15 height 15
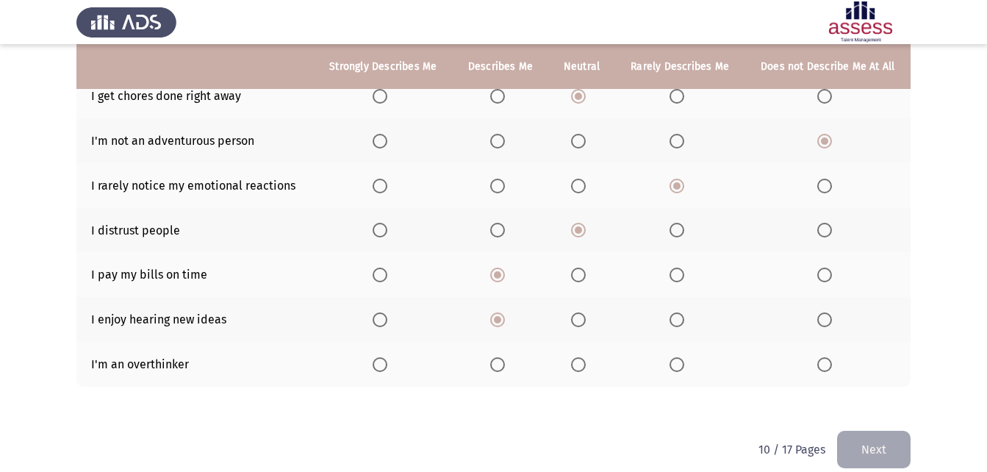
click at [575, 354] on th at bounding box center [582, 364] width 67 height 45
click at [585, 368] on span "Select an option" at bounding box center [578, 364] width 15 height 15
click at [585, 368] on input "Select an option" at bounding box center [578, 364] width 15 height 15
click at [894, 432] on button "Next" at bounding box center [874, 449] width 74 height 37
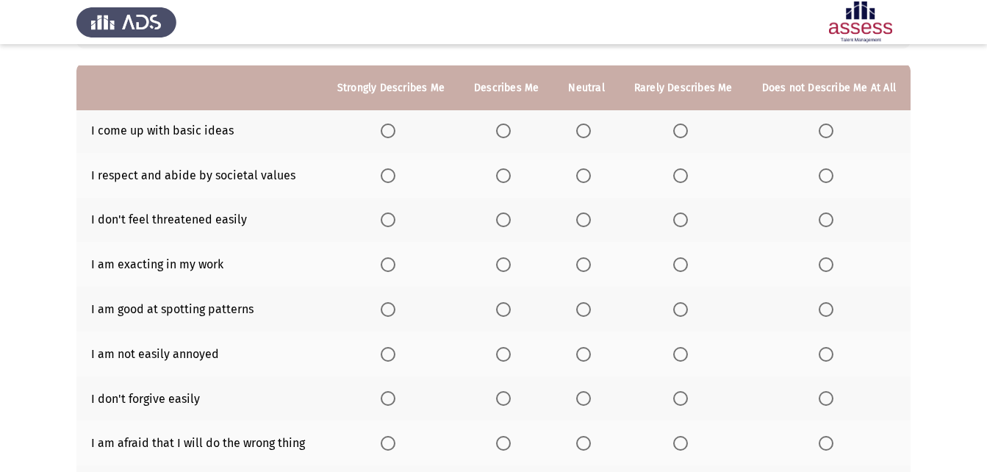
scroll to position [147, 0]
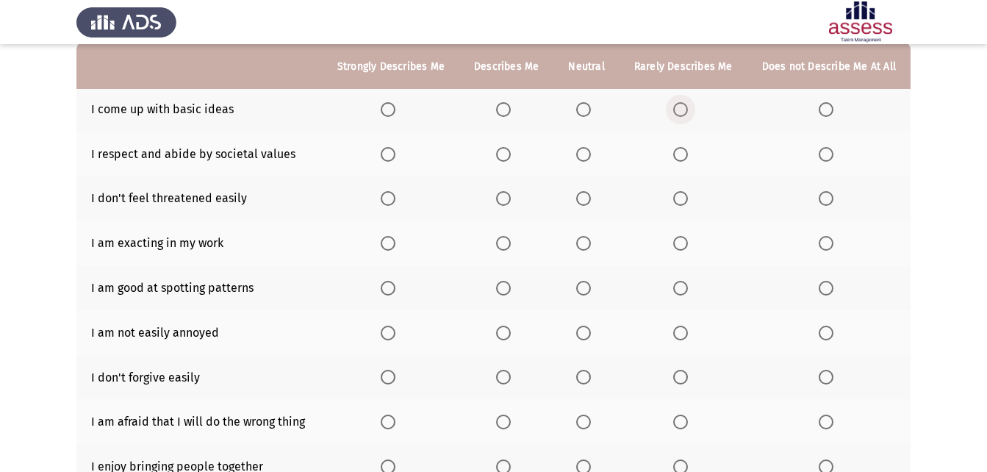
click at [691, 106] on label "Select an option" at bounding box center [684, 109] width 21 height 15
click at [688, 106] on input "Select an option" at bounding box center [681, 109] width 15 height 15
click at [393, 151] on span "Select an option" at bounding box center [388, 154] width 15 height 15
click at [393, 151] on input "Select an option" at bounding box center [388, 154] width 15 height 15
click at [504, 199] on span "Select an option" at bounding box center [504, 199] width 0 height 0
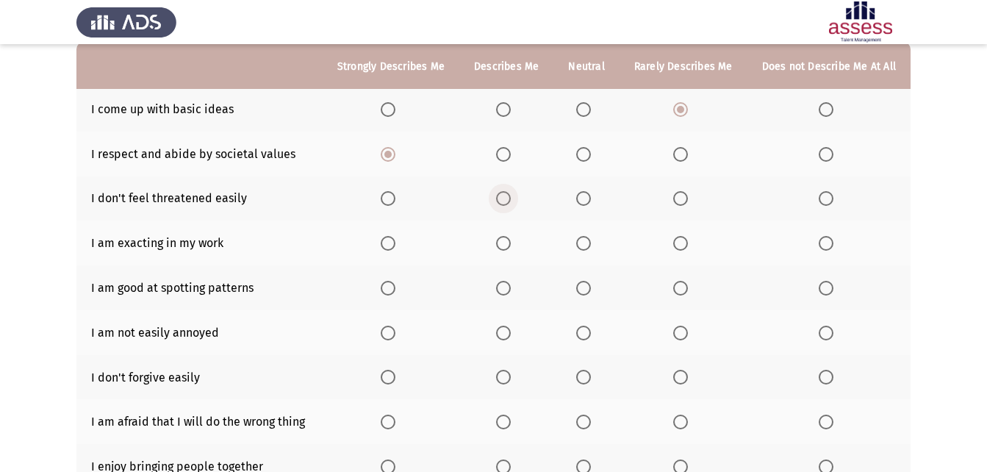
click at [509, 199] on input "Select an option" at bounding box center [503, 198] width 15 height 15
click at [396, 239] on span "Select an option" at bounding box center [388, 243] width 15 height 15
click at [396, 239] on input "Select an option" at bounding box center [388, 243] width 15 height 15
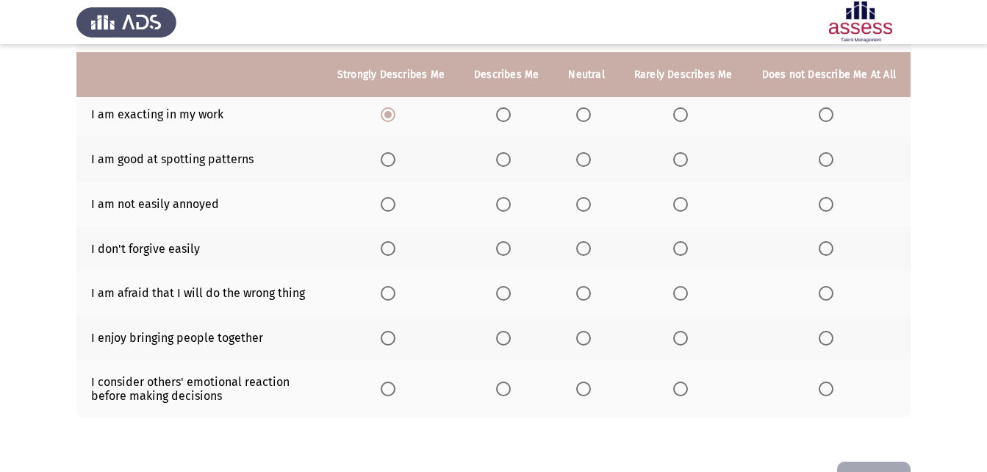
scroll to position [294, 0]
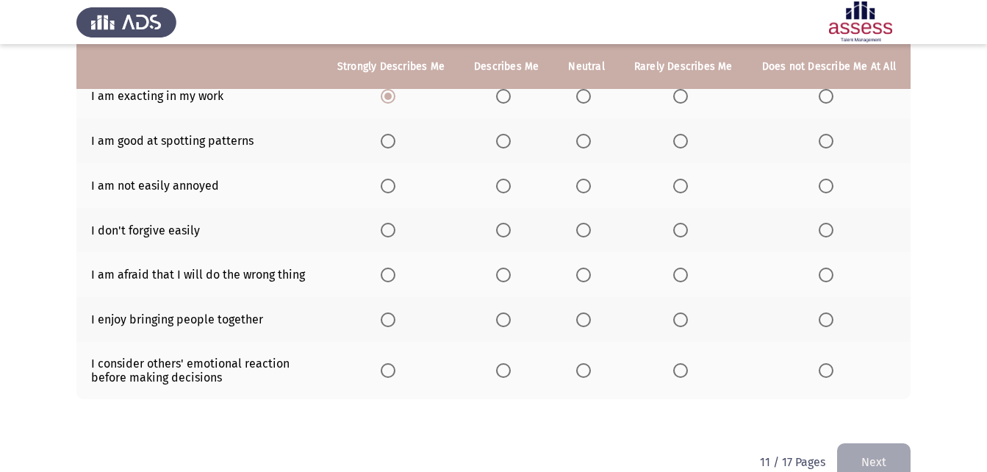
click at [505, 140] on span "Select an option" at bounding box center [503, 141] width 15 height 15
click at [505, 140] on input "Select an option" at bounding box center [503, 141] width 15 height 15
click at [591, 186] on span "Select an option" at bounding box center [583, 186] width 15 height 15
click at [591, 186] on input "Select an option" at bounding box center [583, 186] width 15 height 15
click at [509, 226] on span "Select an option" at bounding box center [503, 230] width 15 height 15
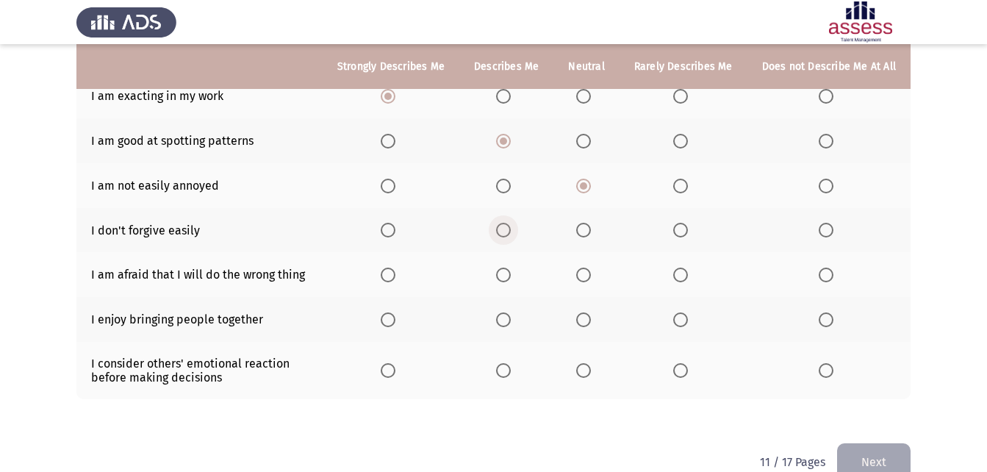
click at [509, 226] on input "Select an option" at bounding box center [503, 230] width 15 height 15
click at [590, 274] on span "Select an option" at bounding box center [583, 275] width 15 height 15
click at [590, 274] on input "Select an option" at bounding box center [583, 275] width 15 height 15
click at [396, 317] on span "Select an option" at bounding box center [388, 319] width 15 height 15
click at [396, 317] on input "Select an option" at bounding box center [388, 319] width 15 height 15
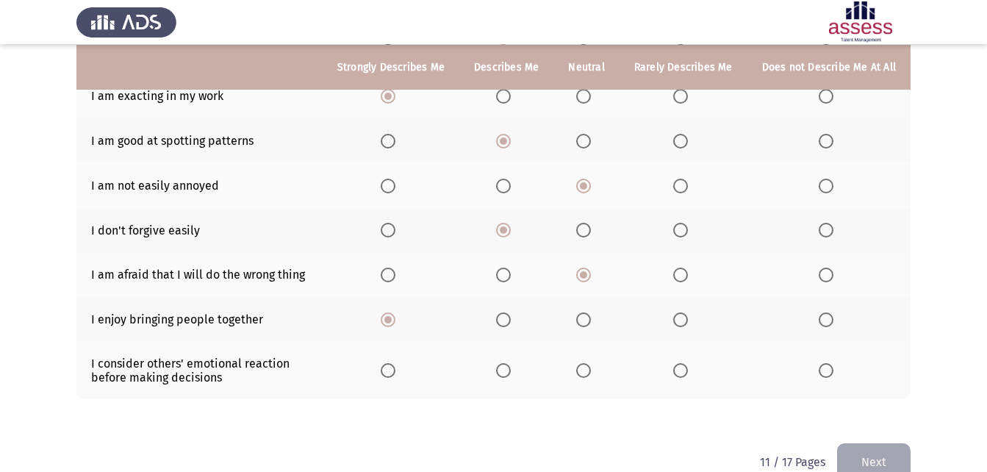
scroll to position [324, 0]
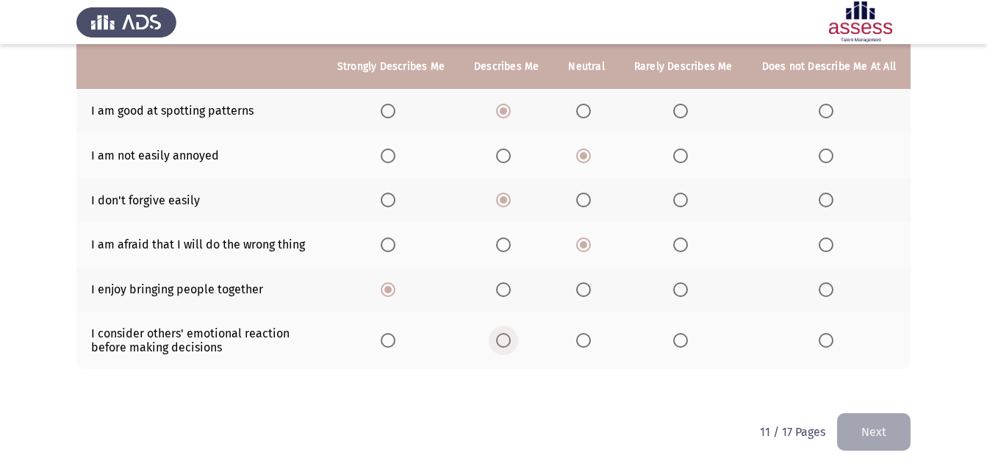
click at [510, 337] on span "Select an option" at bounding box center [503, 340] width 15 height 15
click at [510, 337] on input "Select an option" at bounding box center [503, 340] width 15 height 15
click at [871, 412] on div "To what extent do the following statements describe you: Strongly Describes Me …" at bounding box center [493, 99] width 835 height 629
click at [858, 418] on button "Next" at bounding box center [874, 431] width 74 height 37
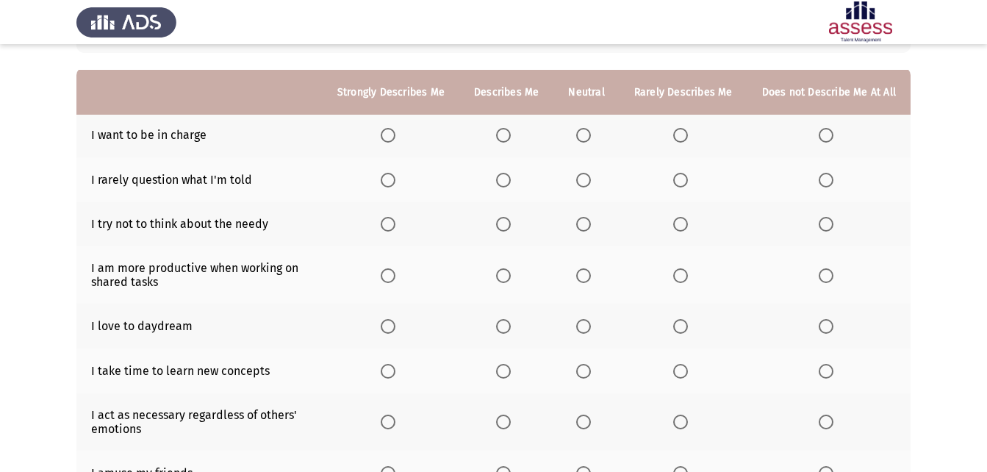
scroll to position [147, 0]
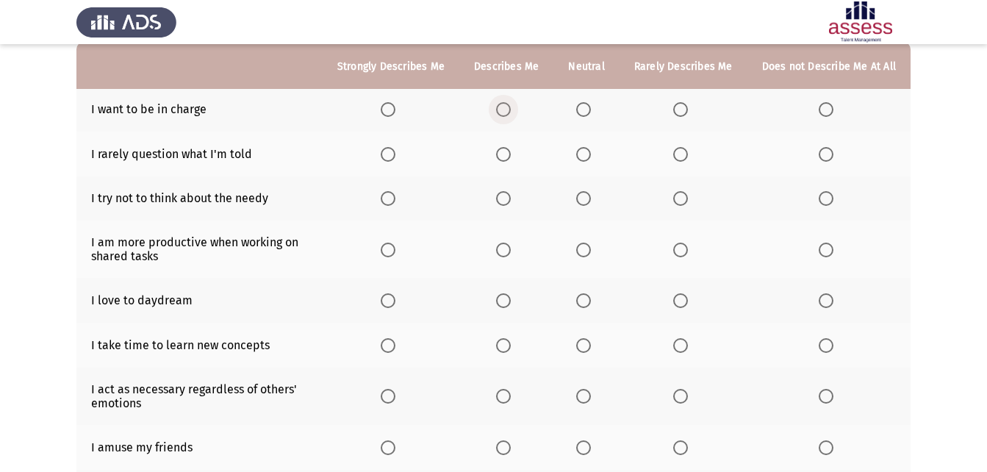
click at [504, 110] on span "Select an option" at bounding box center [504, 110] width 0 height 0
click at [510, 110] on input "Select an option" at bounding box center [503, 109] width 15 height 15
click at [586, 147] on span "Select an option" at bounding box center [583, 154] width 15 height 15
click at [586, 147] on input "Select an option" at bounding box center [583, 154] width 15 height 15
click at [585, 193] on span "Select an option" at bounding box center [583, 198] width 15 height 15
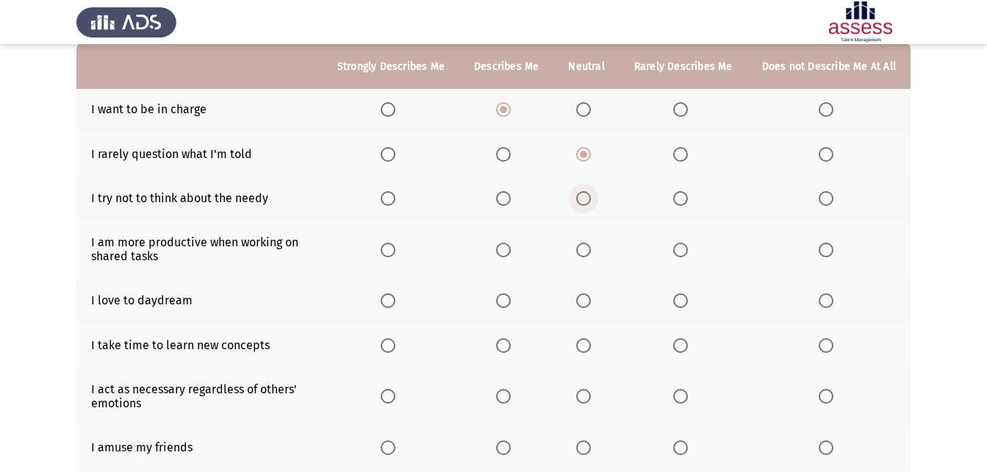
click at [585, 193] on input "Select an option" at bounding box center [583, 198] width 15 height 15
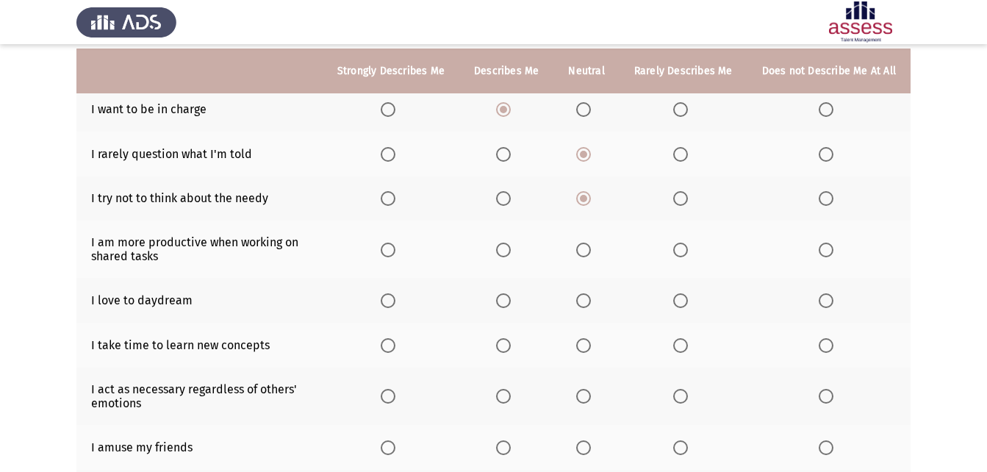
scroll to position [221, 0]
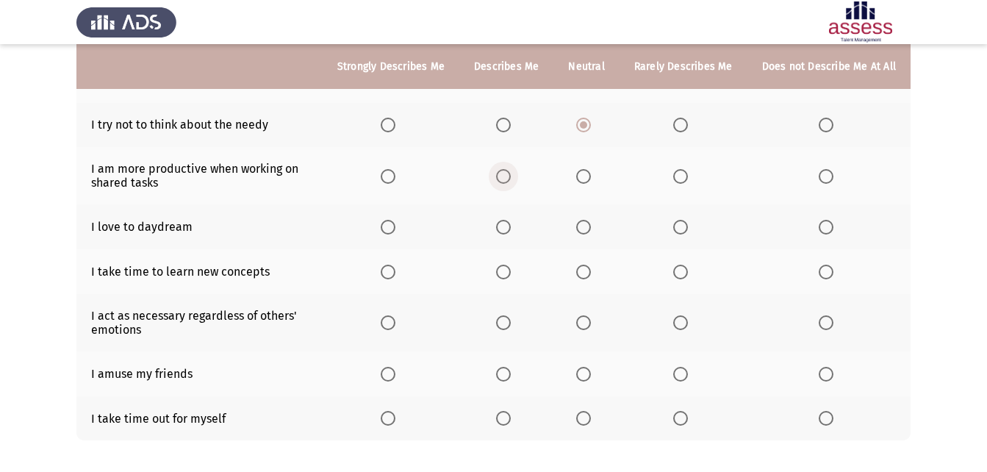
click at [509, 174] on span "Select an option" at bounding box center [503, 176] width 15 height 15
click at [509, 174] on input "Select an option" at bounding box center [503, 176] width 15 height 15
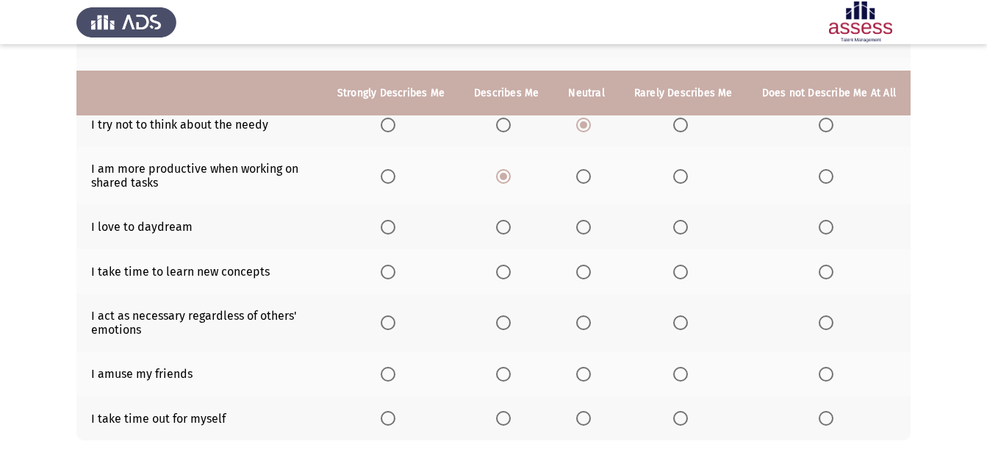
scroll to position [292, 0]
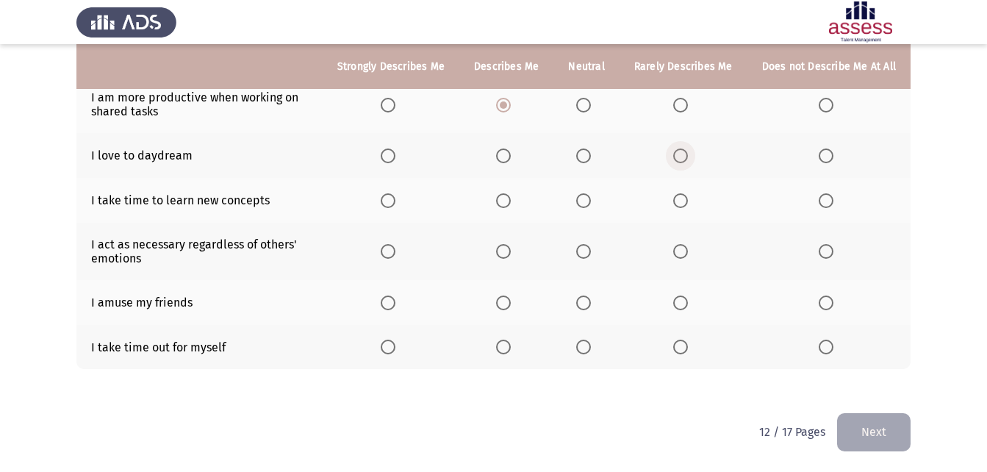
click at [681, 154] on span "Select an option" at bounding box center [681, 156] width 15 height 15
click at [681, 154] on input "Select an option" at bounding box center [681, 156] width 15 height 15
click at [511, 199] on span "Select an option" at bounding box center [503, 200] width 15 height 15
click at [511, 199] on input "Select an option" at bounding box center [503, 200] width 15 height 15
click at [588, 250] on span "Select an option" at bounding box center [583, 251] width 15 height 15
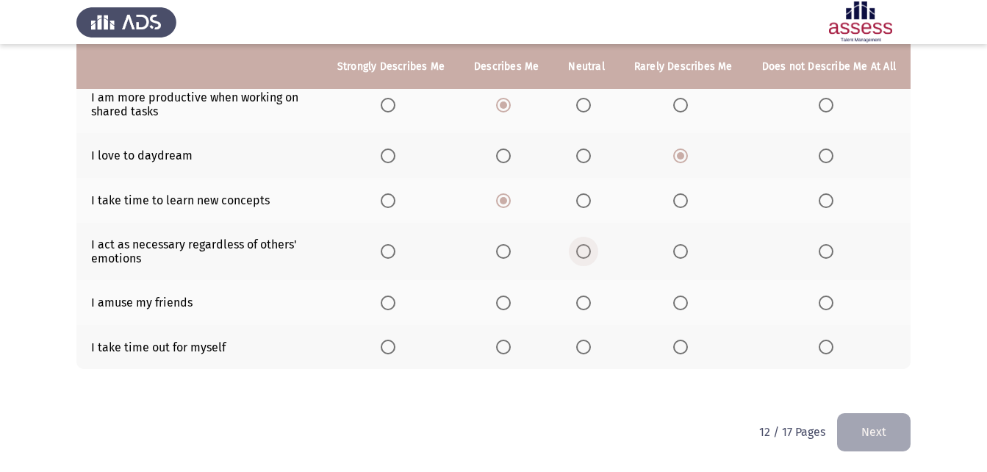
click at [588, 250] on input "Select an option" at bounding box center [583, 251] width 15 height 15
click at [685, 301] on span "Select an option" at bounding box center [681, 303] width 15 height 15
click at [685, 301] on input "Select an option" at bounding box center [681, 303] width 15 height 15
drag, startPoint x: 391, startPoint y: 346, endPoint x: 446, endPoint y: 372, distance: 61.2
click at [396, 346] on span "Select an option" at bounding box center [388, 347] width 15 height 15
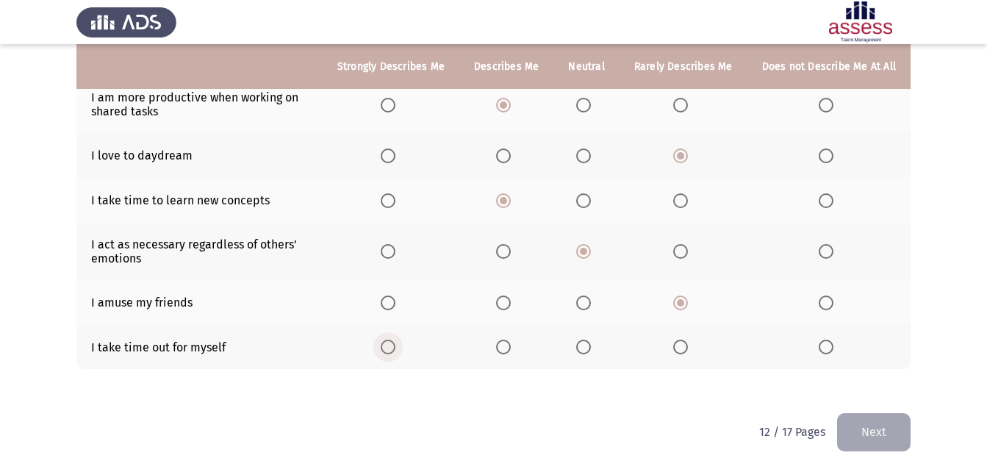
click at [396, 346] on input "Select an option" at bounding box center [388, 347] width 15 height 15
click at [887, 407] on div "To what extent do the following statements describe you: Strongly Describes Me …" at bounding box center [493, 115] width 835 height 596
click at [876, 425] on button "Next" at bounding box center [874, 431] width 74 height 37
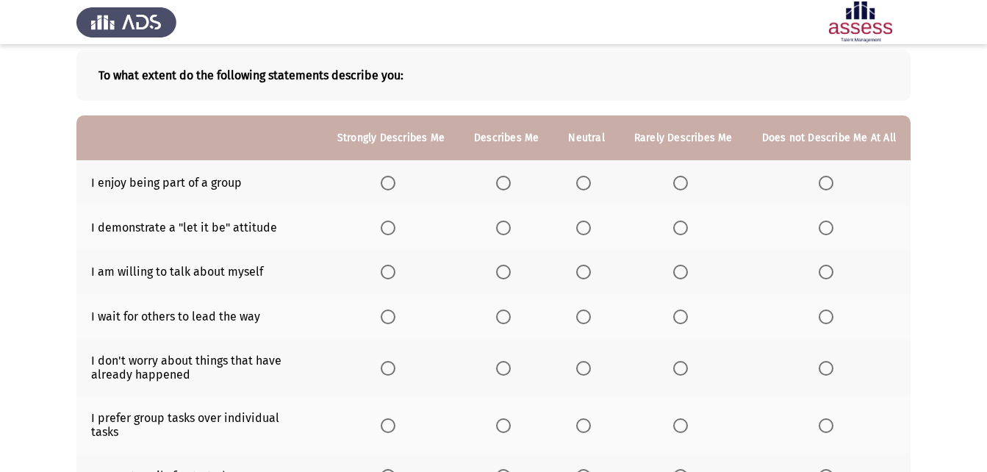
scroll to position [147, 0]
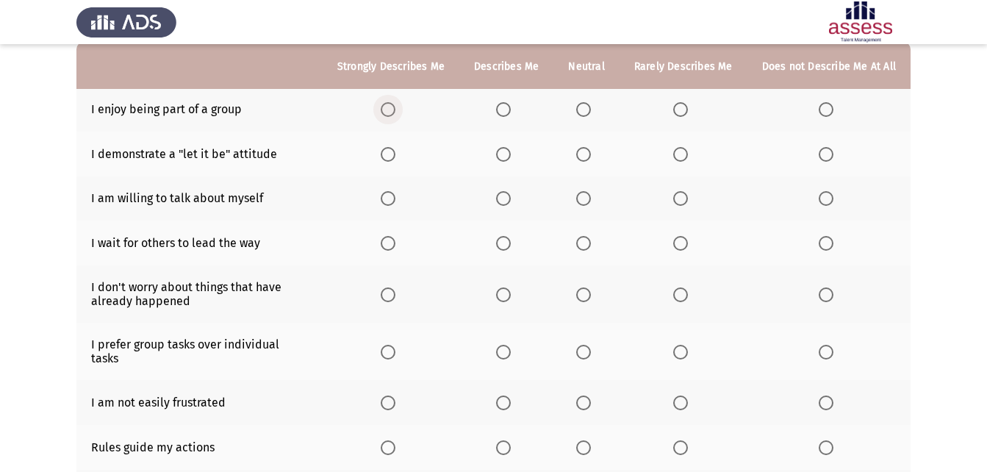
click at [391, 107] on span "Select an option" at bounding box center [388, 109] width 15 height 15
click at [391, 107] on input "Select an option" at bounding box center [388, 109] width 15 height 15
click at [588, 148] on span "Select an option" at bounding box center [583, 154] width 15 height 15
click at [588, 148] on input "Select an option" at bounding box center [583, 154] width 15 height 15
click at [506, 197] on span "Select an option" at bounding box center [503, 198] width 15 height 15
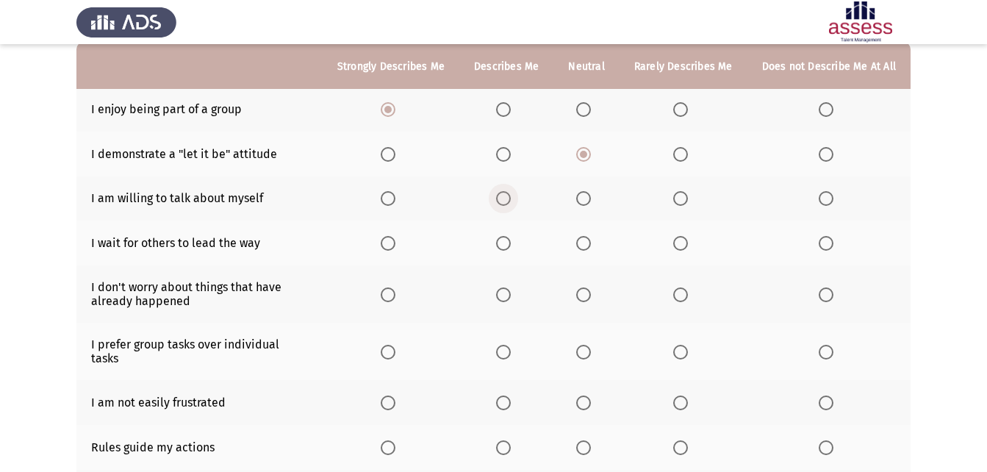
click at [506, 197] on input "Select an option" at bounding box center [503, 198] width 15 height 15
click at [590, 239] on span "Select an option" at bounding box center [583, 243] width 15 height 15
click at [590, 239] on input "Select an option" at bounding box center [583, 243] width 15 height 15
click at [685, 247] on span "Select an option" at bounding box center [681, 243] width 15 height 15
click at [685, 247] on input "Select an option" at bounding box center [681, 243] width 15 height 15
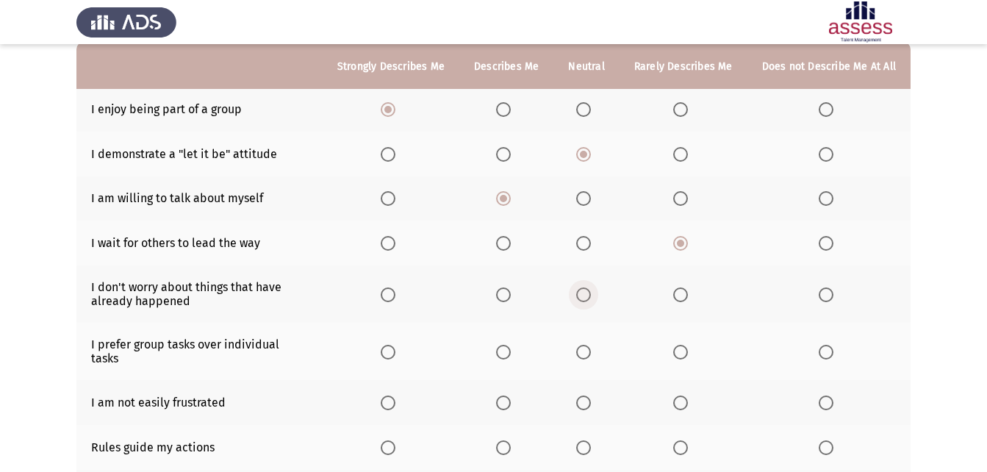
click at [590, 291] on span "Select an option" at bounding box center [583, 294] width 15 height 15
click at [590, 291] on input "Select an option" at bounding box center [583, 294] width 15 height 15
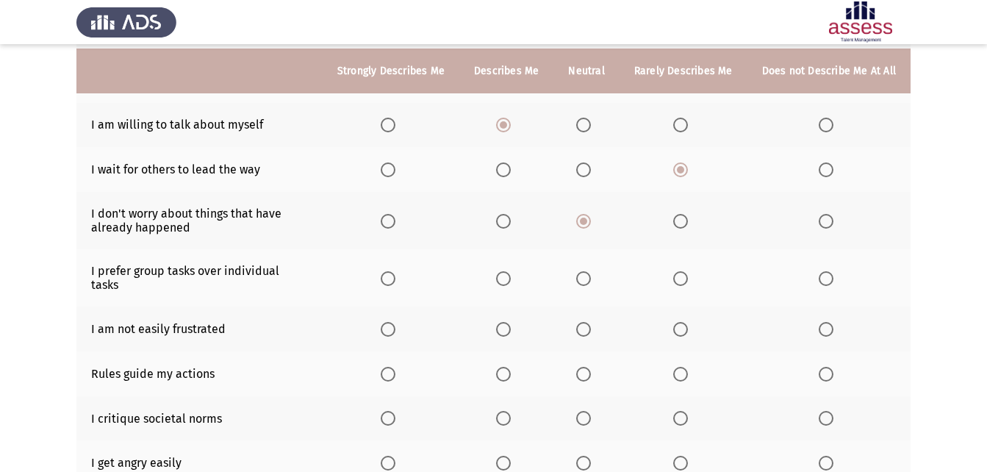
scroll to position [294, 0]
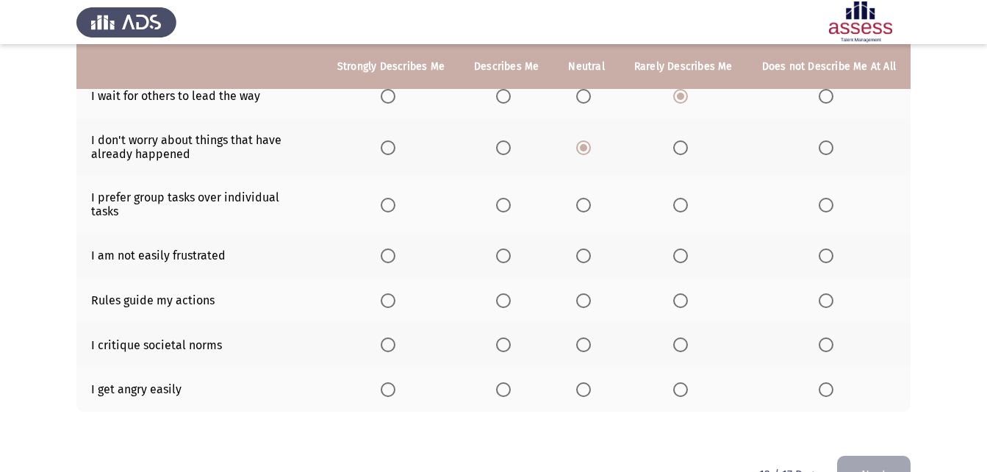
click at [507, 198] on span "Select an option" at bounding box center [503, 205] width 15 height 15
click at [507, 198] on input "Select an option" at bounding box center [503, 205] width 15 height 15
click at [688, 249] on span "Select an option" at bounding box center [681, 256] width 15 height 15
click at [688, 249] on input "Select an option" at bounding box center [681, 256] width 15 height 15
click at [585, 293] on span "Select an option" at bounding box center [583, 300] width 15 height 15
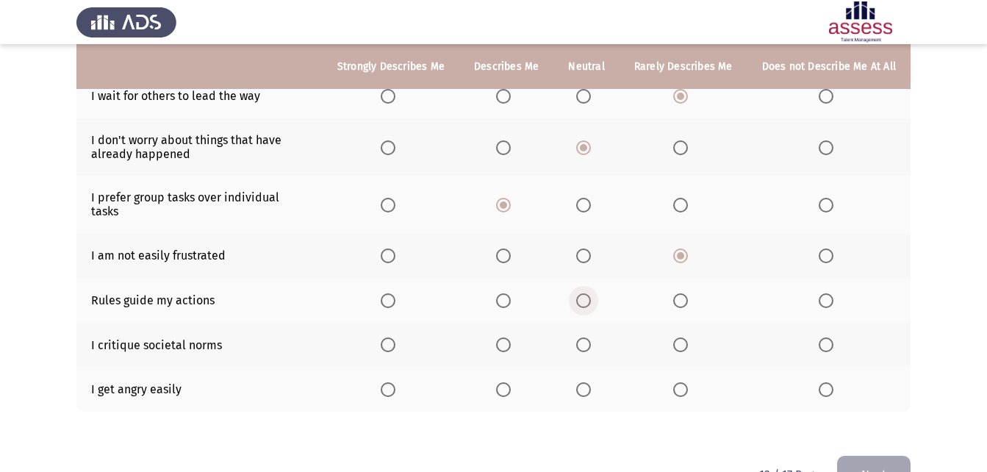
click at [585, 293] on input "Select an option" at bounding box center [583, 300] width 15 height 15
click at [585, 337] on span "Select an option" at bounding box center [583, 344] width 15 height 15
click at [585, 337] on input "Select an option" at bounding box center [583, 344] width 15 height 15
click at [688, 382] on span "Select an option" at bounding box center [681, 389] width 15 height 15
click at [688, 382] on input "Select an option" at bounding box center [681, 389] width 15 height 15
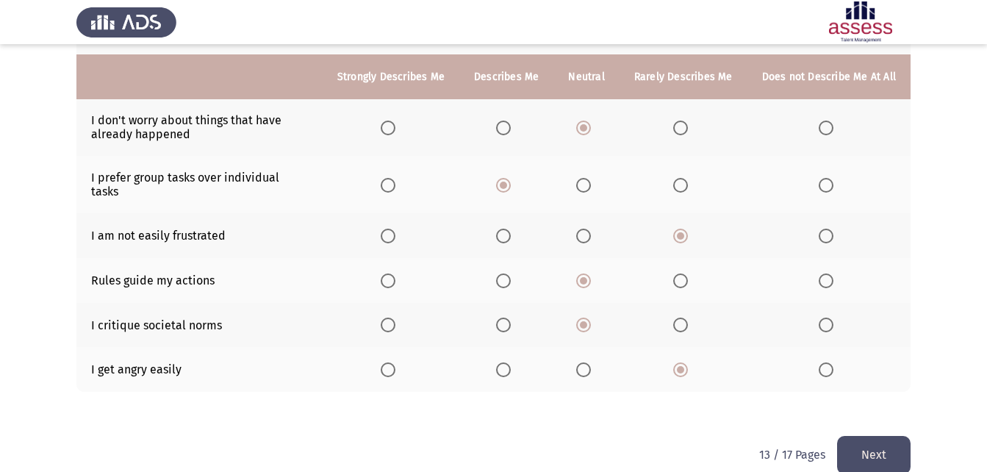
scroll to position [324, 0]
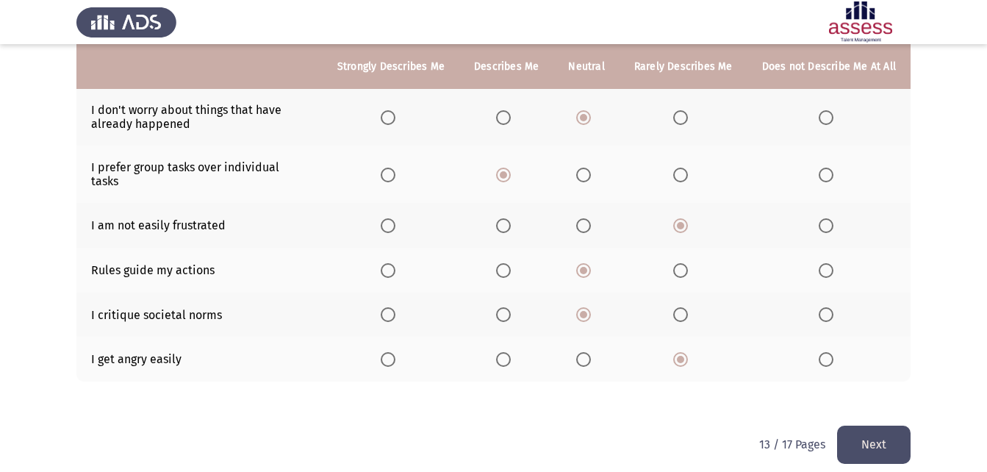
drag, startPoint x: 892, startPoint y: 418, endPoint x: 882, endPoint y: 424, distance: 11.9
click at [890, 426] on button "Next" at bounding box center [874, 444] width 74 height 37
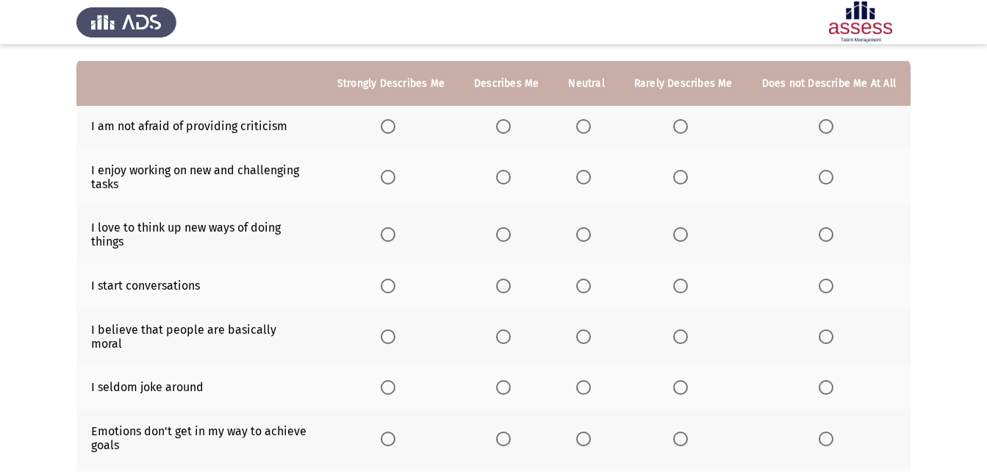
scroll to position [147, 0]
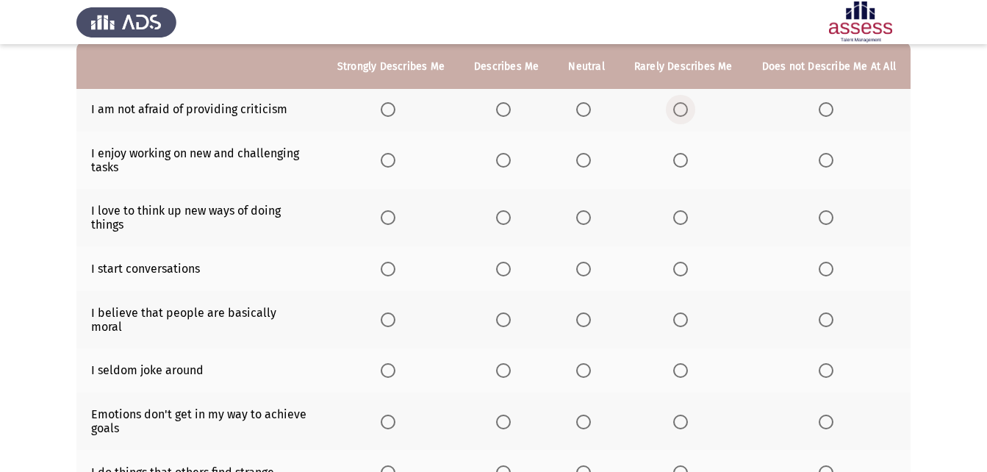
click at [685, 105] on span "Select an option" at bounding box center [681, 109] width 15 height 15
click at [685, 105] on input "Select an option" at bounding box center [681, 109] width 15 height 15
click at [390, 157] on span "Select an option" at bounding box center [388, 160] width 15 height 15
click at [390, 157] on input "Select an option" at bounding box center [388, 160] width 15 height 15
click at [396, 213] on span "Select an option" at bounding box center [388, 217] width 15 height 15
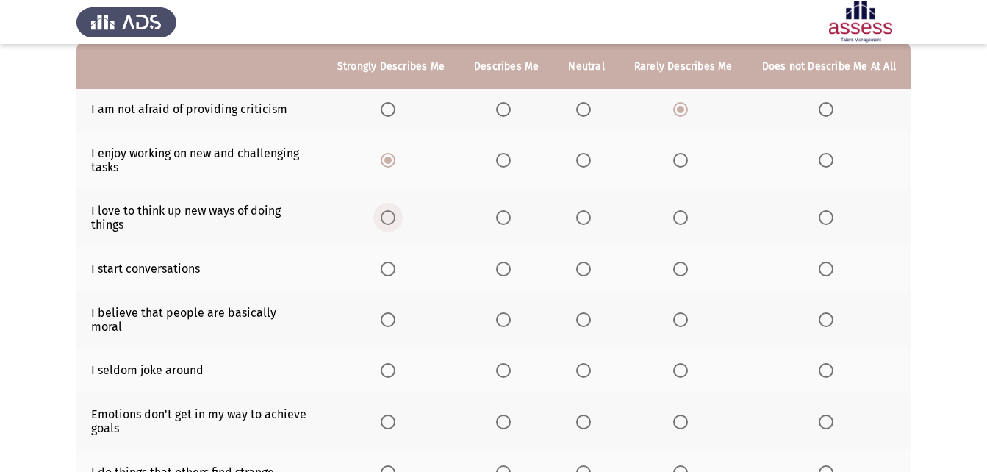
click at [396, 213] on input "Select an option" at bounding box center [388, 217] width 15 height 15
click at [395, 267] on span "Select an option" at bounding box center [388, 269] width 15 height 15
click at [395, 267] on input "Select an option" at bounding box center [388, 269] width 15 height 15
click at [507, 314] on span "Select an option" at bounding box center [503, 319] width 15 height 15
click at [507, 314] on input "Select an option" at bounding box center [503, 319] width 15 height 15
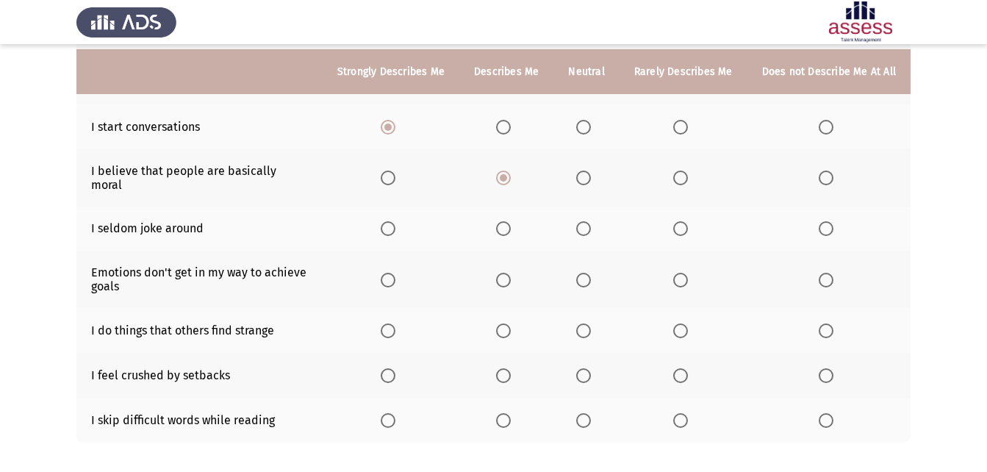
scroll to position [294, 0]
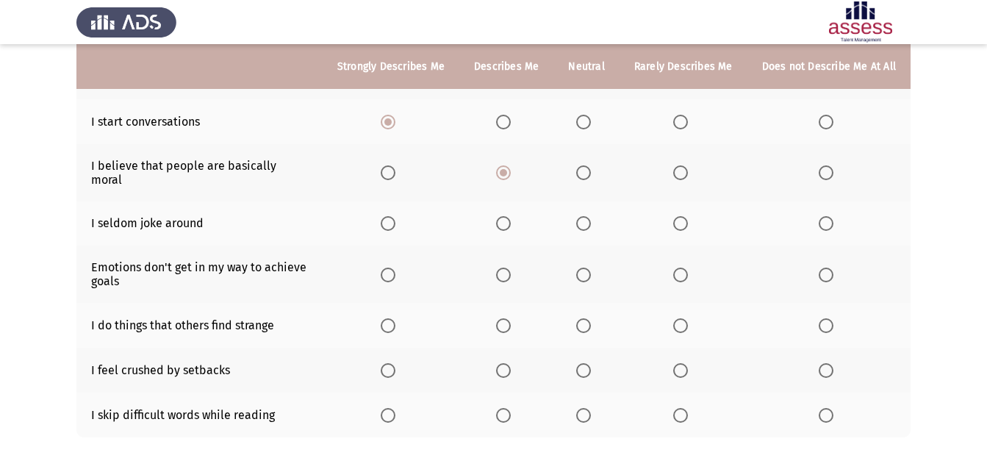
click at [584, 216] on span "Select an option" at bounding box center [583, 223] width 15 height 15
click at [584, 216] on input "Select an option" at bounding box center [583, 223] width 15 height 15
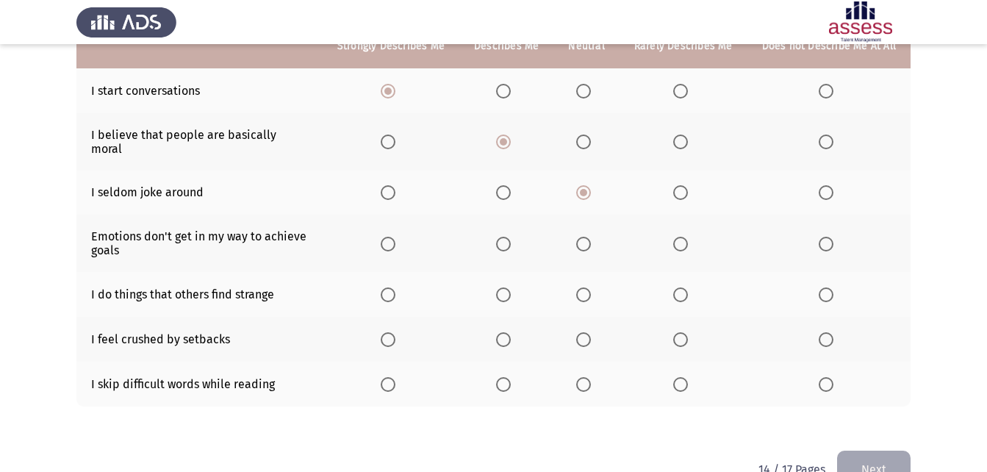
scroll to position [349, 0]
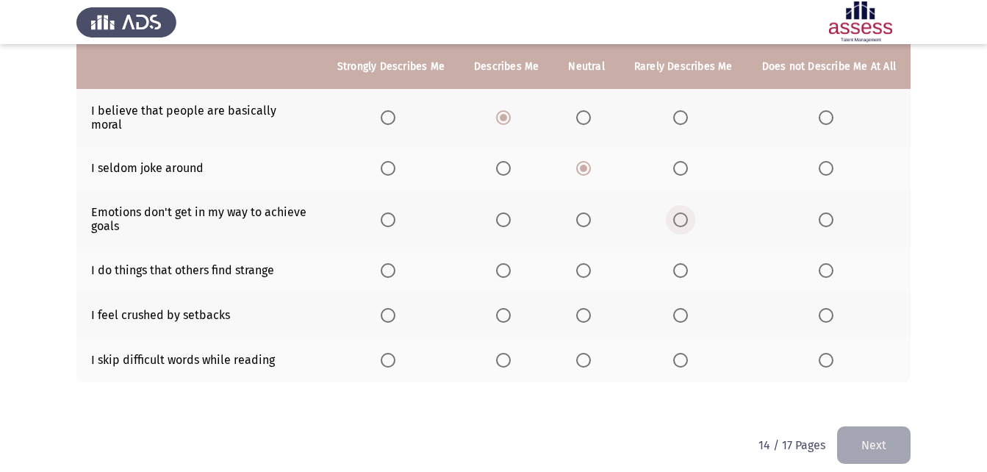
click at [688, 212] on span "Select an option" at bounding box center [681, 219] width 15 height 15
click at [688, 212] on input "Select an option" at bounding box center [681, 219] width 15 height 15
click at [591, 263] on span "Select an option" at bounding box center [583, 270] width 15 height 15
click at [591, 263] on input "Select an option" at bounding box center [583, 270] width 15 height 15
click at [682, 308] on span "Select an option" at bounding box center [681, 315] width 15 height 15
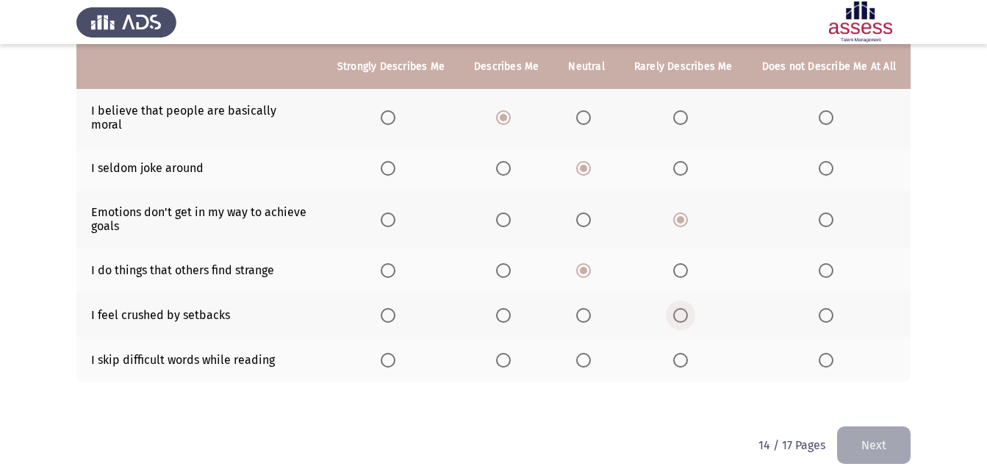
click at [682, 308] on input "Select an option" at bounding box center [681, 315] width 15 height 15
click at [591, 353] on span "Select an option" at bounding box center [583, 360] width 15 height 15
click at [591, 353] on input "Select an option" at bounding box center [583, 360] width 15 height 15
drag, startPoint x: 879, startPoint y: 435, endPoint x: 868, endPoint y: 442, distance: 13.5
click at [878, 435] on button "Next" at bounding box center [874, 444] width 74 height 37
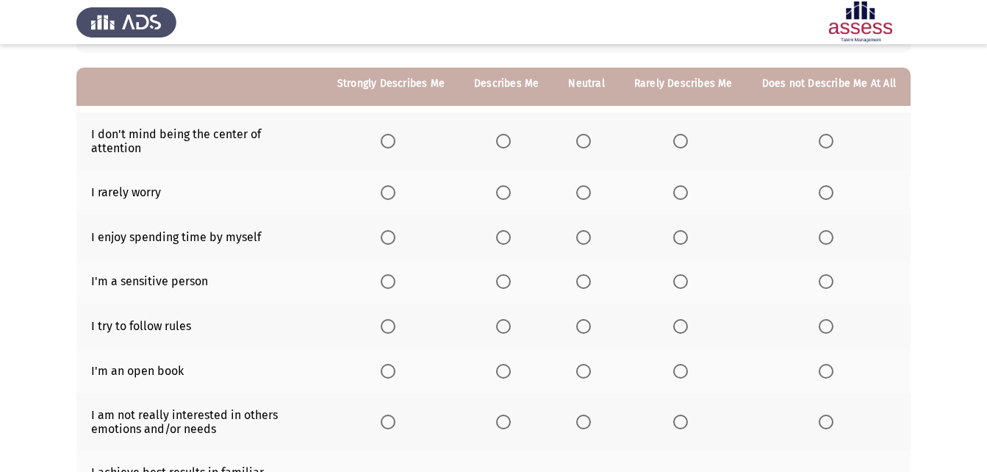
scroll to position [147, 0]
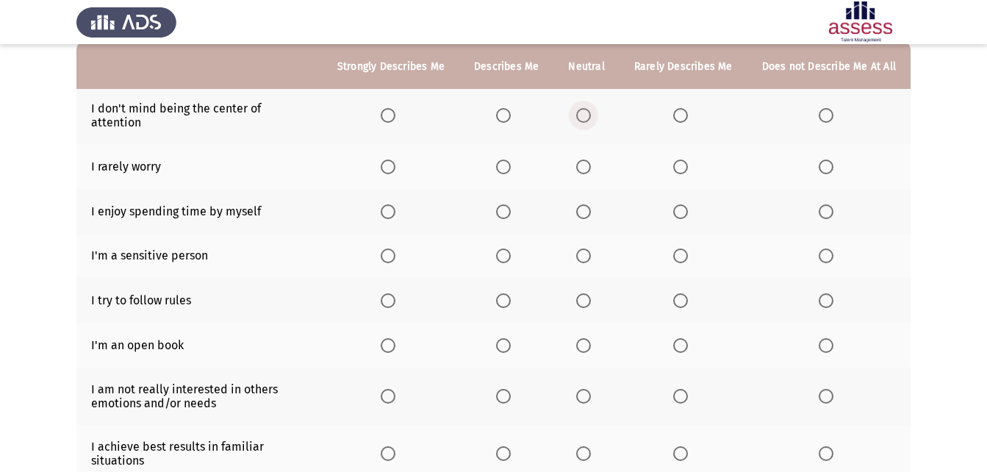
click at [585, 110] on span "Select an option" at bounding box center [583, 115] width 15 height 15
click at [585, 110] on input "Select an option" at bounding box center [583, 115] width 15 height 15
click at [682, 160] on span "Select an option" at bounding box center [681, 167] width 15 height 15
click at [682, 160] on input "Select an option" at bounding box center [681, 167] width 15 height 15
click at [396, 160] on span "Select an option" at bounding box center [388, 167] width 15 height 15
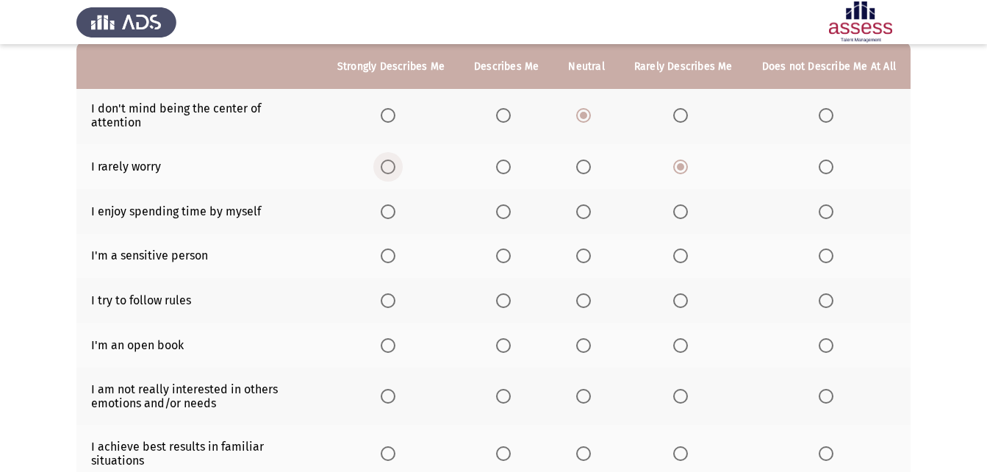
click at [396, 160] on input "Select an option" at bounding box center [388, 167] width 15 height 15
click at [393, 204] on span "Select an option" at bounding box center [388, 211] width 15 height 15
click at [393, 204] on input "Select an option" at bounding box center [388, 211] width 15 height 15
click at [679, 160] on span "Select an option" at bounding box center [681, 167] width 15 height 15
click at [679, 160] on input "Select an option" at bounding box center [681, 167] width 15 height 15
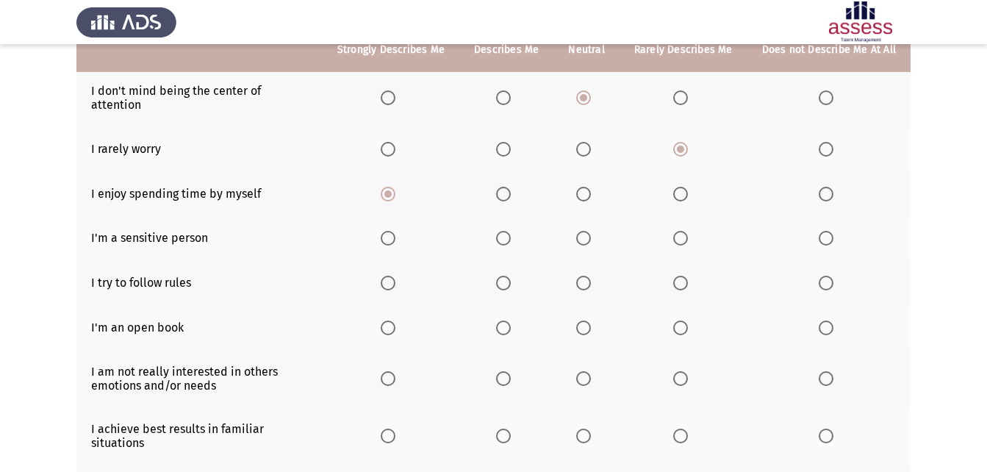
scroll to position [221, 0]
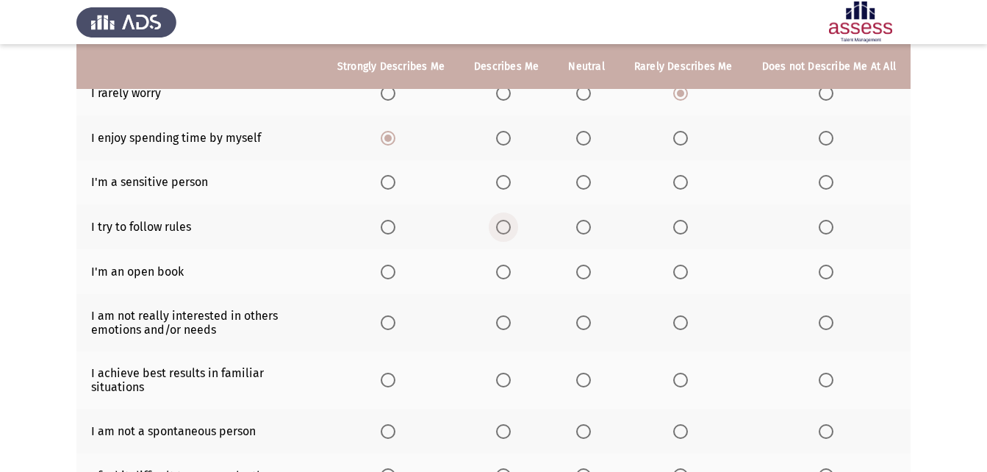
click at [507, 220] on span "Select an option" at bounding box center [503, 227] width 15 height 15
click at [507, 220] on input "Select an option" at bounding box center [503, 227] width 15 height 15
click at [510, 175] on span "Select an option" at bounding box center [503, 182] width 15 height 15
click at [510, 175] on input "Select an option" at bounding box center [503, 182] width 15 height 15
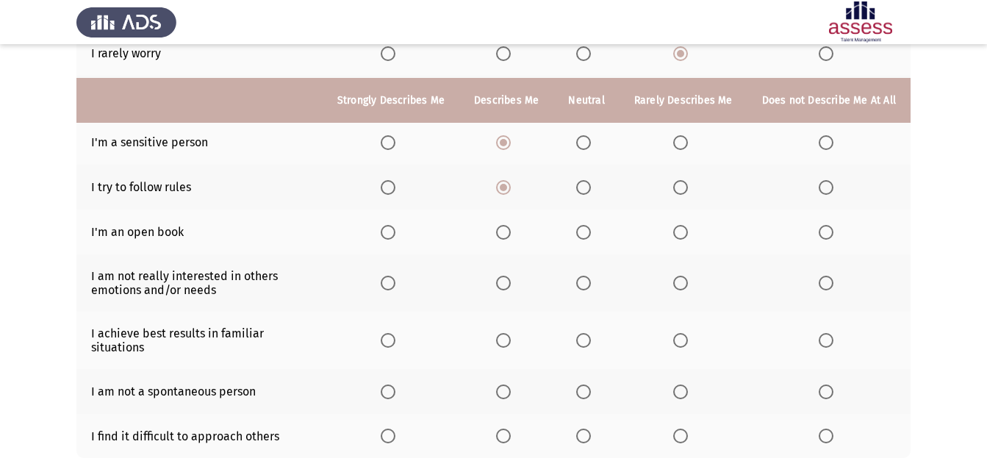
scroll to position [294, 0]
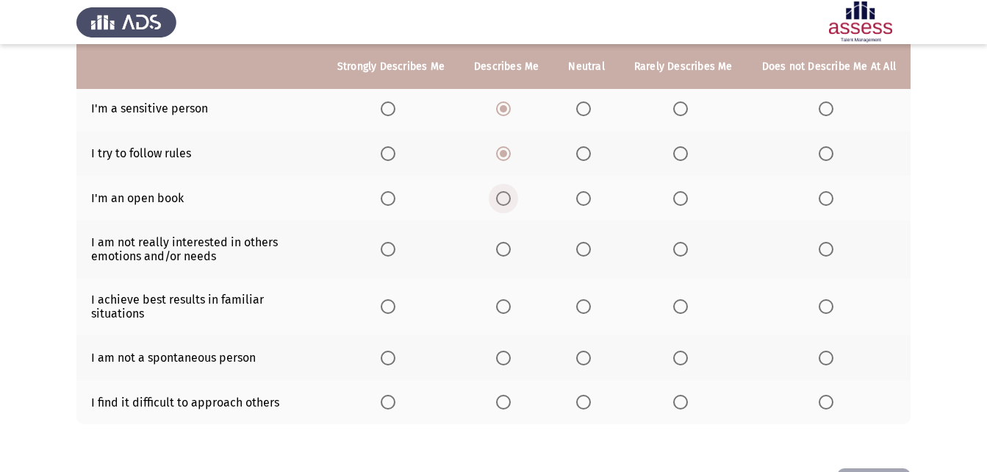
click at [511, 191] on span "Select an option" at bounding box center [503, 198] width 15 height 15
click at [511, 191] on input "Select an option" at bounding box center [503, 198] width 15 height 15
click at [590, 242] on span "Select an option" at bounding box center [583, 249] width 15 height 15
click at [590, 242] on input "Select an option" at bounding box center [583, 249] width 15 height 15
click at [587, 299] on span "Select an option" at bounding box center [583, 306] width 15 height 15
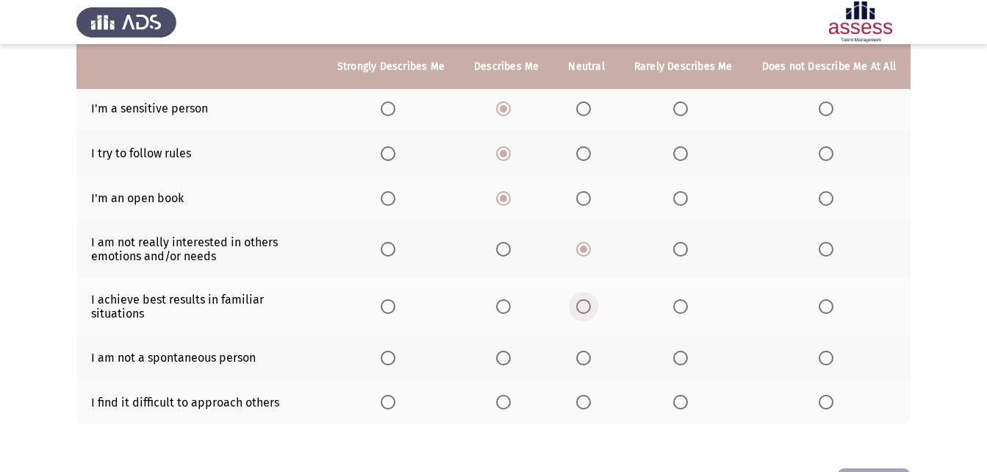
click at [587, 299] on input "Select an option" at bounding box center [583, 306] width 15 height 15
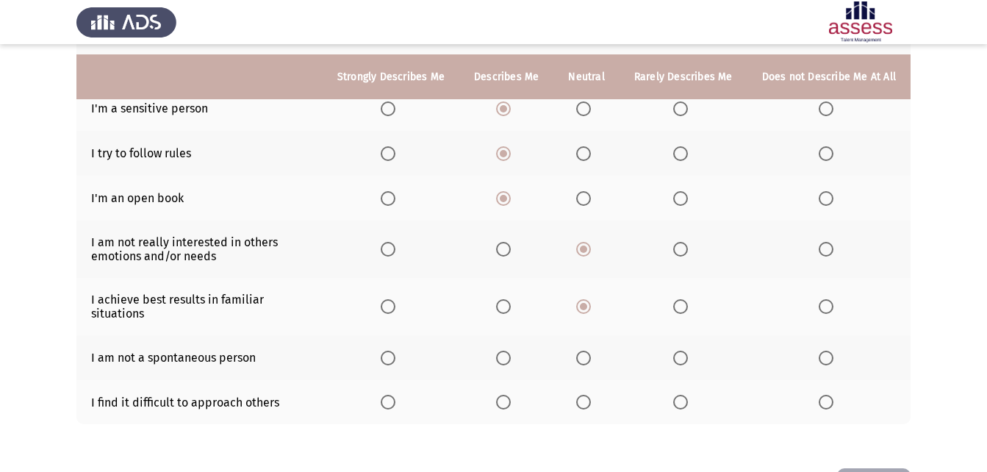
scroll to position [337, 0]
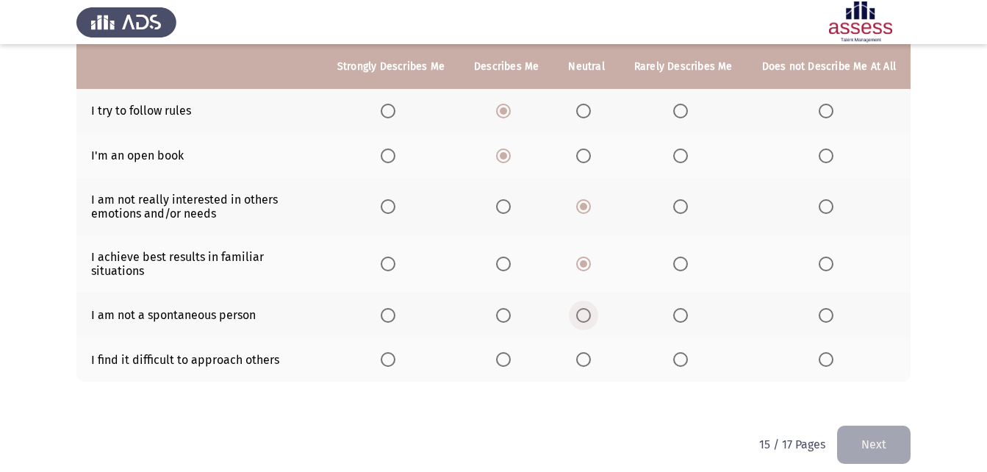
click at [587, 308] on span "Select an option" at bounding box center [583, 315] width 15 height 15
click at [587, 308] on input "Select an option" at bounding box center [583, 315] width 15 height 15
click at [507, 352] on span "Select an option" at bounding box center [503, 359] width 15 height 15
click at [507, 352] on input "Select an option" at bounding box center [503, 359] width 15 height 15
click at [892, 411] on div "To what extent do the following statements describe you: Strongly Describes Me …" at bounding box center [493, 99] width 835 height 654
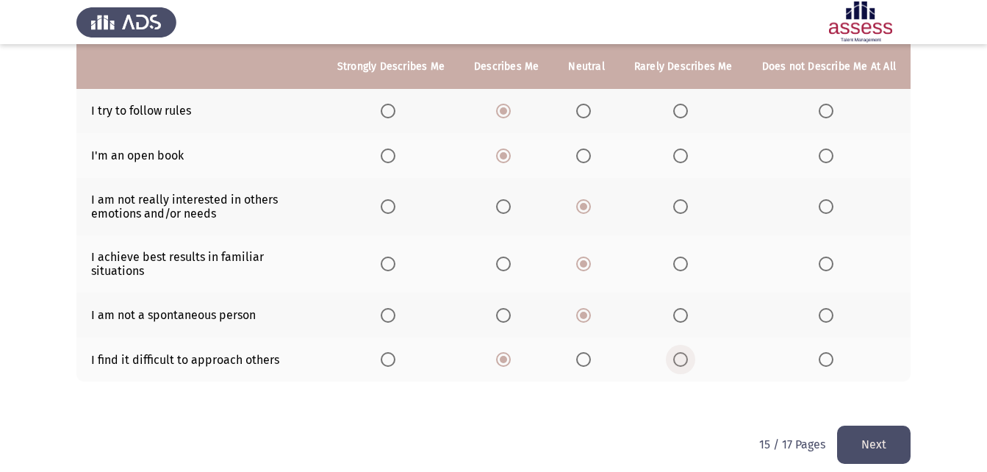
click at [688, 352] on span "Select an option" at bounding box center [681, 359] width 15 height 15
click at [688, 352] on input "Select an option" at bounding box center [681, 359] width 15 height 15
click at [873, 426] on button "Next" at bounding box center [874, 444] width 74 height 37
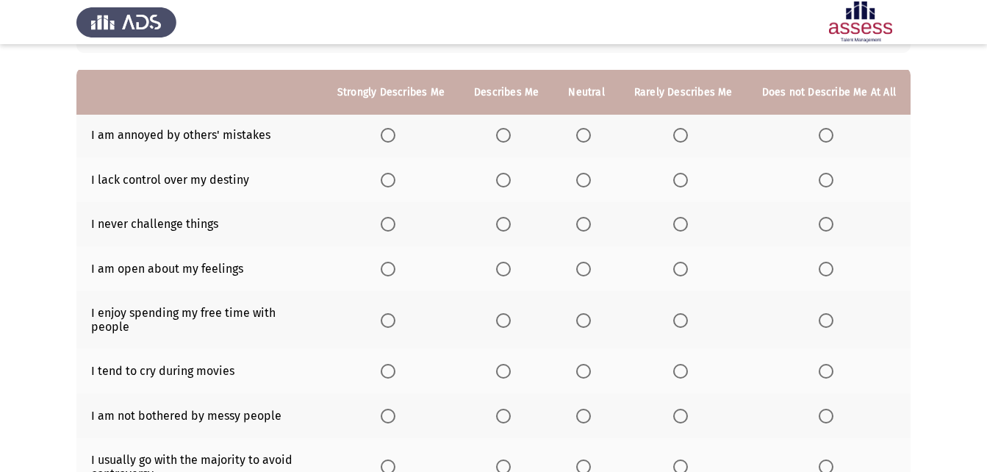
scroll to position [147, 0]
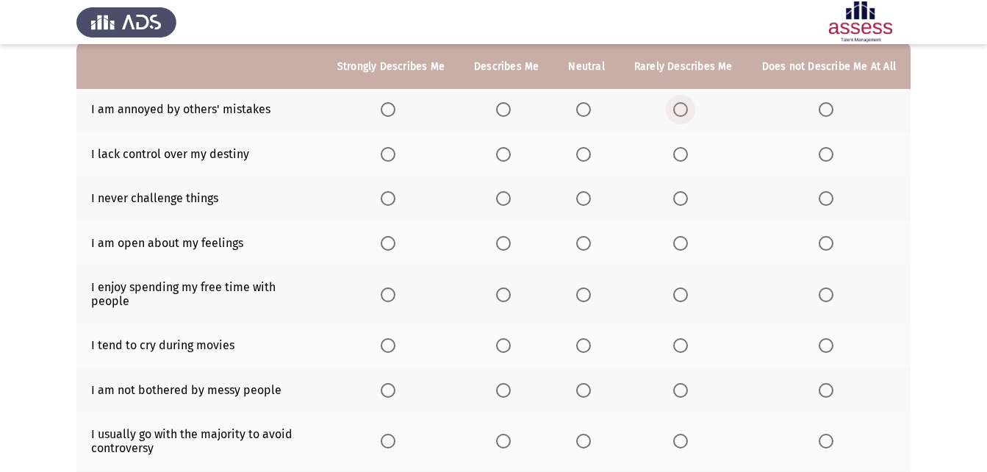
click at [685, 109] on span "Select an option" at bounding box center [681, 109] width 15 height 15
click at [685, 109] on input "Select an option" at bounding box center [681, 109] width 15 height 15
click at [825, 148] on span "Select an option" at bounding box center [826, 154] width 15 height 15
click at [825, 148] on input "Select an option" at bounding box center [826, 154] width 15 height 15
click at [824, 200] on span "Select an option" at bounding box center [826, 198] width 15 height 15
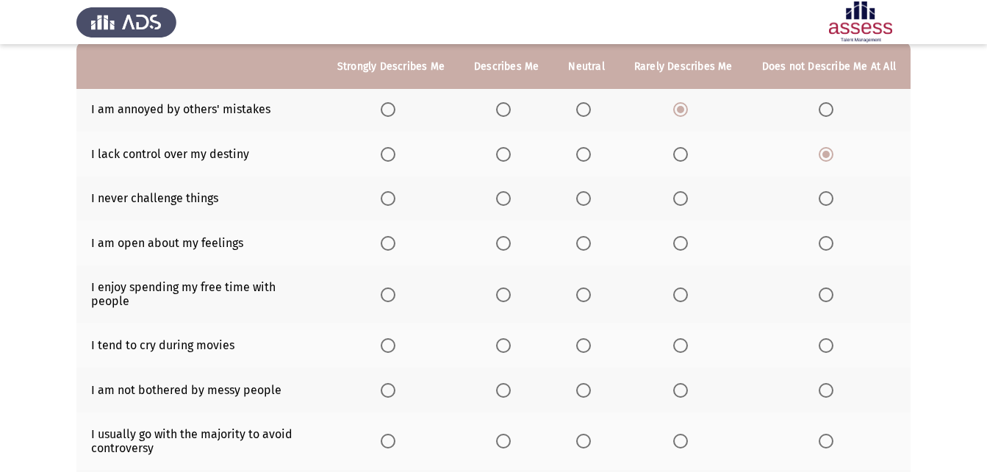
click at [824, 200] on input "Select an option" at bounding box center [826, 198] width 15 height 15
click at [591, 246] on span "Select an option" at bounding box center [583, 243] width 15 height 15
click at [591, 246] on input "Select an option" at bounding box center [583, 243] width 15 height 15
click at [507, 287] on span "Select an option" at bounding box center [503, 294] width 15 height 15
click at [507, 287] on input "Select an option" at bounding box center [503, 294] width 15 height 15
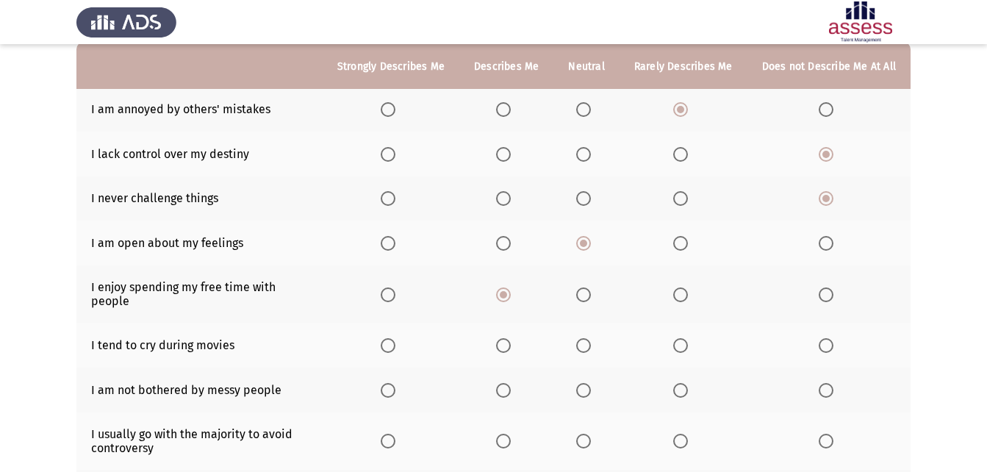
click at [682, 338] on span "Select an option" at bounding box center [681, 345] width 15 height 15
click at [682, 338] on input "Select an option" at bounding box center [681, 345] width 15 height 15
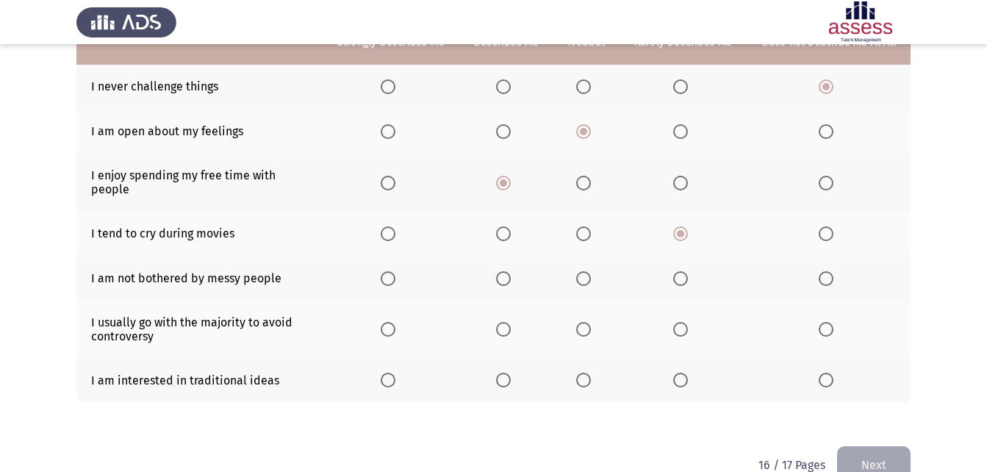
scroll to position [279, 0]
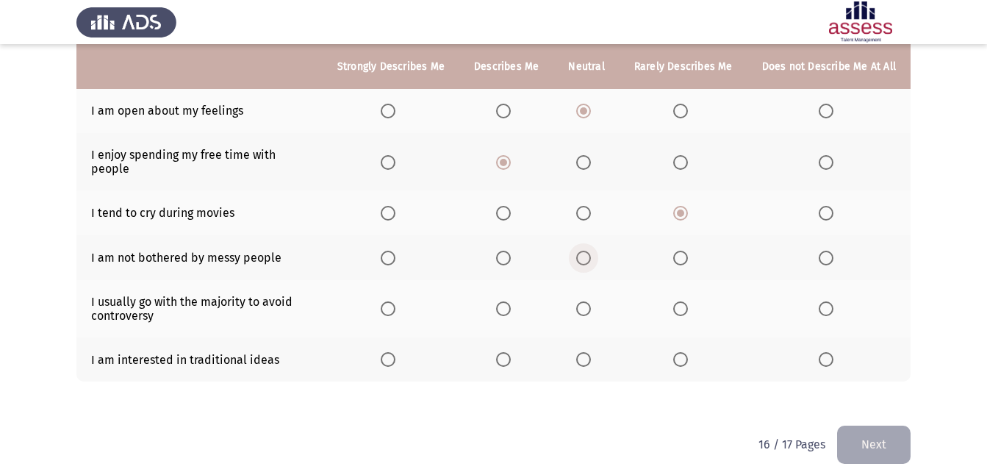
click at [587, 251] on span "Select an option" at bounding box center [583, 258] width 15 height 15
click at [587, 251] on input "Select an option" at bounding box center [583, 258] width 15 height 15
click at [685, 301] on span "Select an option" at bounding box center [681, 308] width 15 height 15
click at [685, 301] on input "Select an option" at bounding box center [681, 308] width 15 height 15
click at [583, 352] on span "Select an option" at bounding box center [583, 359] width 15 height 15
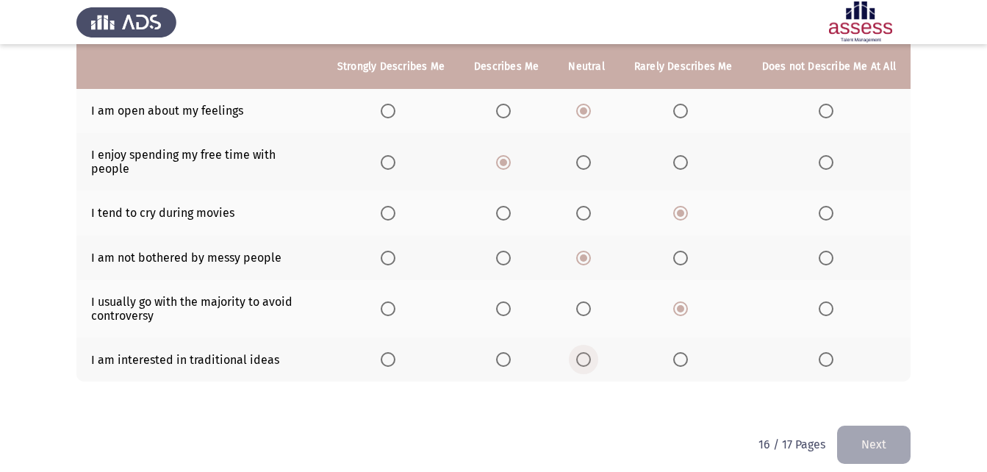
click at [583, 352] on input "Select an option" at bounding box center [583, 359] width 15 height 15
click at [891, 439] on button "Next" at bounding box center [874, 444] width 74 height 37
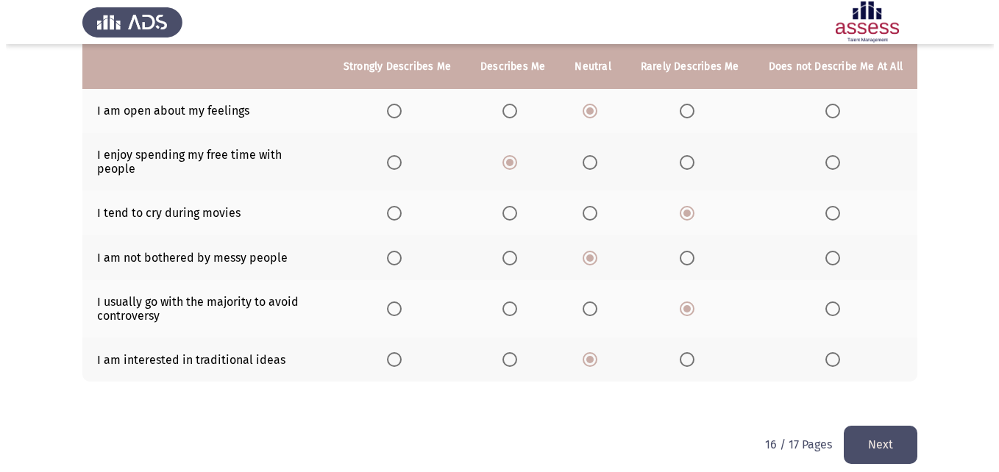
scroll to position [0, 0]
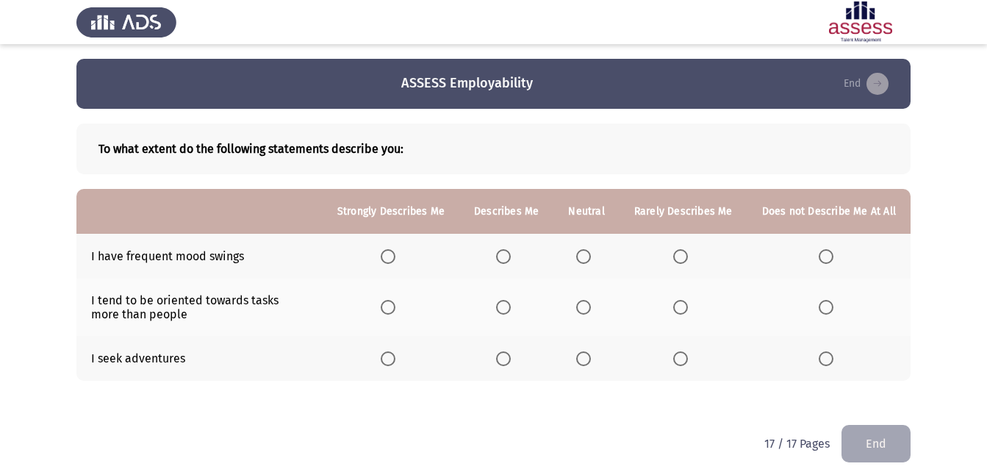
click at [587, 252] on span "Select an option" at bounding box center [583, 256] width 15 height 15
click at [587, 252] on input "Select an option" at bounding box center [583, 256] width 15 height 15
click at [535, 336] on th at bounding box center [507, 358] width 94 height 45
click at [509, 304] on span "Select an option" at bounding box center [503, 307] width 15 height 15
click at [509, 304] on input "Select an option" at bounding box center [503, 307] width 15 height 15
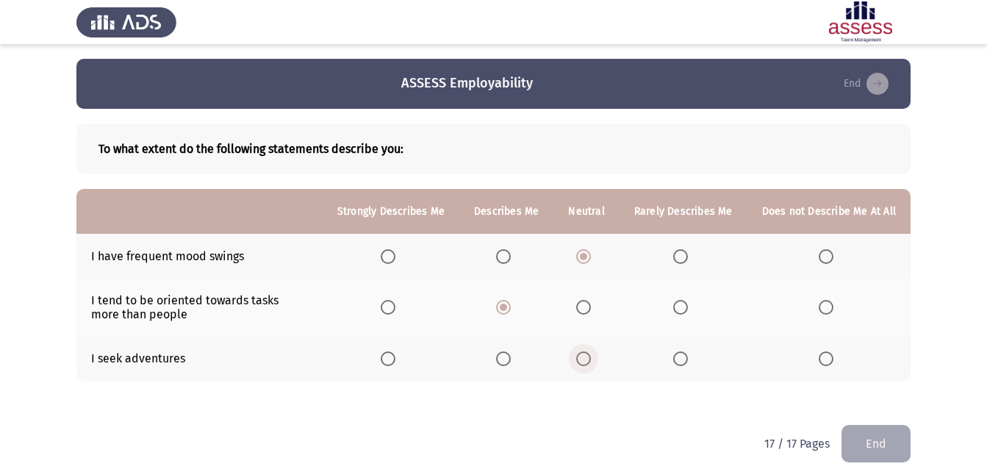
click at [590, 356] on span "Select an option" at bounding box center [583, 358] width 15 height 15
click at [590, 356] on input "Select an option" at bounding box center [583, 358] width 15 height 15
click at [872, 435] on button "End" at bounding box center [876, 443] width 69 height 37
